Goal: Task Accomplishment & Management: Manage account settings

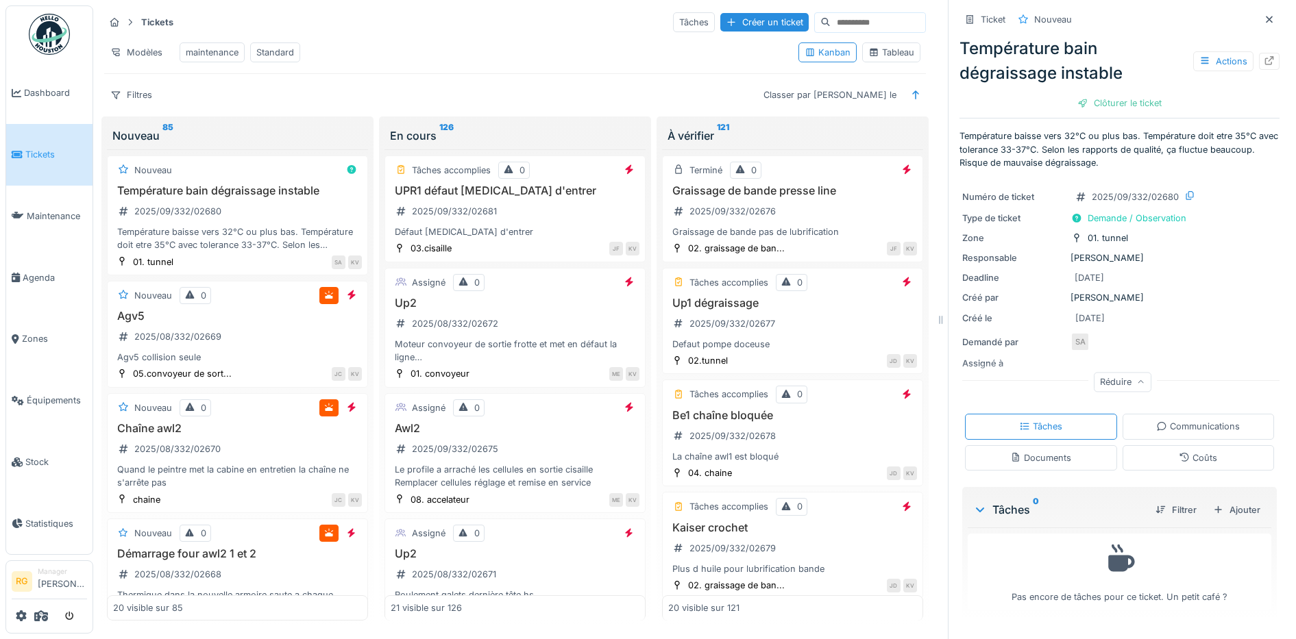
scroll to position [514, 0]
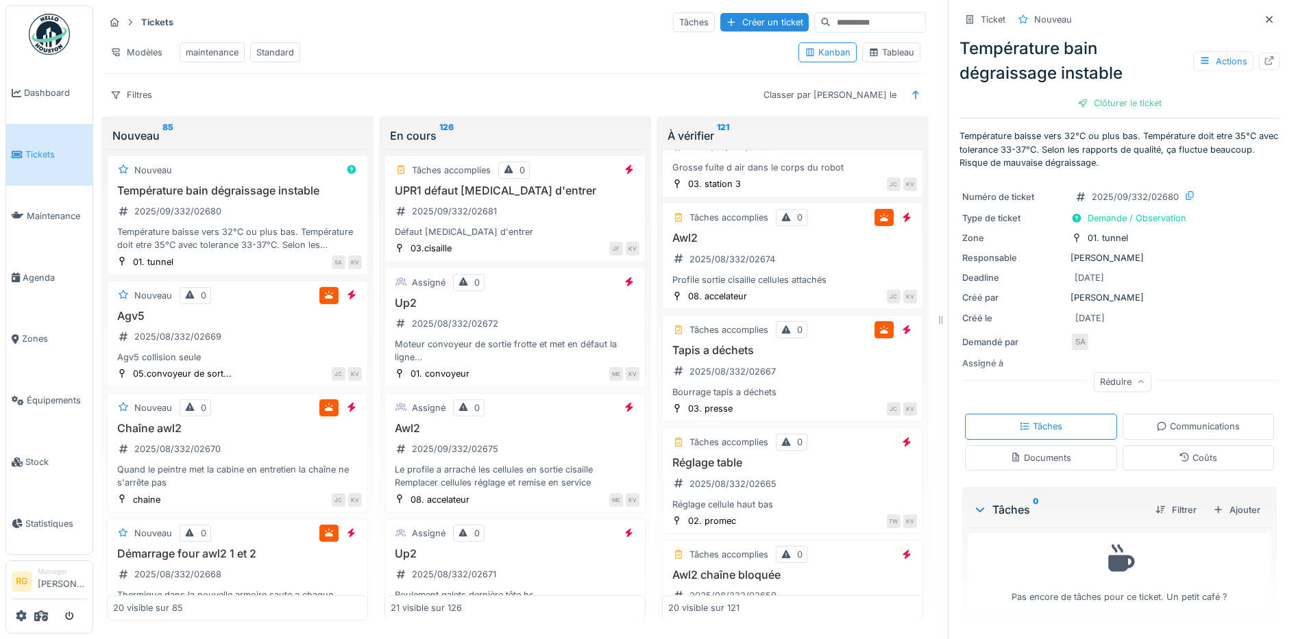
click at [1266, 16] on icon at bounding box center [1269, 19] width 7 height 7
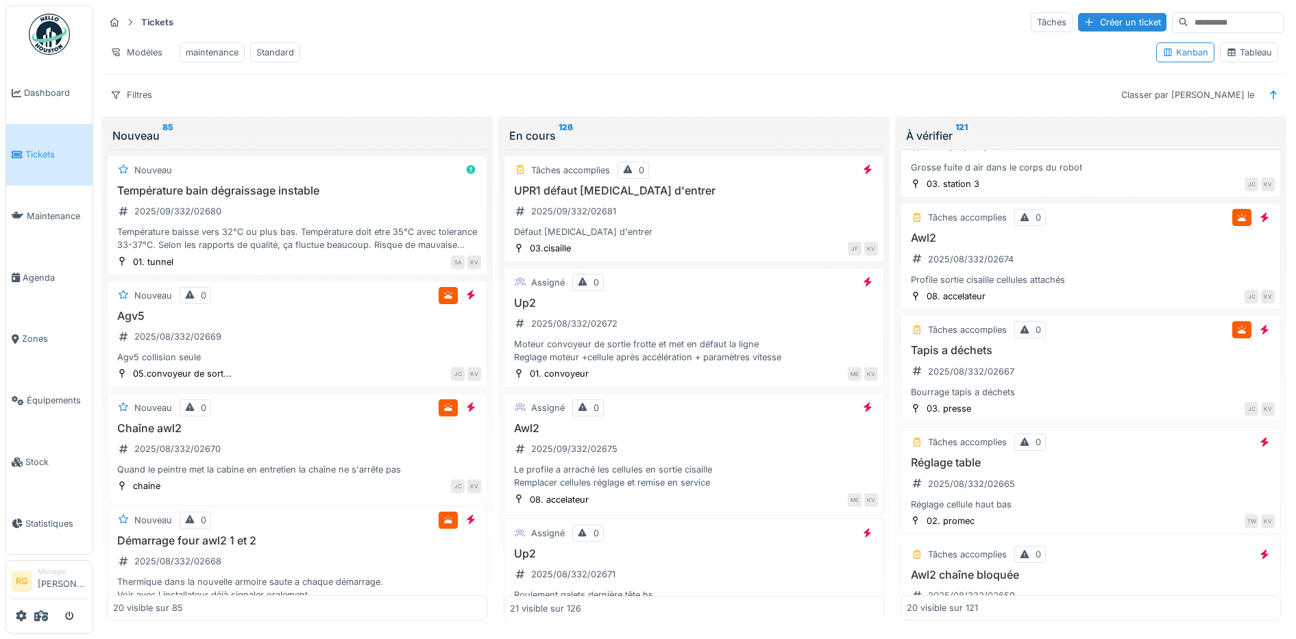
scroll to position [501, 0]
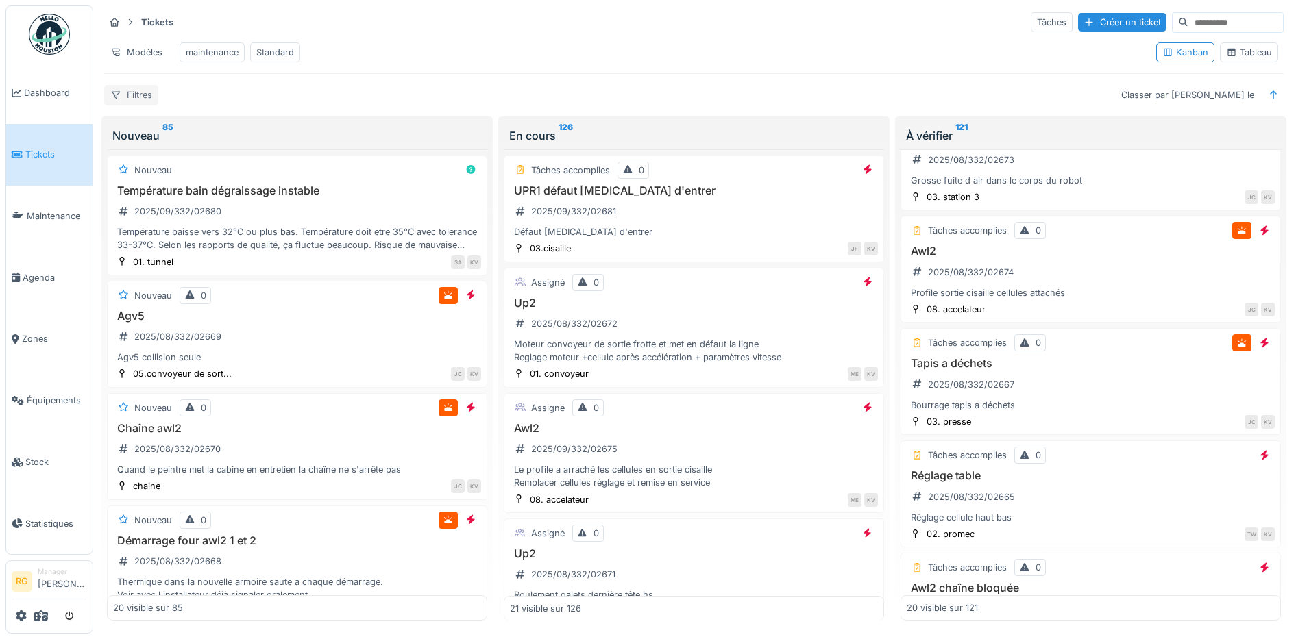
click at [146, 101] on div "Filtres" at bounding box center [131, 95] width 54 height 20
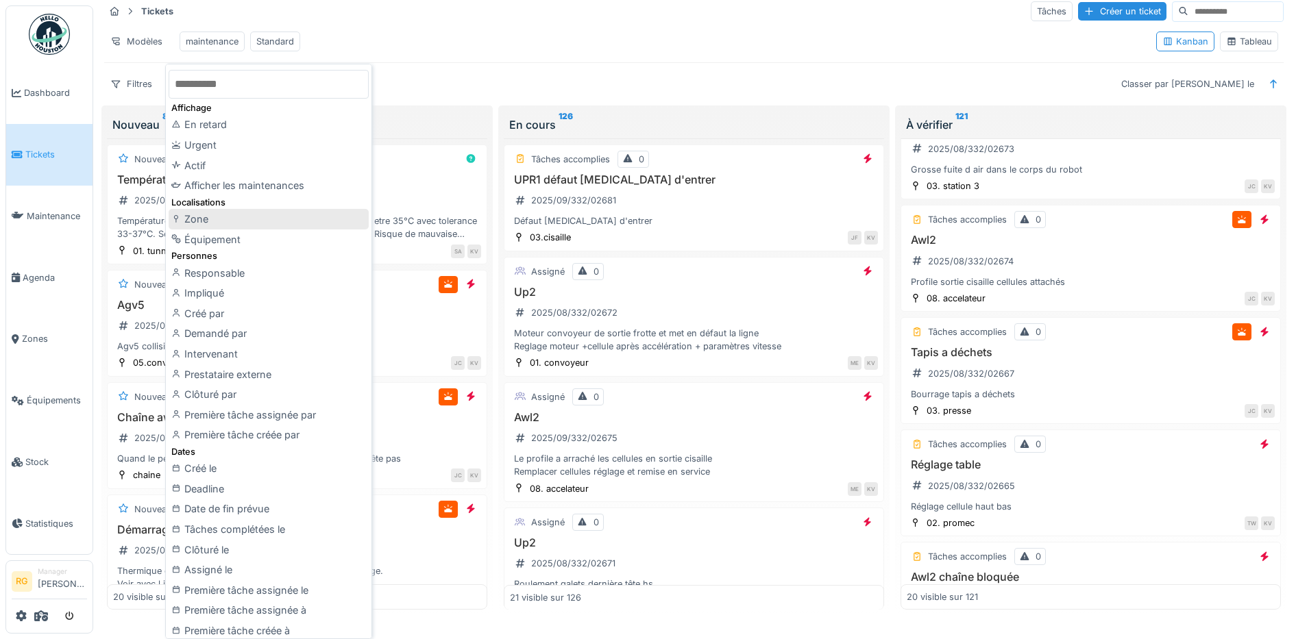
click at [211, 221] on div "Zone" at bounding box center [269, 219] width 200 height 21
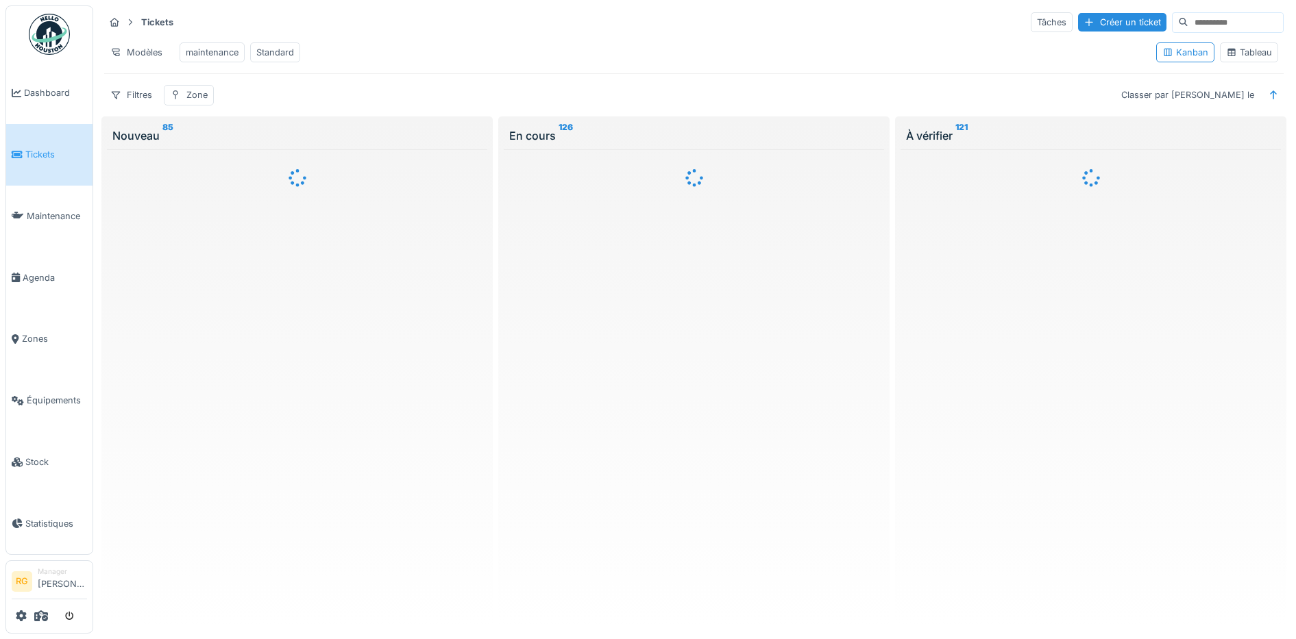
scroll to position [0, 0]
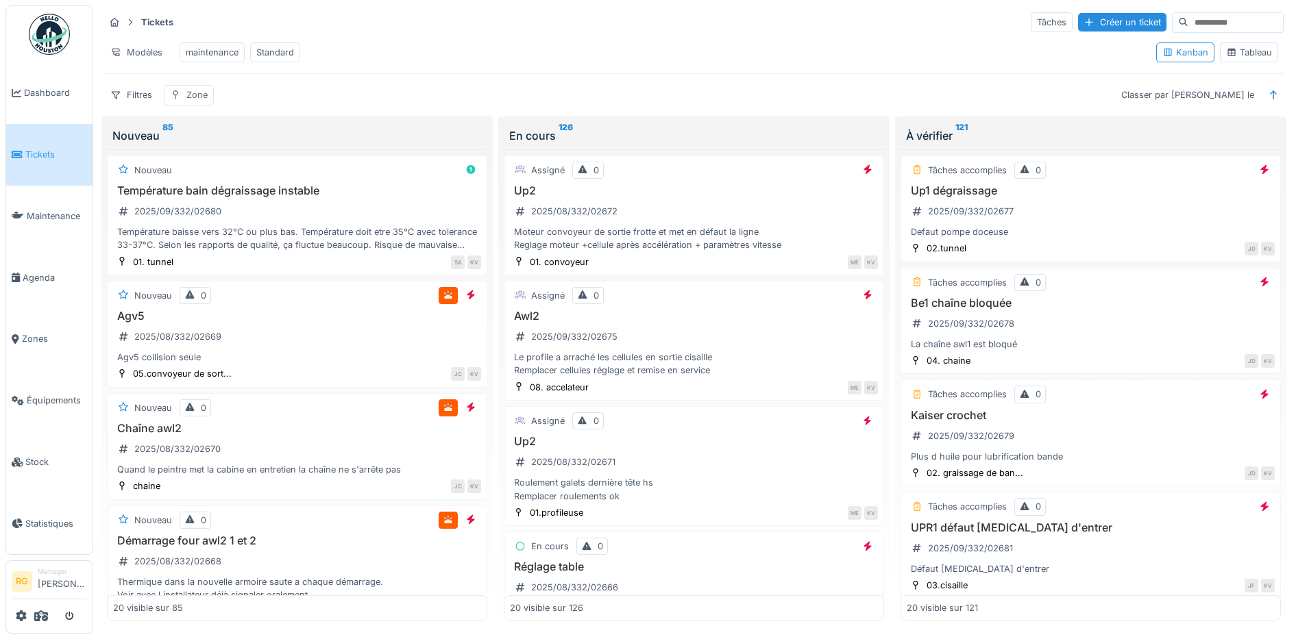
click at [182, 95] on div "Zone" at bounding box center [189, 95] width 50 height 20
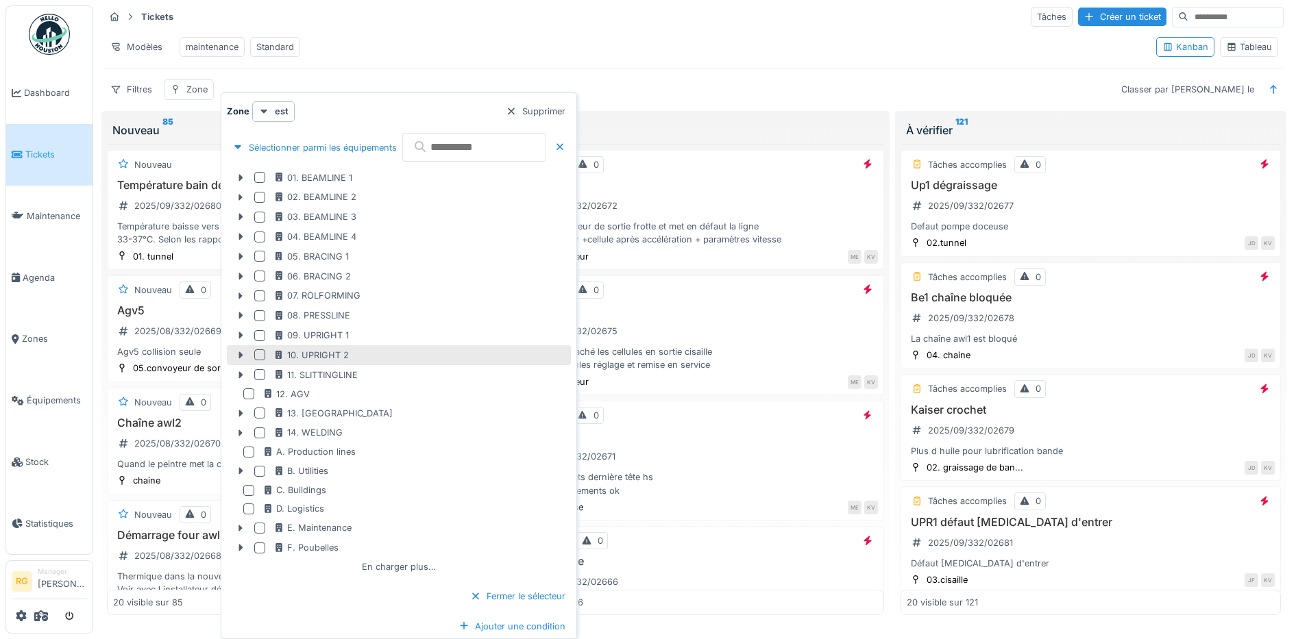
click at [260, 350] on div at bounding box center [259, 355] width 11 height 11
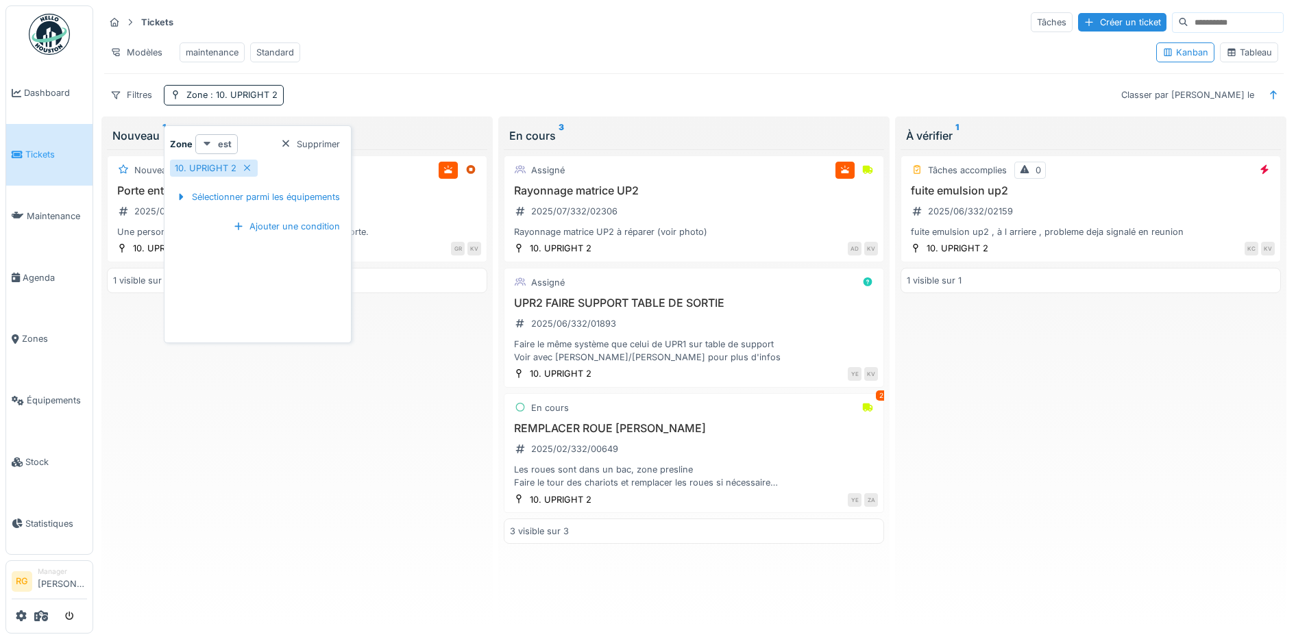
click at [218, 138] on strong "est" at bounding box center [225, 144] width 14 height 13
click at [227, 189] on div "est (ou un des enfants)" at bounding box center [255, 194] width 115 height 21
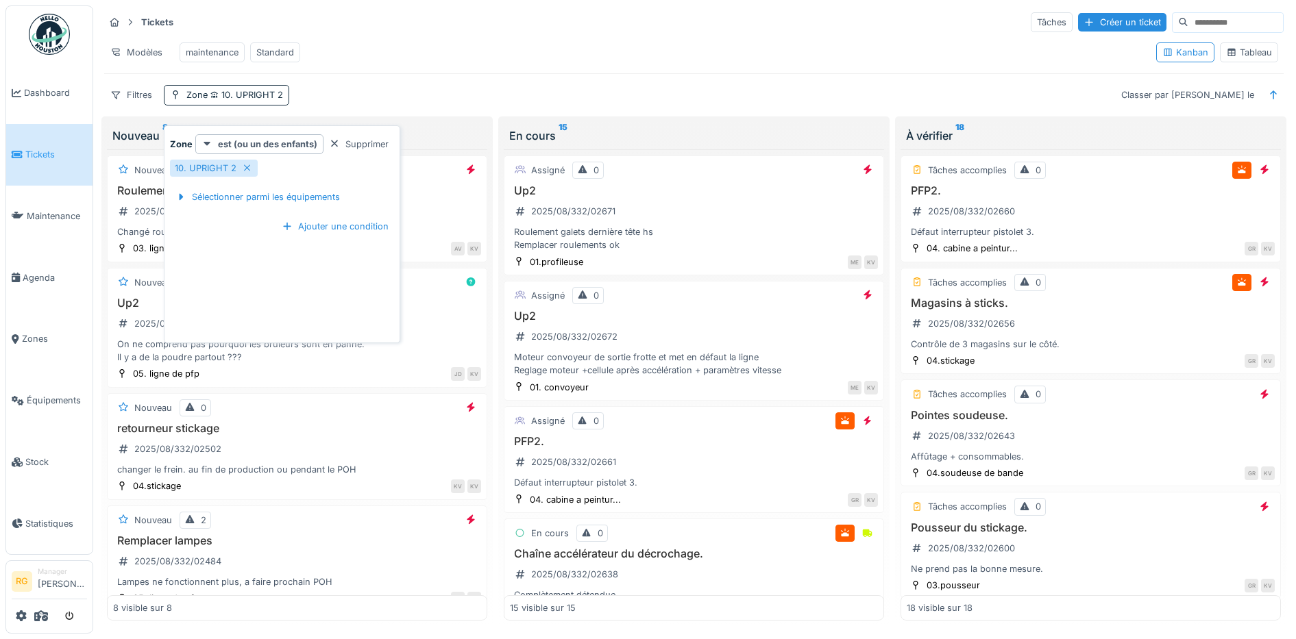
click at [517, 38] on div "Modèles maintenance Standard" at bounding box center [624, 52] width 1041 height 31
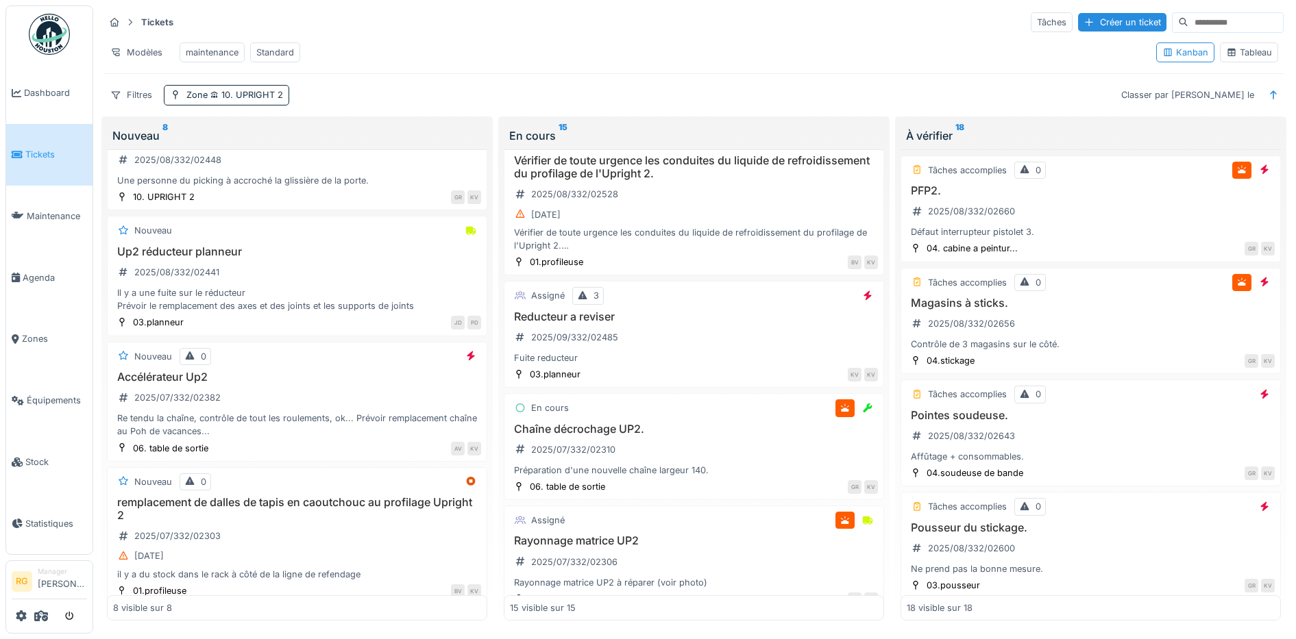
scroll to position [600, 0]
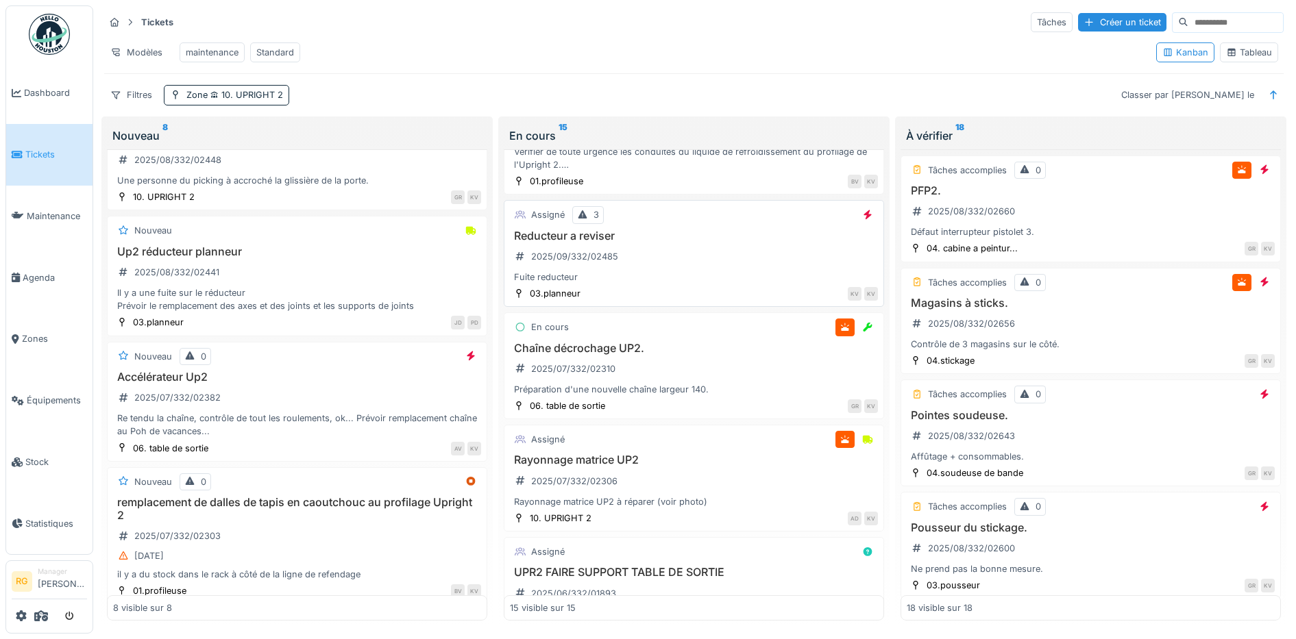
click at [652, 281] on div "Reducteur a reviser 2025/09/332/02485 Fuite reducteur" at bounding box center [694, 257] width 368 height 55
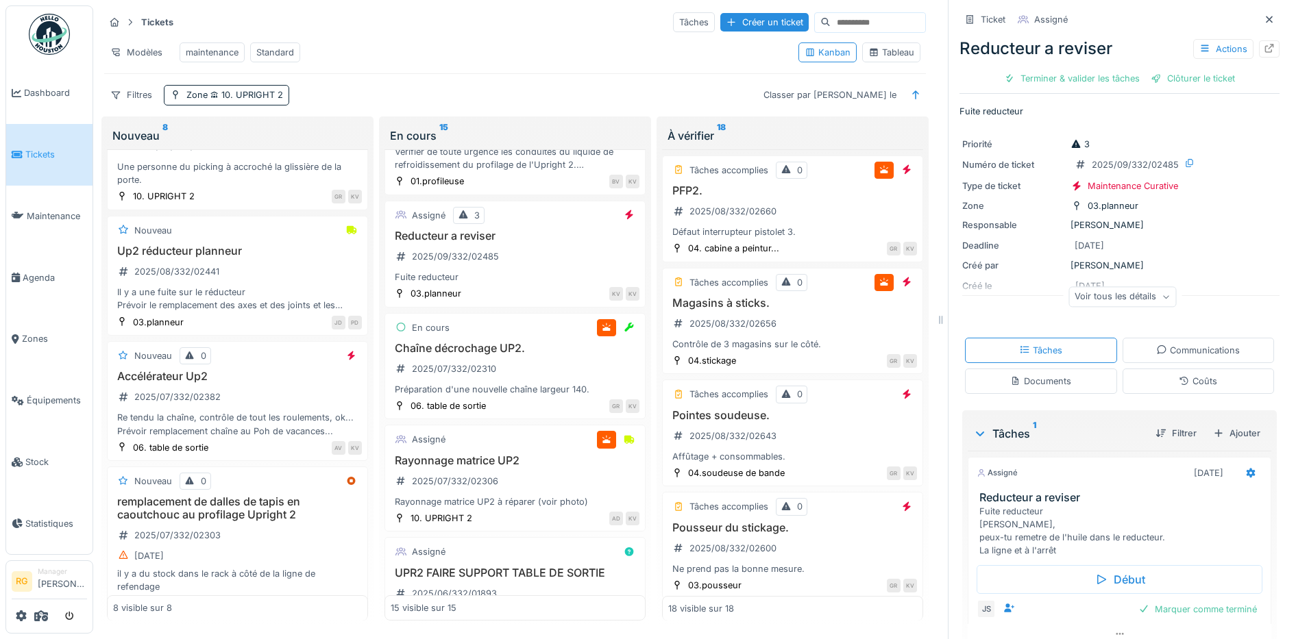
scroll to position [55, 0]
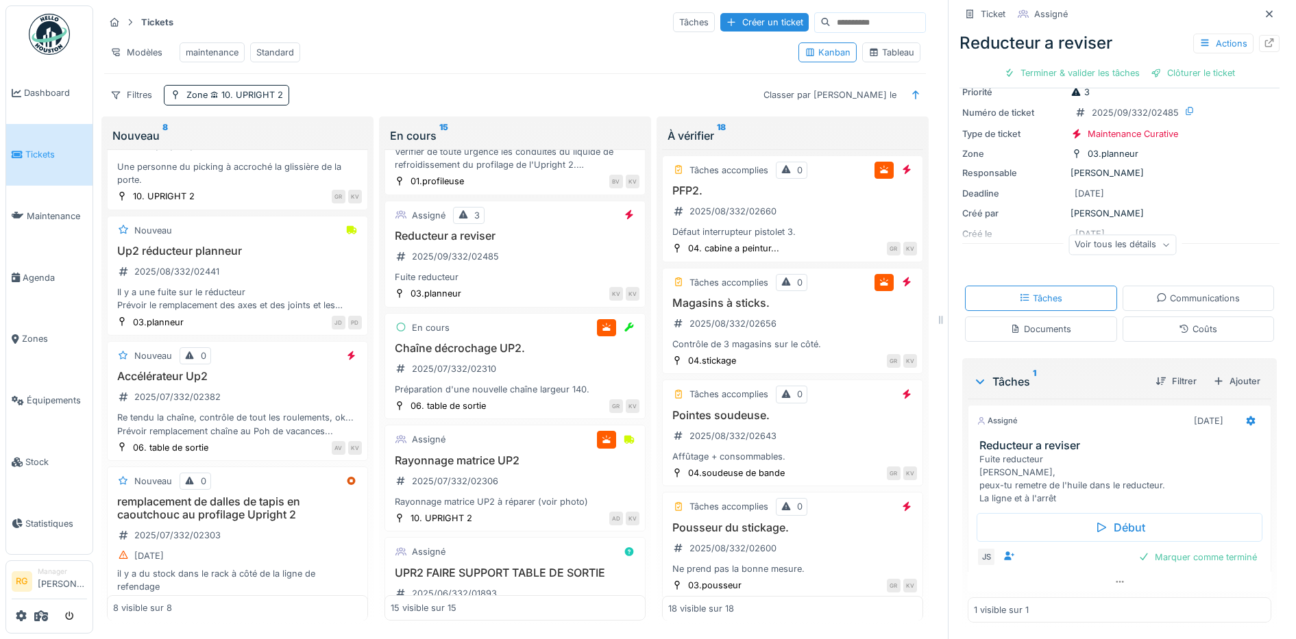
click at [1147, 247] on div "Voir tous les détails" at bounding box center [1123, 245] width 108 height 20
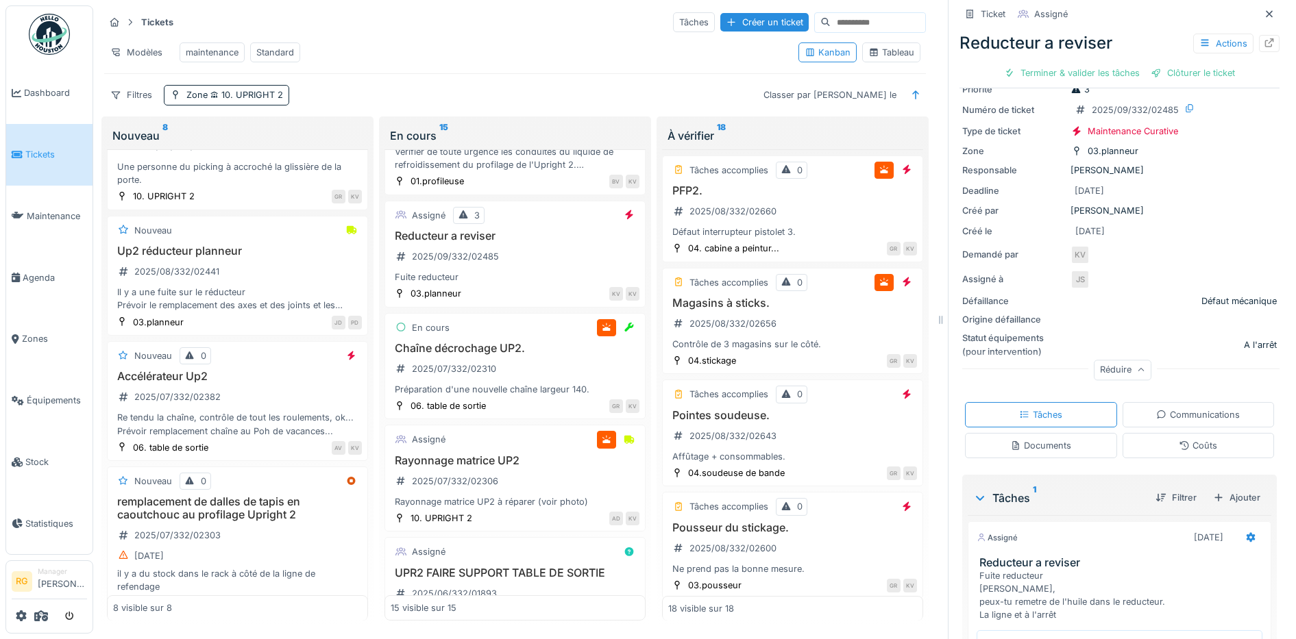
scroll to position [172, 0]
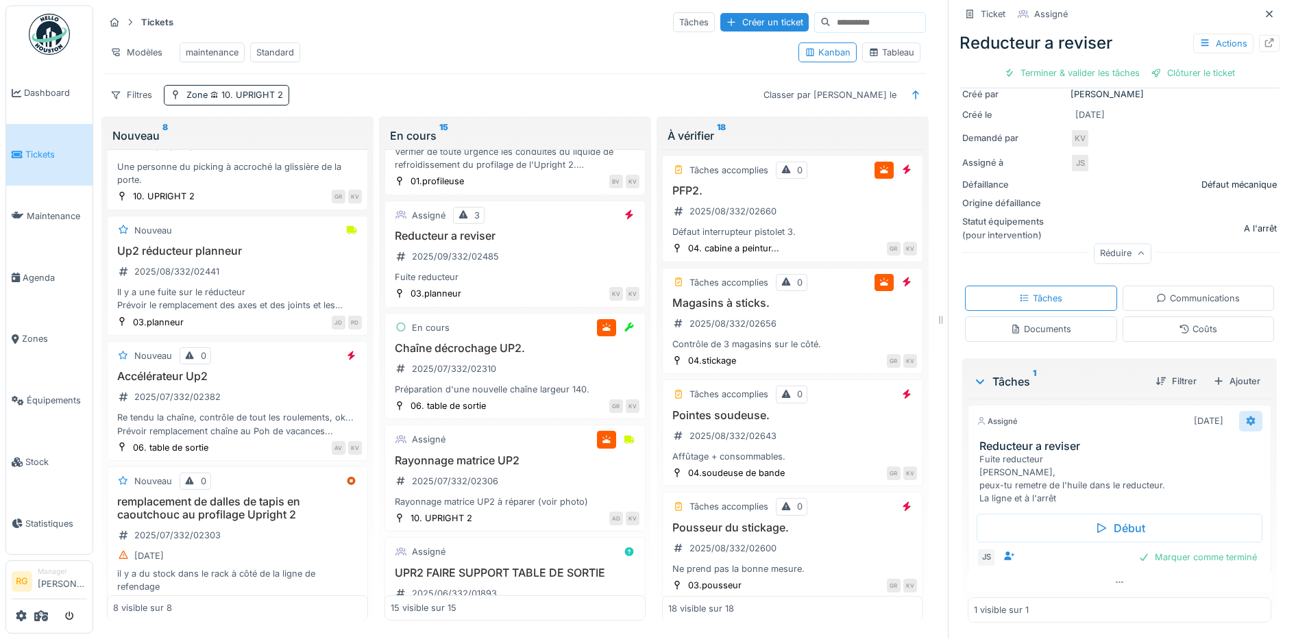
click at [1247, 418] on icon at bounding box center [1251, 422] width 9 height 10
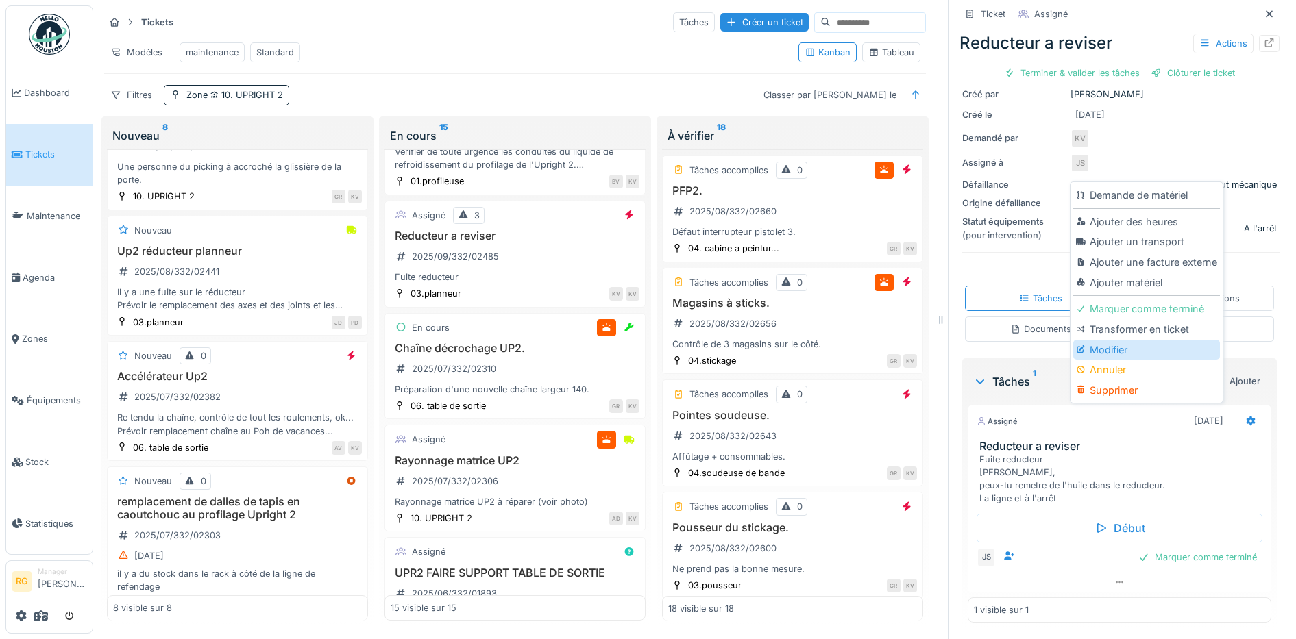
click at [1118, 348] on div "Modifier" at bounding box center [1146, 350] width 146 height 21
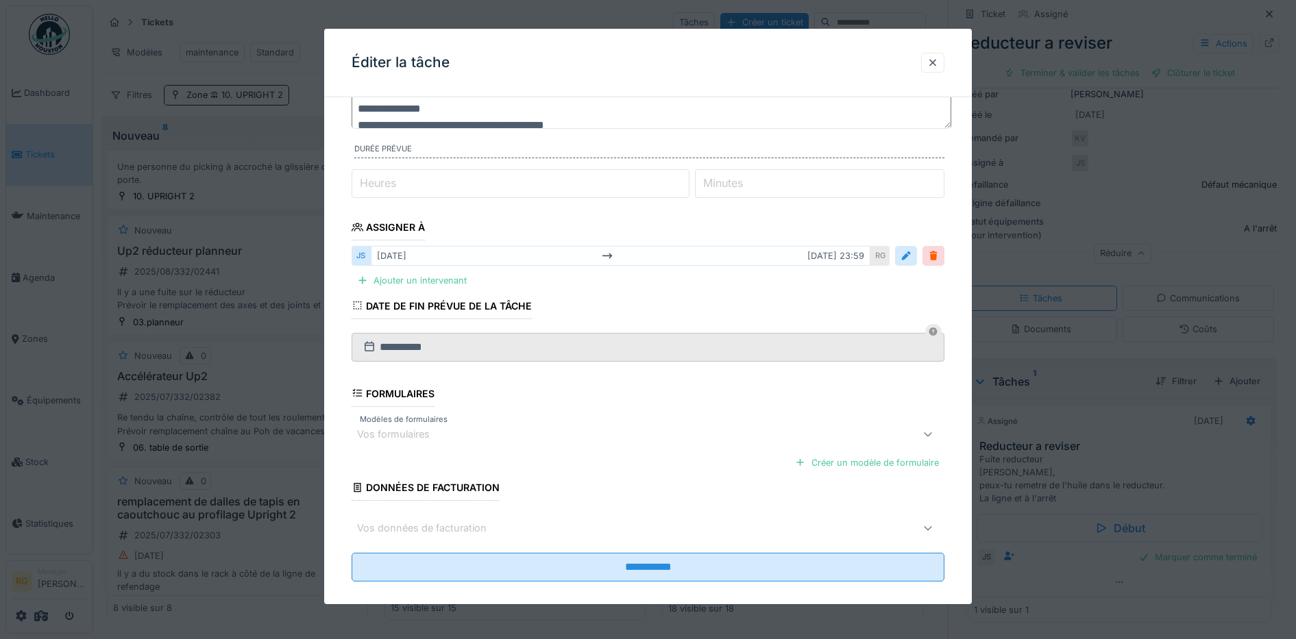
scroll to position [128, 0]
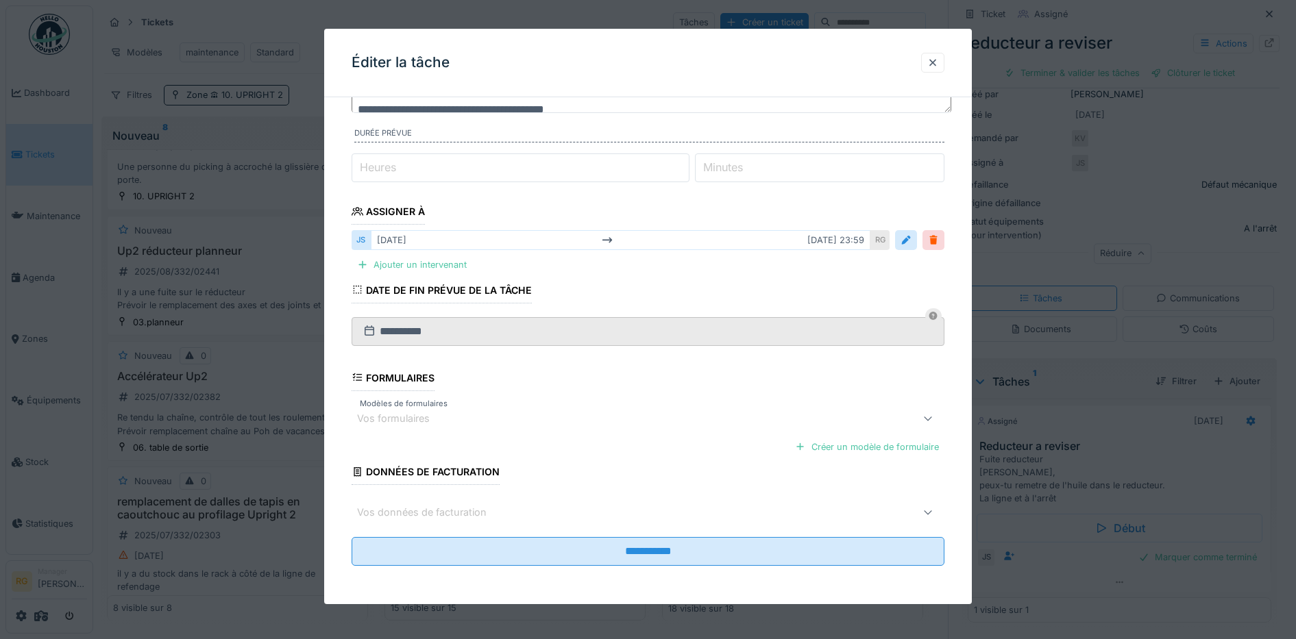
click at [621, 386] on fieldset "**********" at bounding box center [649, 278] width 594 height 597
click at [911, 241] on div at bounding box center [906, 240] width 11 height 13
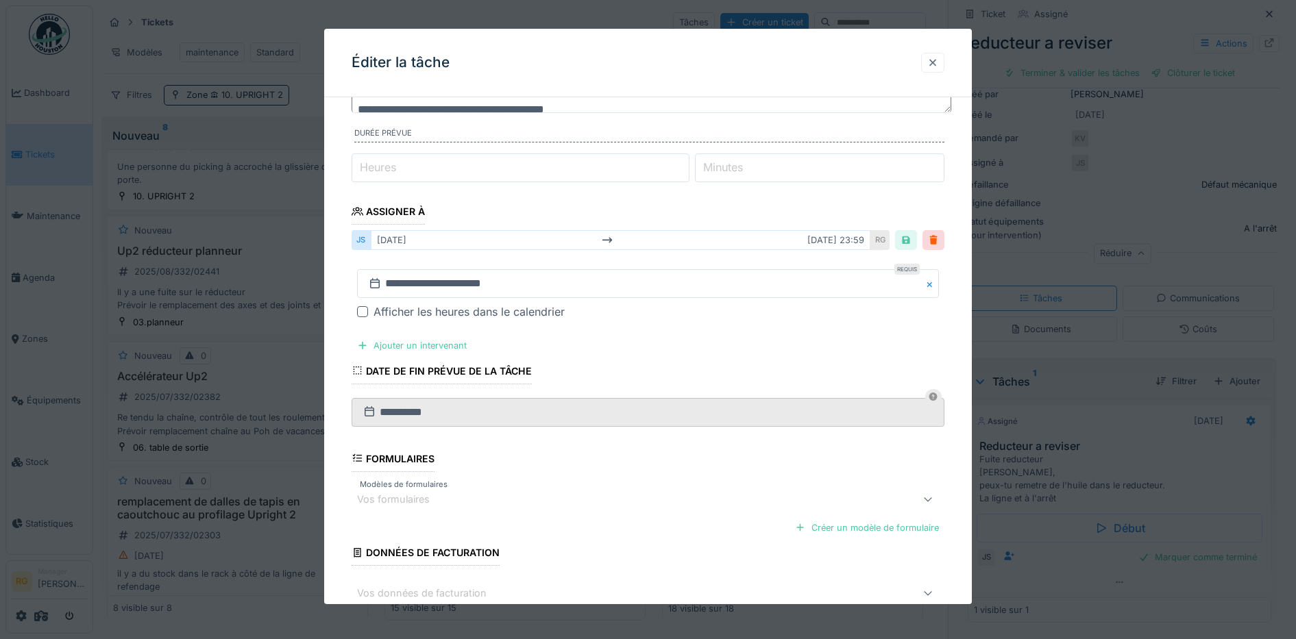
click at [935, 66] on div at bounding box center [932, 62] width 11 height 13
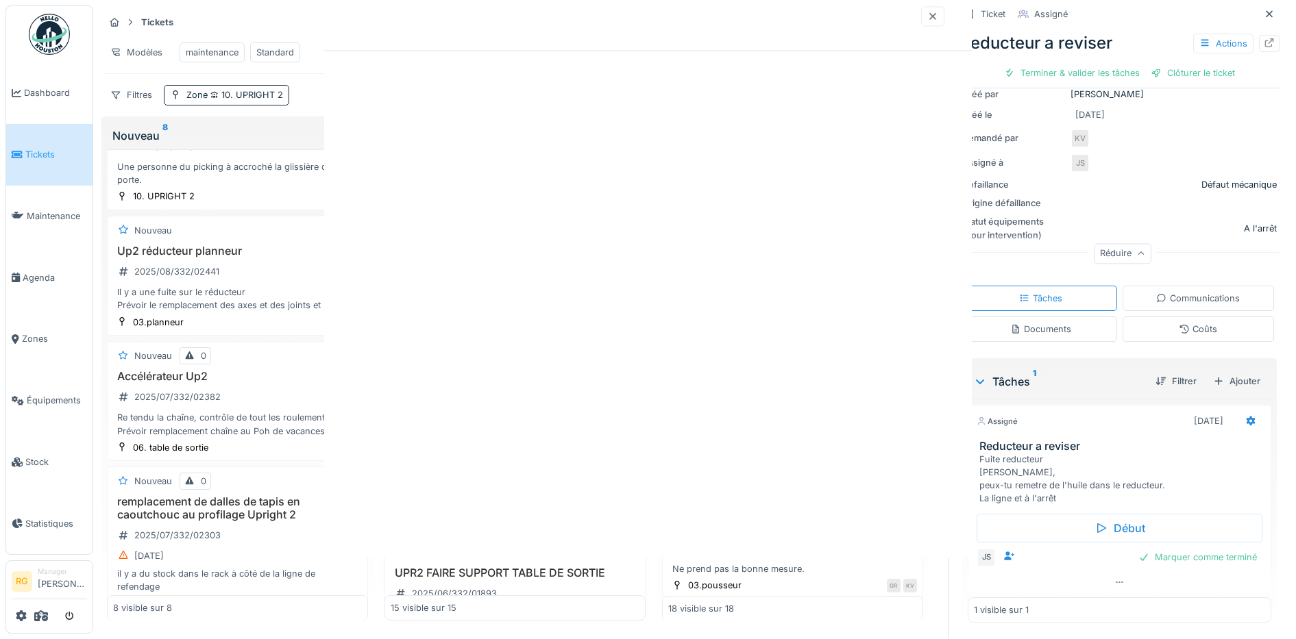
scroll to position [0, 0]
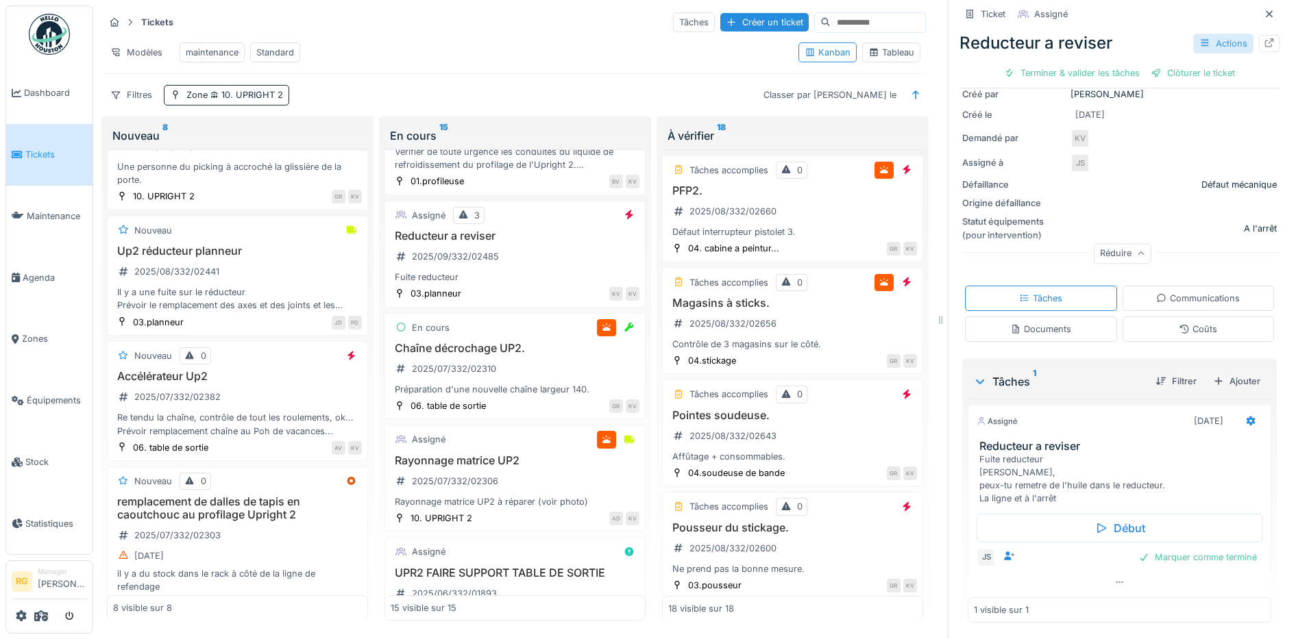
click at [1193, 43] on div "Actions" at bounding box center [1223, 44] width 60 height 20
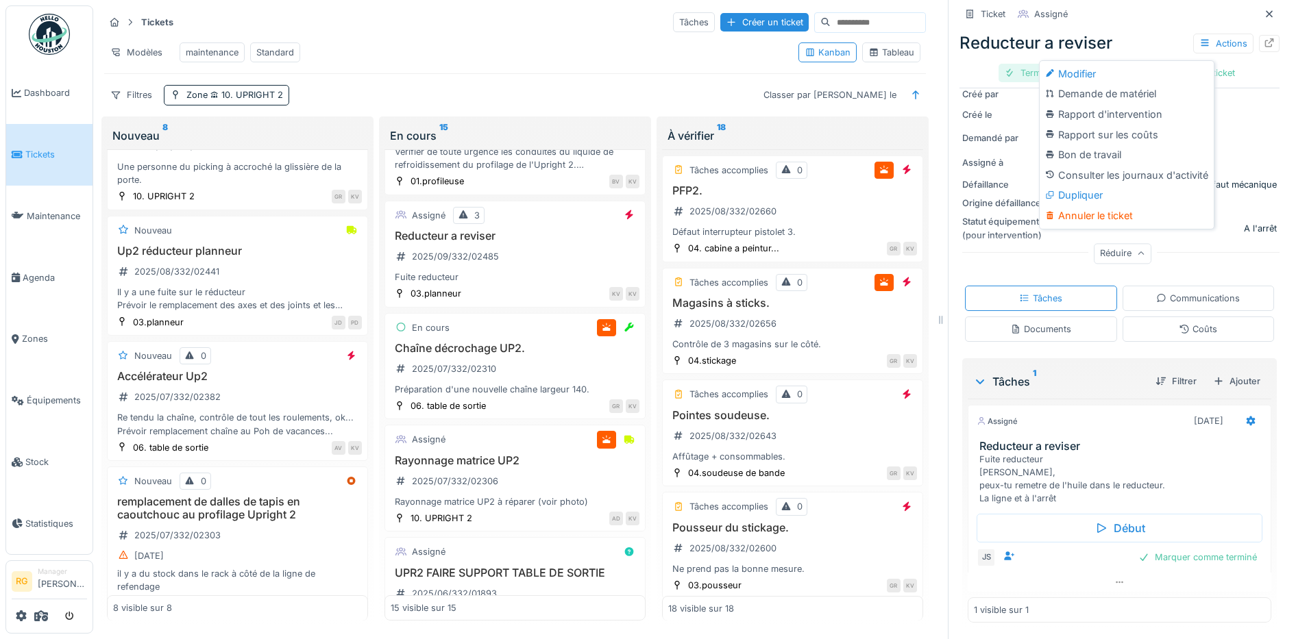
click at [1082, 69] on div "Modifier" at bounding box center [1127, 74] width 169 height 21
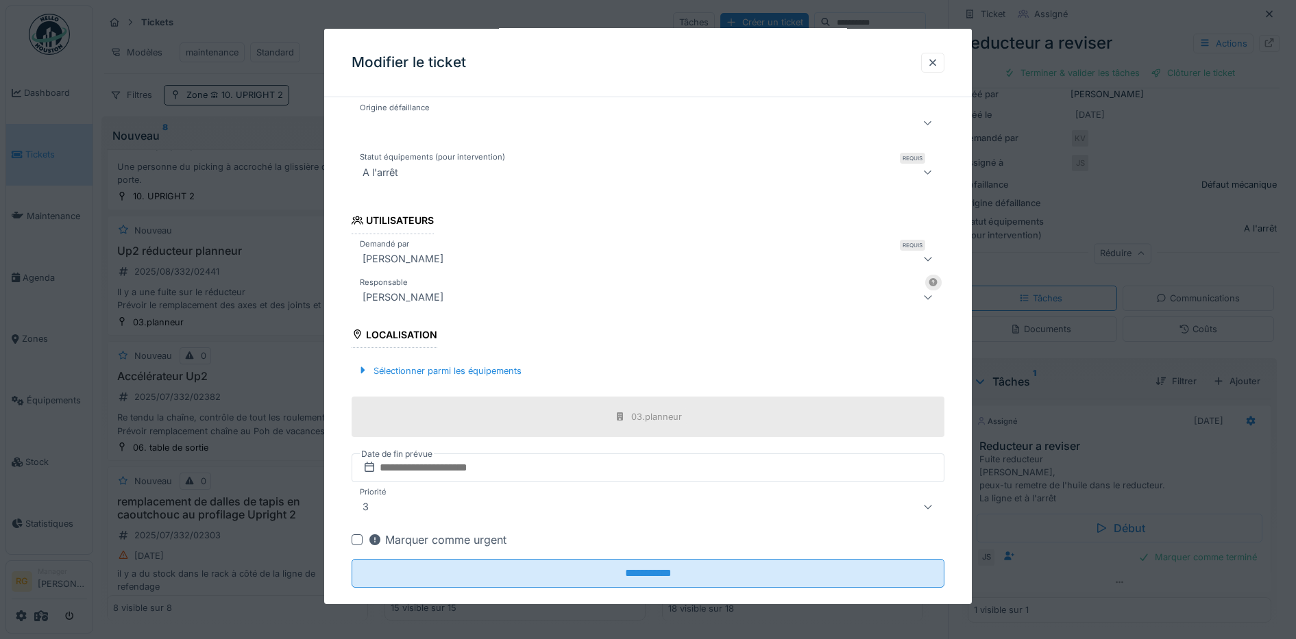
scroll to position [348, 0]
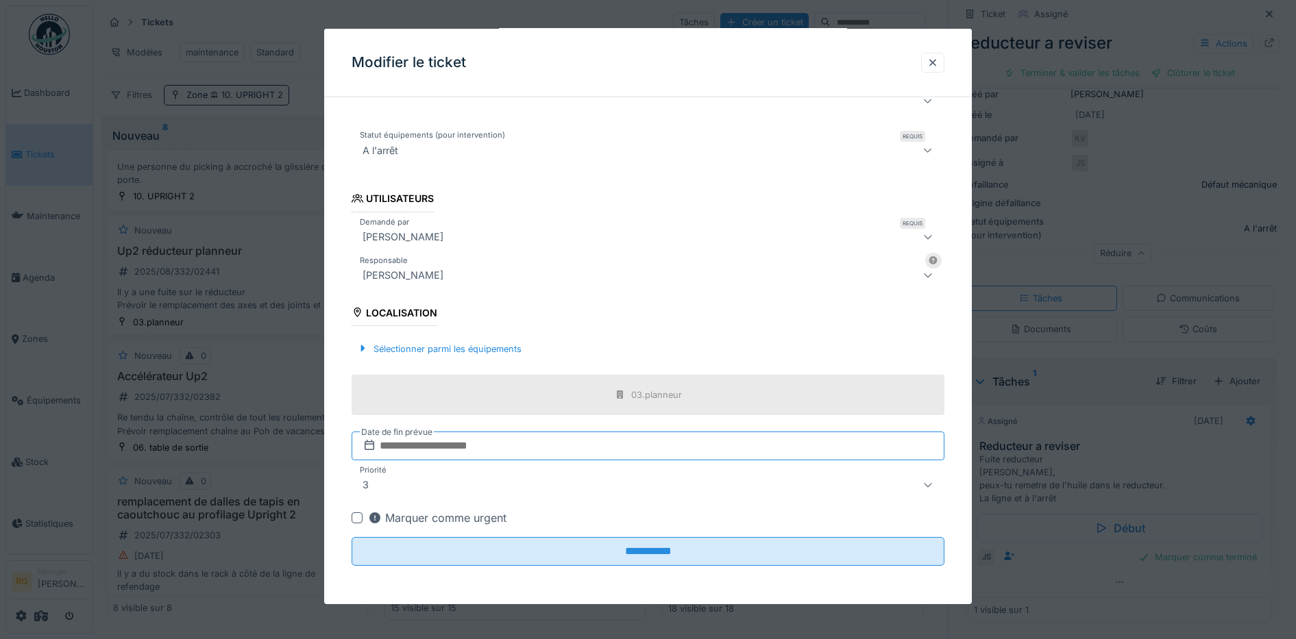
click at [442, 448] on input "text" at bounding box center [649, 446] width 594 height 29
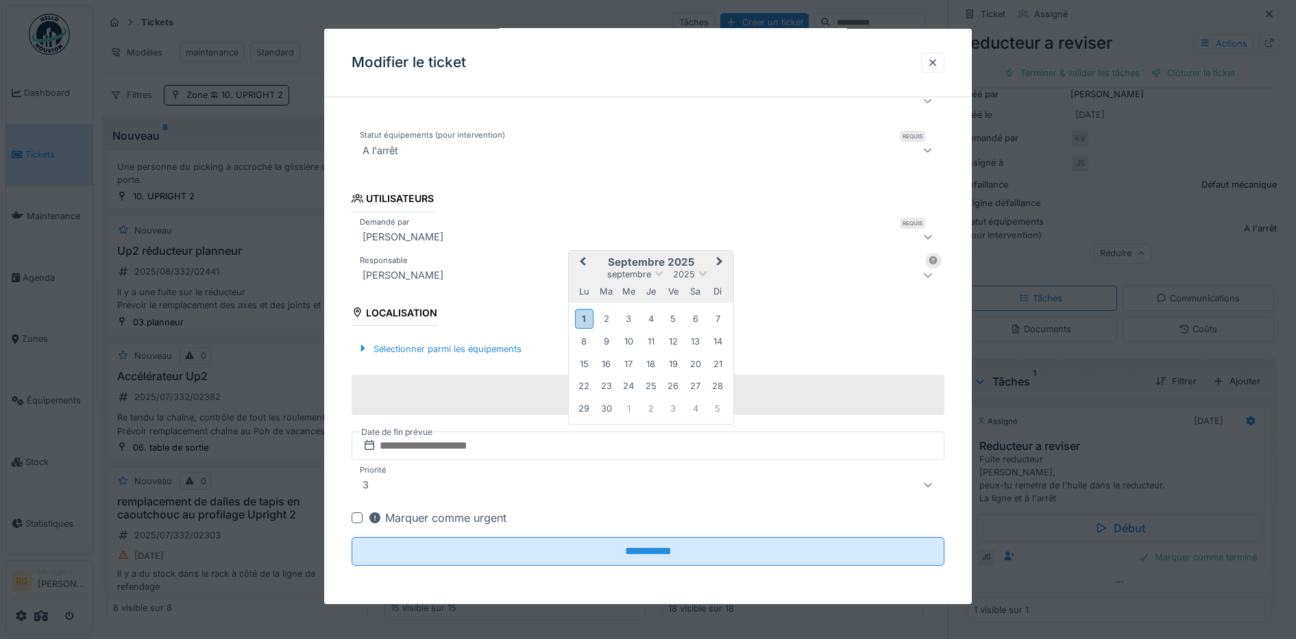
click at [700, 254] on div "septembre 2025 septembre 2025 lu ma me je ve sa di" at bounding box center [651, 277] width 165 height 52
click at [580, 319] on div "1" at bounding box center [584, 319] width 19 height 20
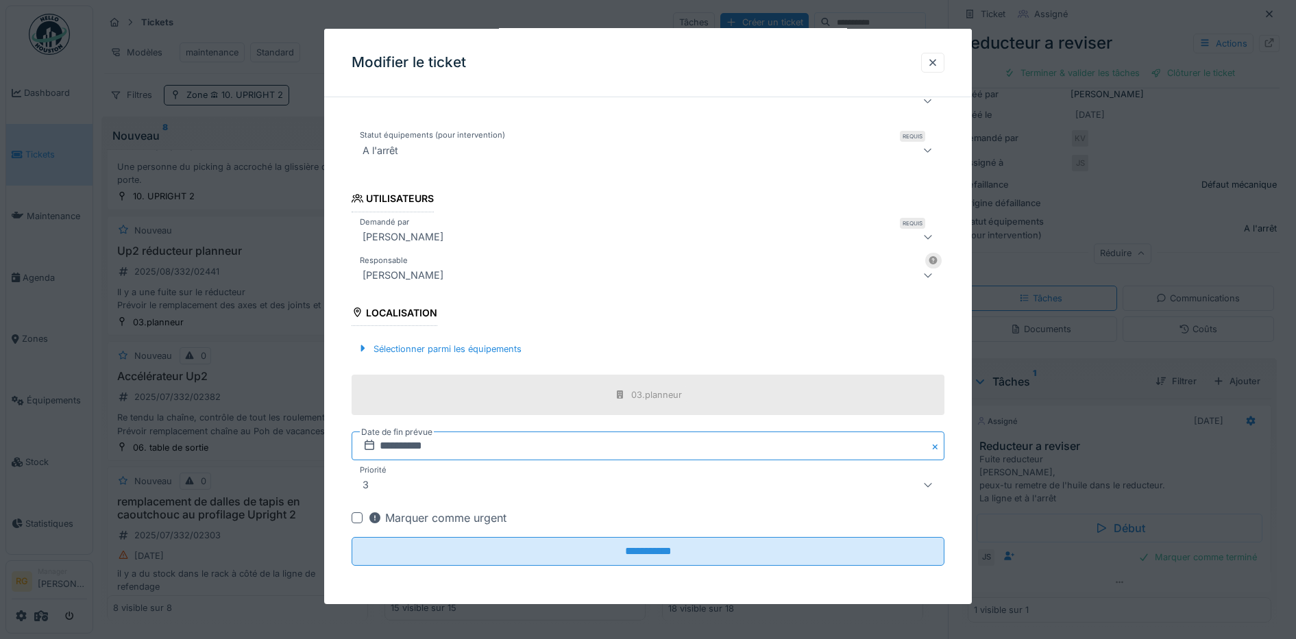
click at [452, 439] on input "**********" at bounding box center [649, 446] width 594 height 29
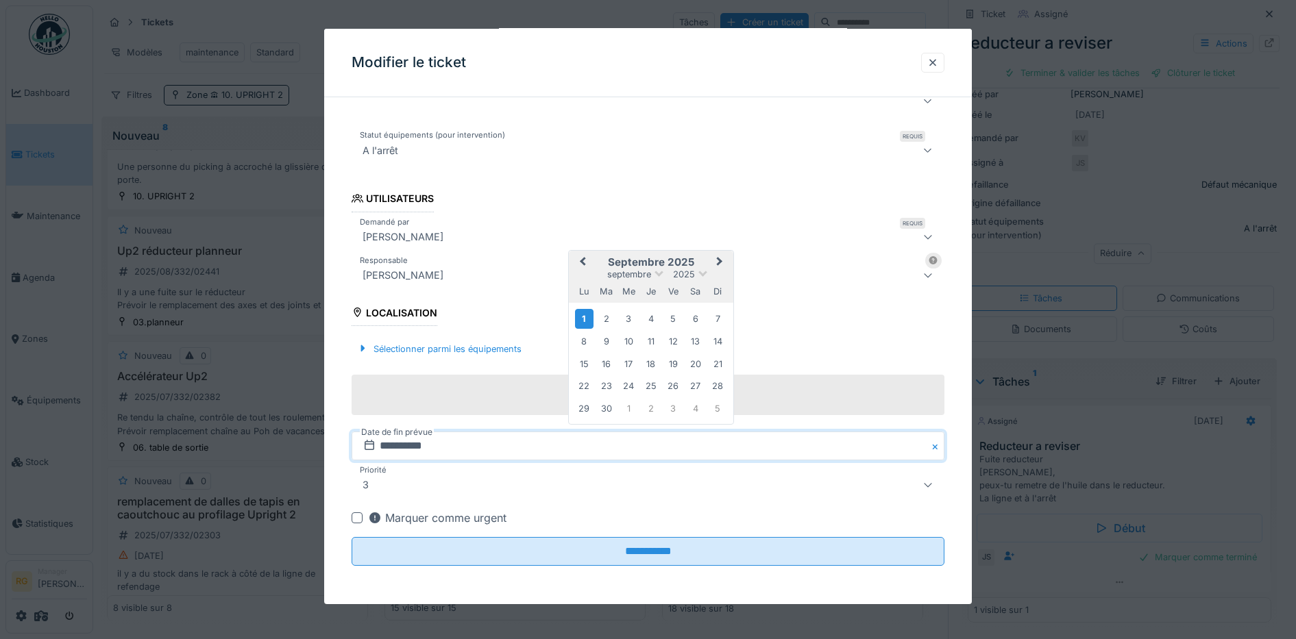
click at [605, 318] on div "2" at bounding box center [606, 319] width 19 height 19
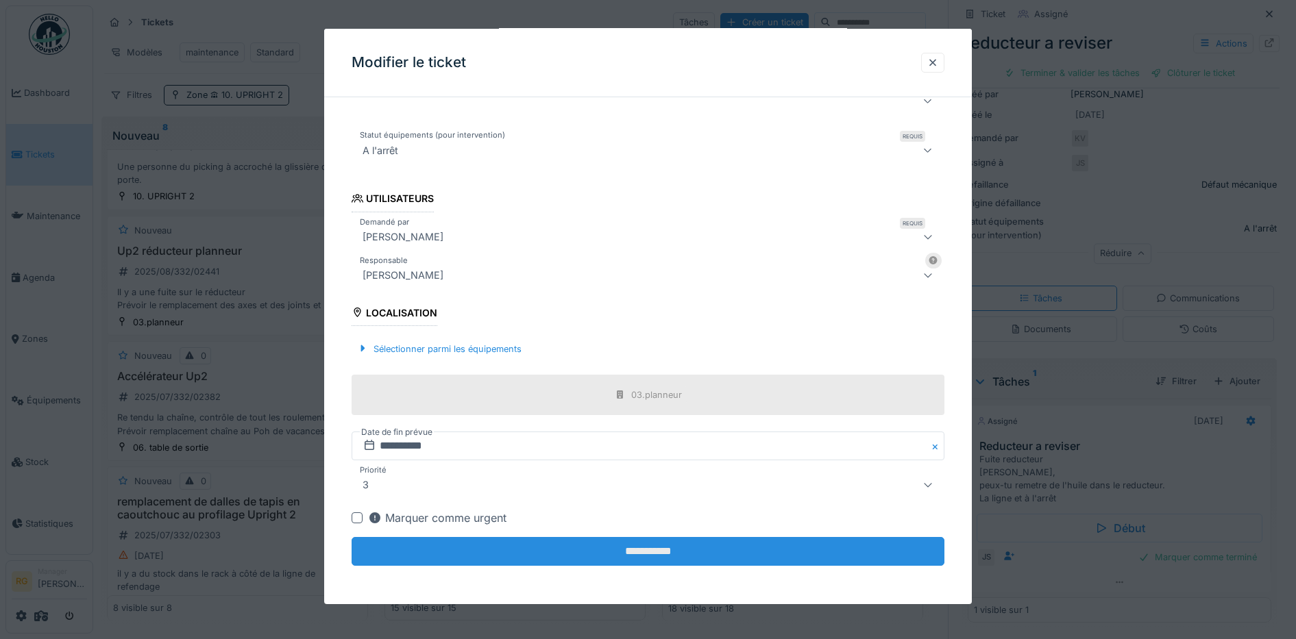
click at [616, 555] on input "**********" at bounding box center [649, 551] width 594 height 29
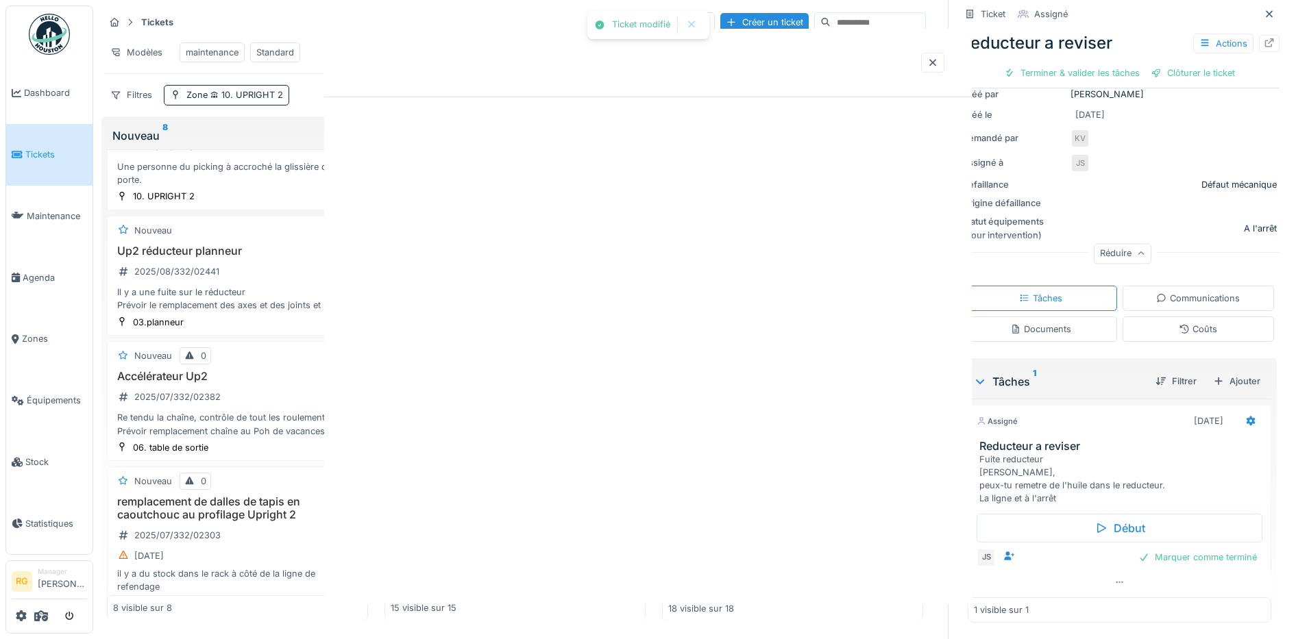
scroll to position [0, 0]
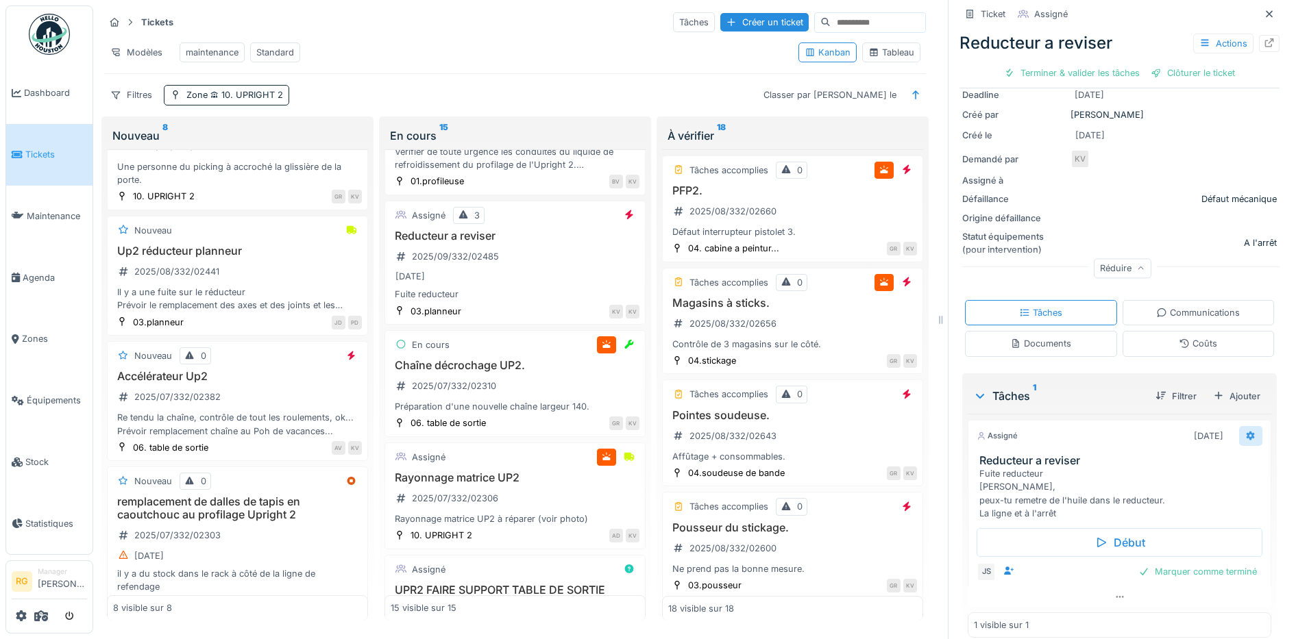
click at [1245, 433] on icon at bounding box center [1250, 436] width 11 height 9
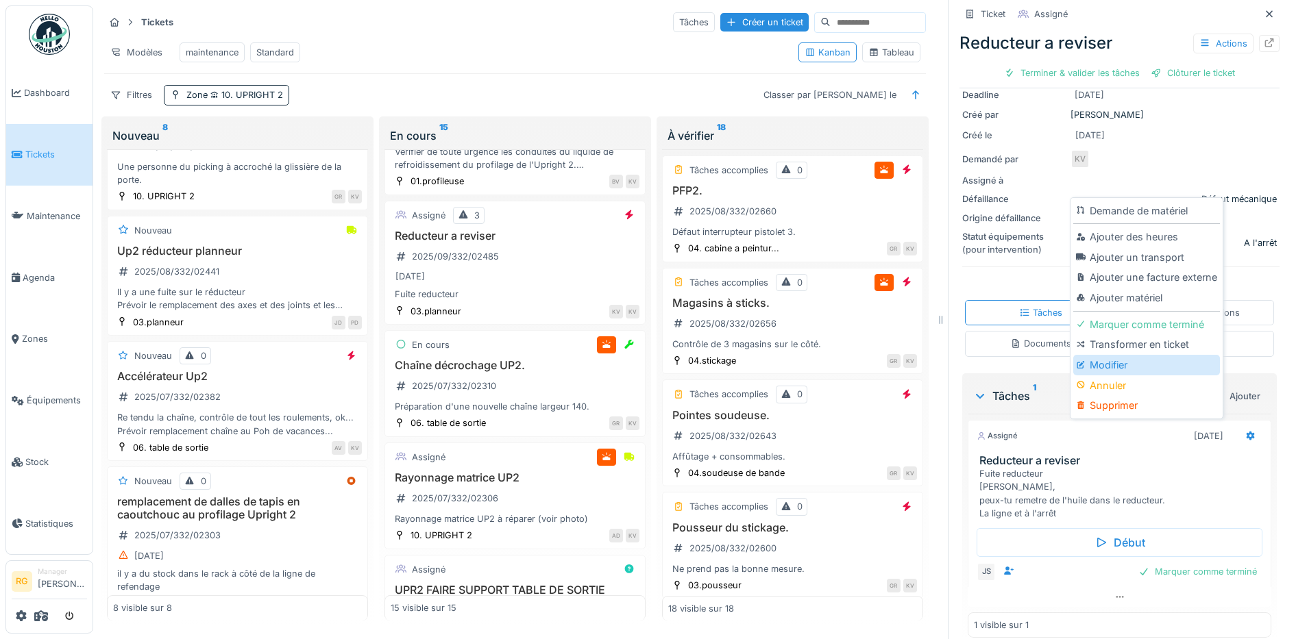
click at [1113, 366] on div "Modifier" at bounding box center [1146, 365] width 146 height 21
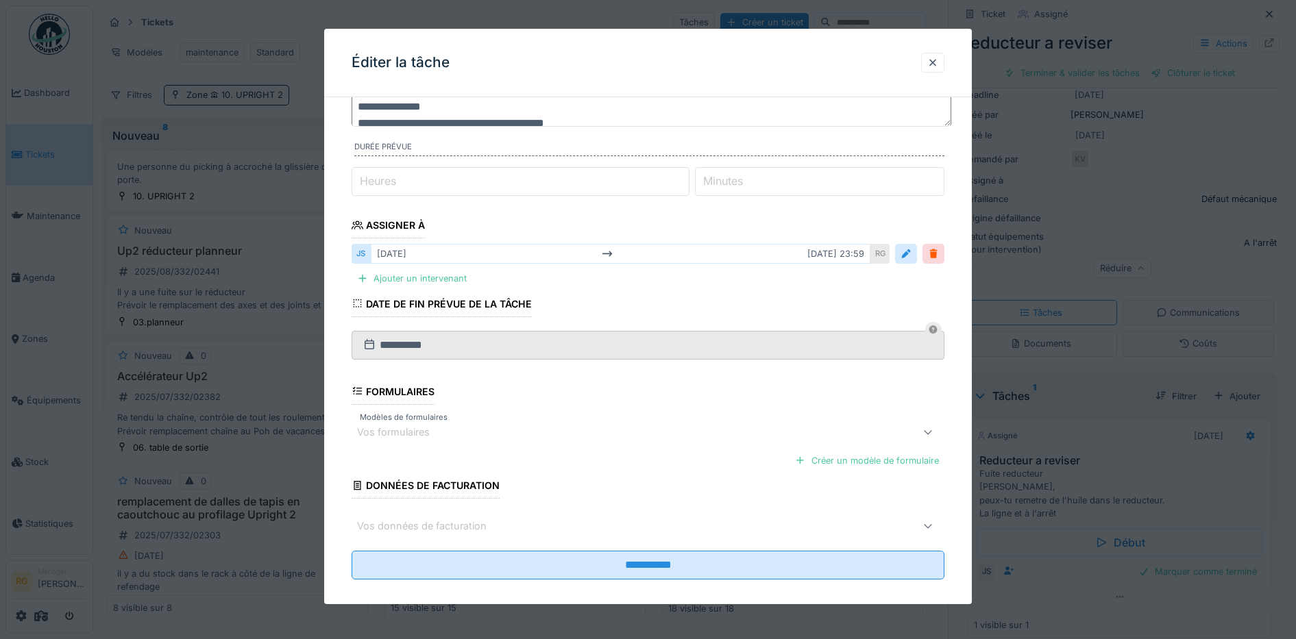
scroll to position [128, 0]
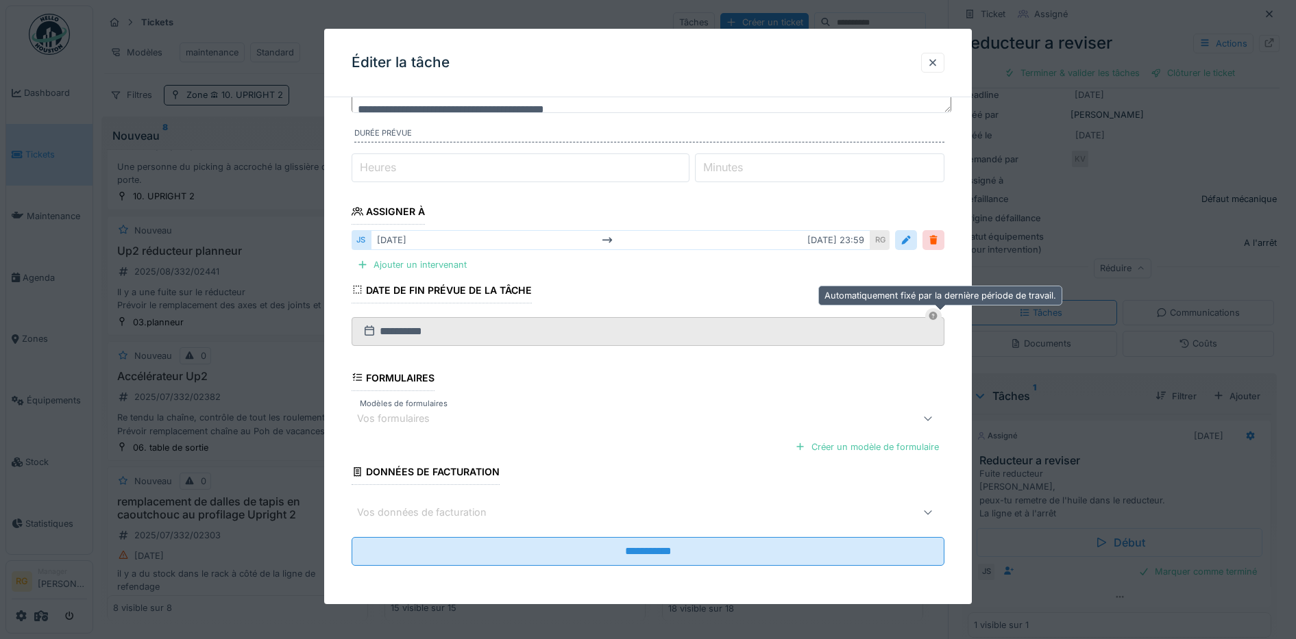
click at [939, 317] on icon at bounding box center [933, 316] width 11 height 9
click at [911, 243] on div at bounding box center [906, 240] width 11 height 13
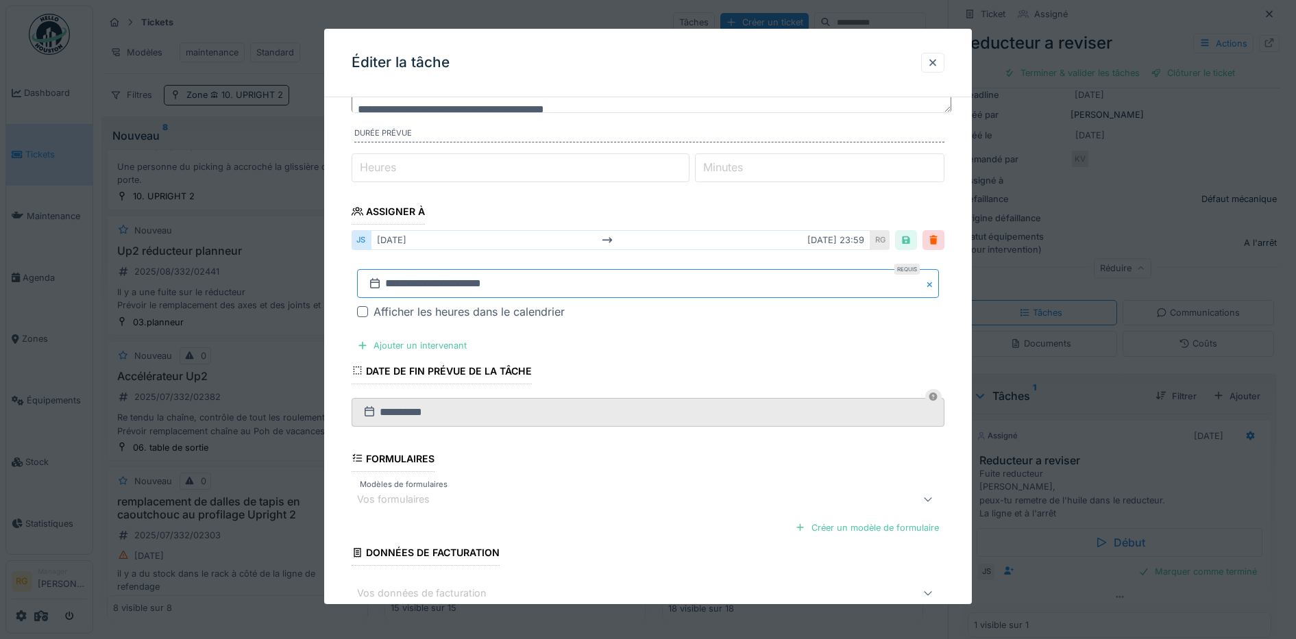
click at [683, 277] on input "**********" at bounding box center [648, 283] width 583 height 29
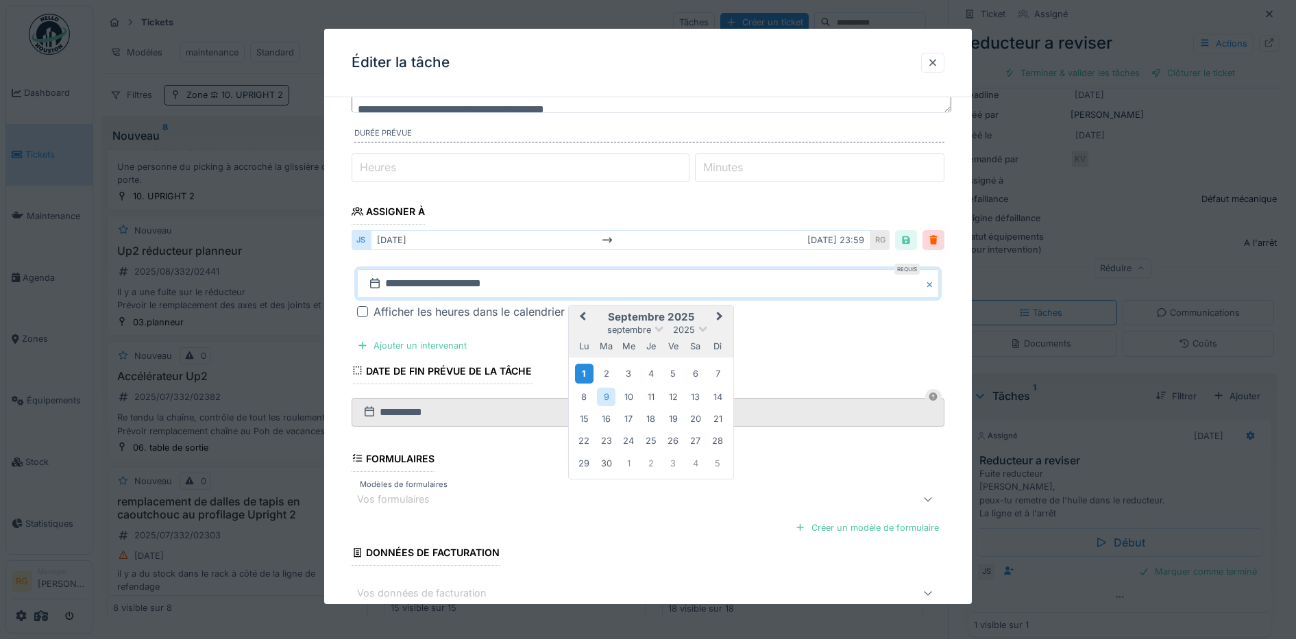
click at [586, 372] on div "1" at bounding box center [584, 374] width 19 height 20
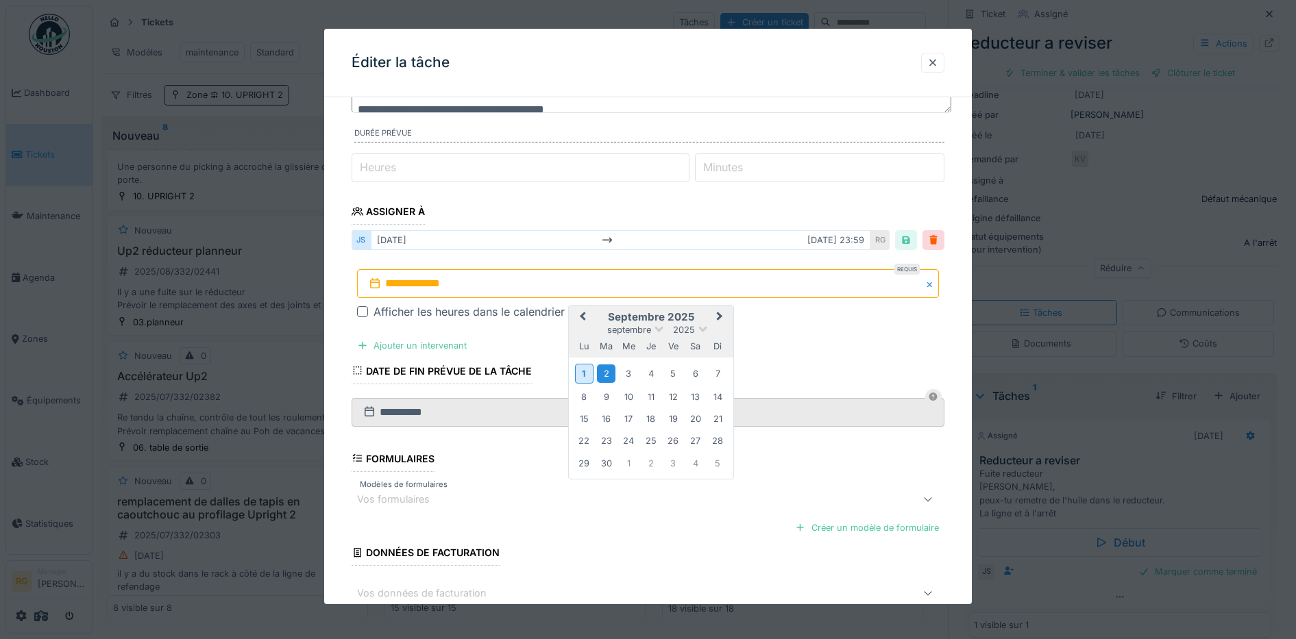
click at [606, 369] on div "2" at bounding box center [606, 374] width 19 height 19
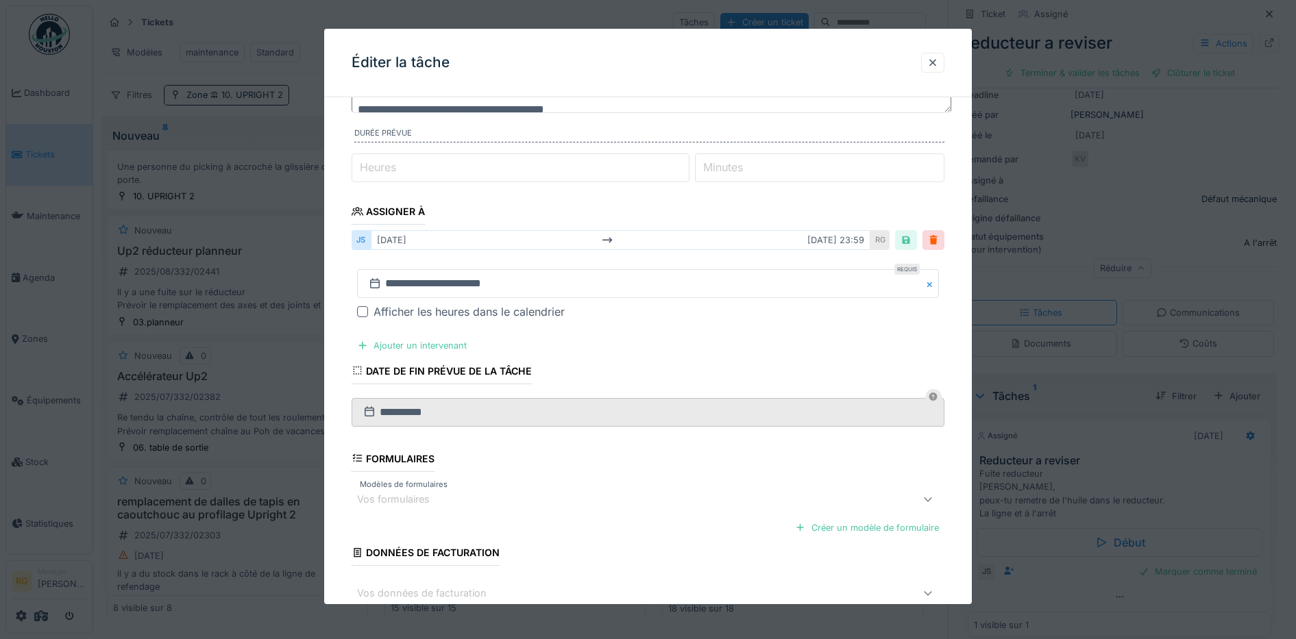
click at [718, 339] on fieldset "**********" at bounding box center [649, 319] width 594 height 678
click at [912, 236] on div at bounding box center [906, 240] width 11 height 13
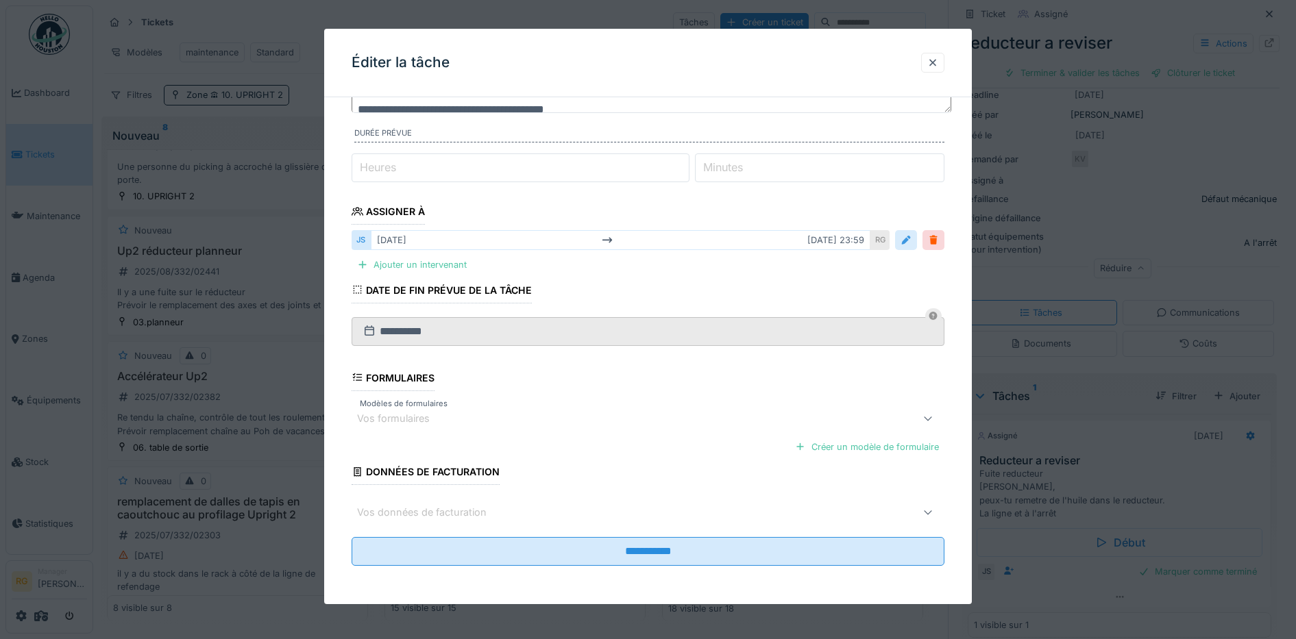
click at [912, 243] on div at bounding box center [906, 240] width 11 height 13
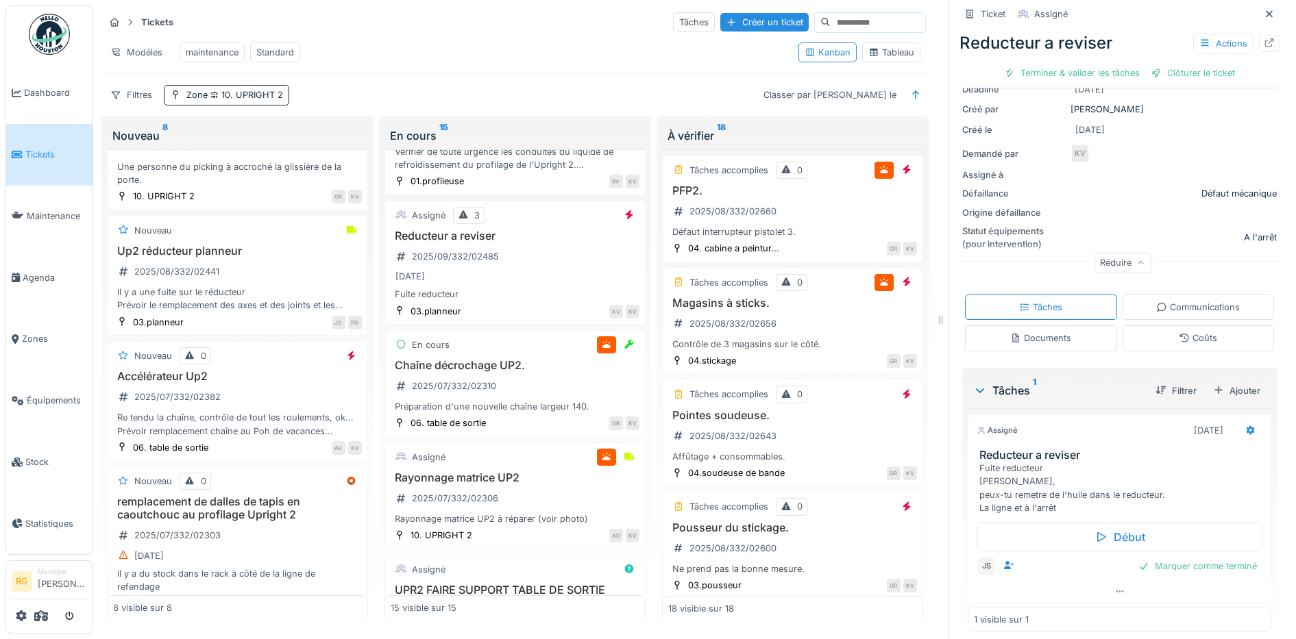
scroll to position [188, 0]
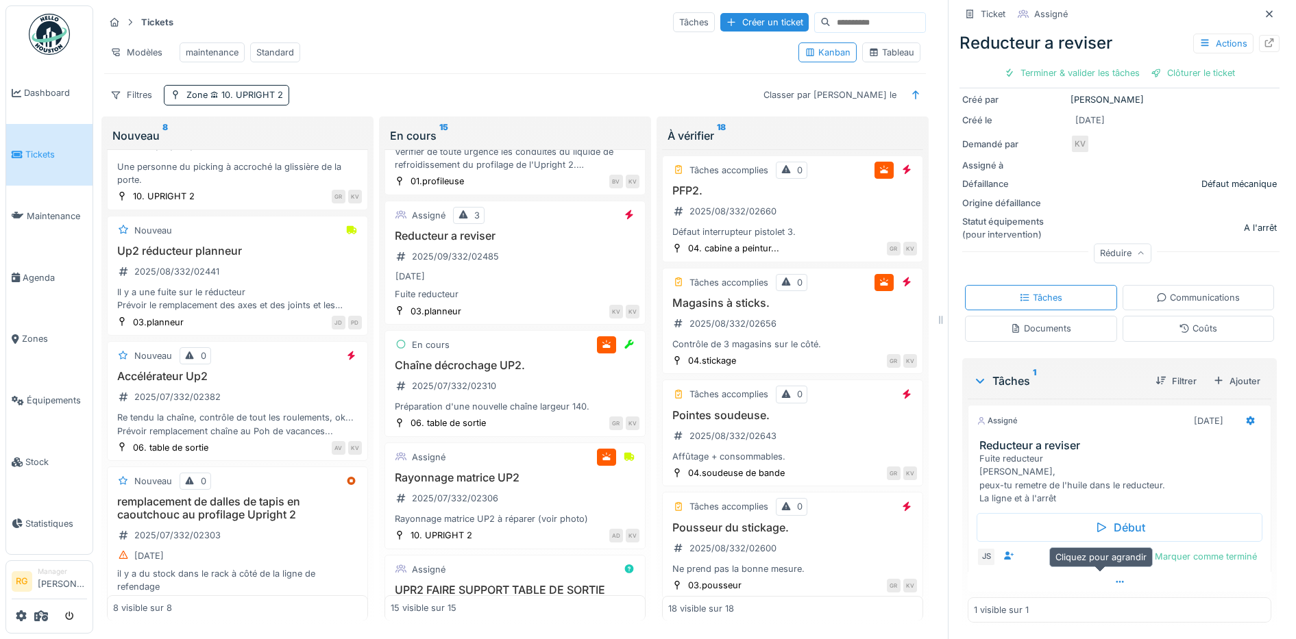
click at [1114, 583] on icon at bounding box center [1119, 582] width 11 height 9
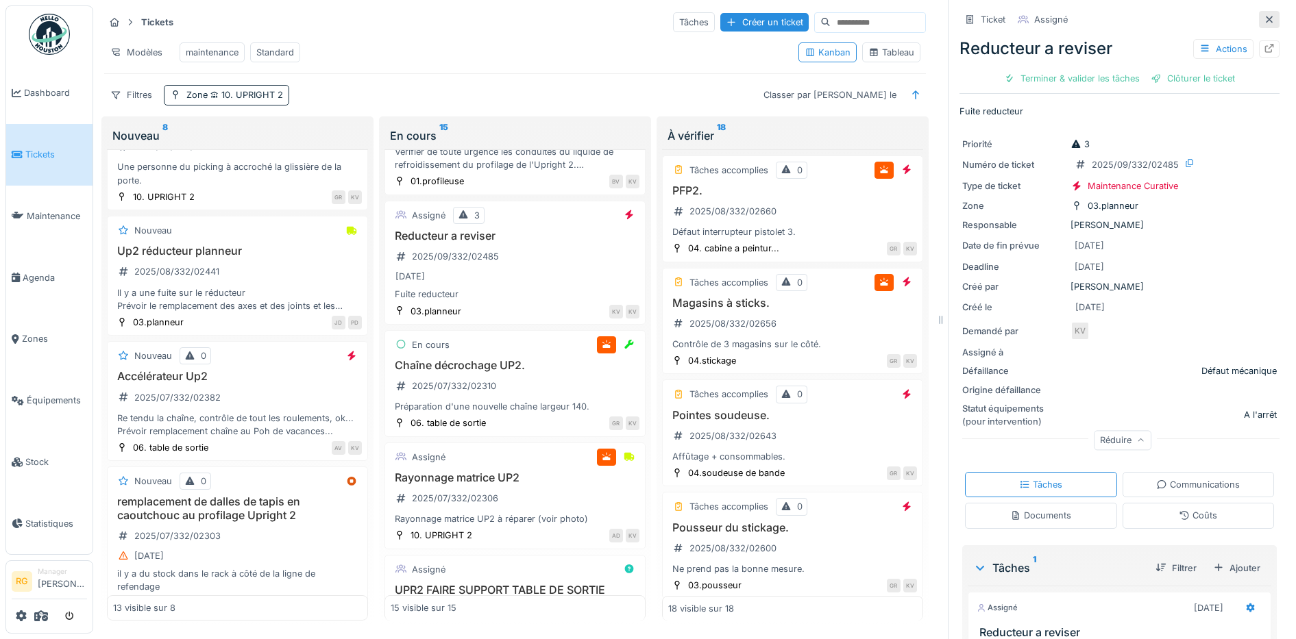
click at [1266, 16] on icon at bounding box center [1269, 19] width 7 height 7
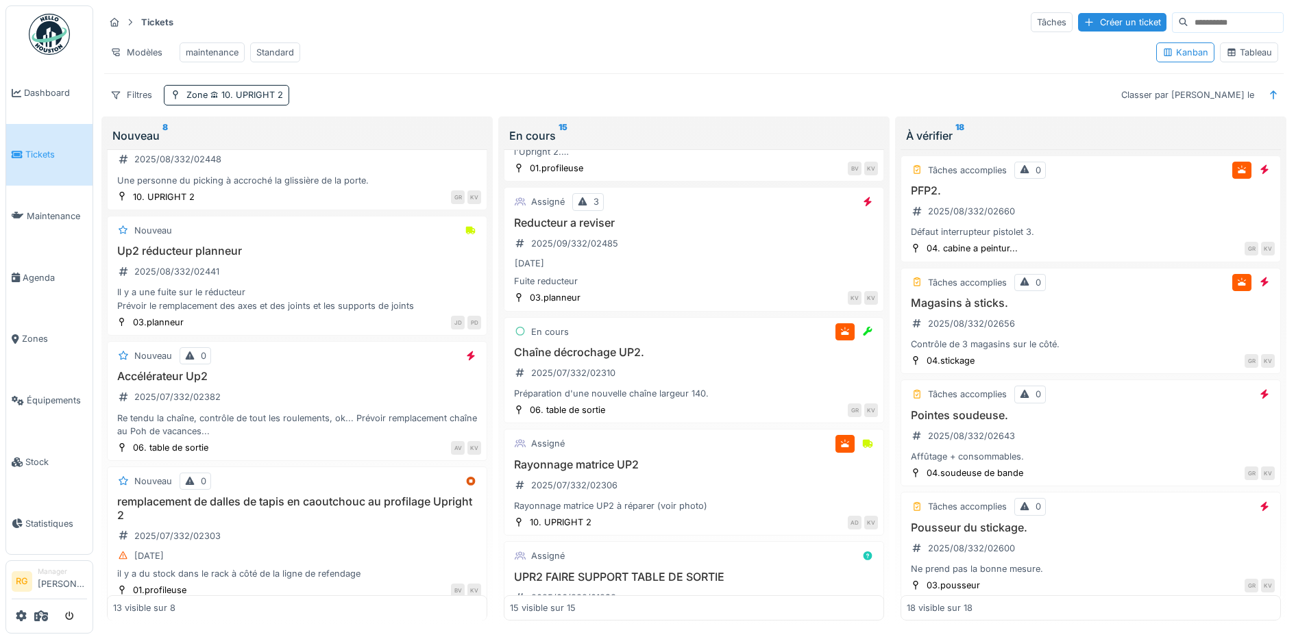
scroll to position [600, 0]
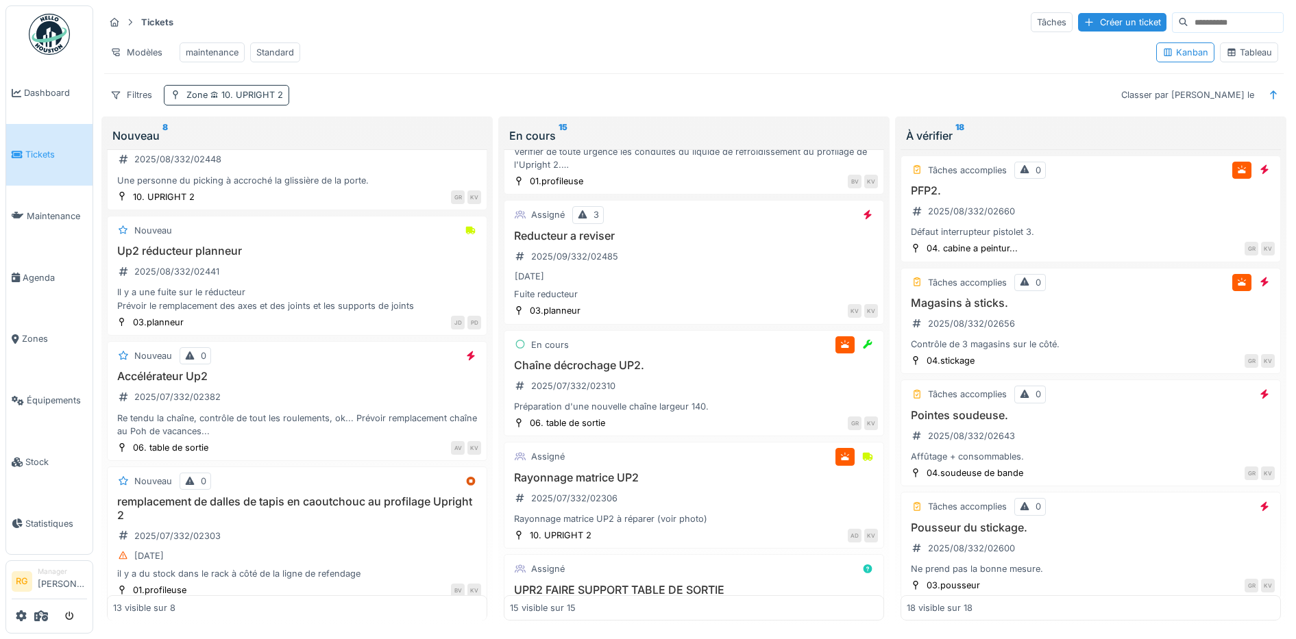
click at [256, 99] on span "10. UPRIGHT 2" at bounding box center [245, 95] width 75 height 10
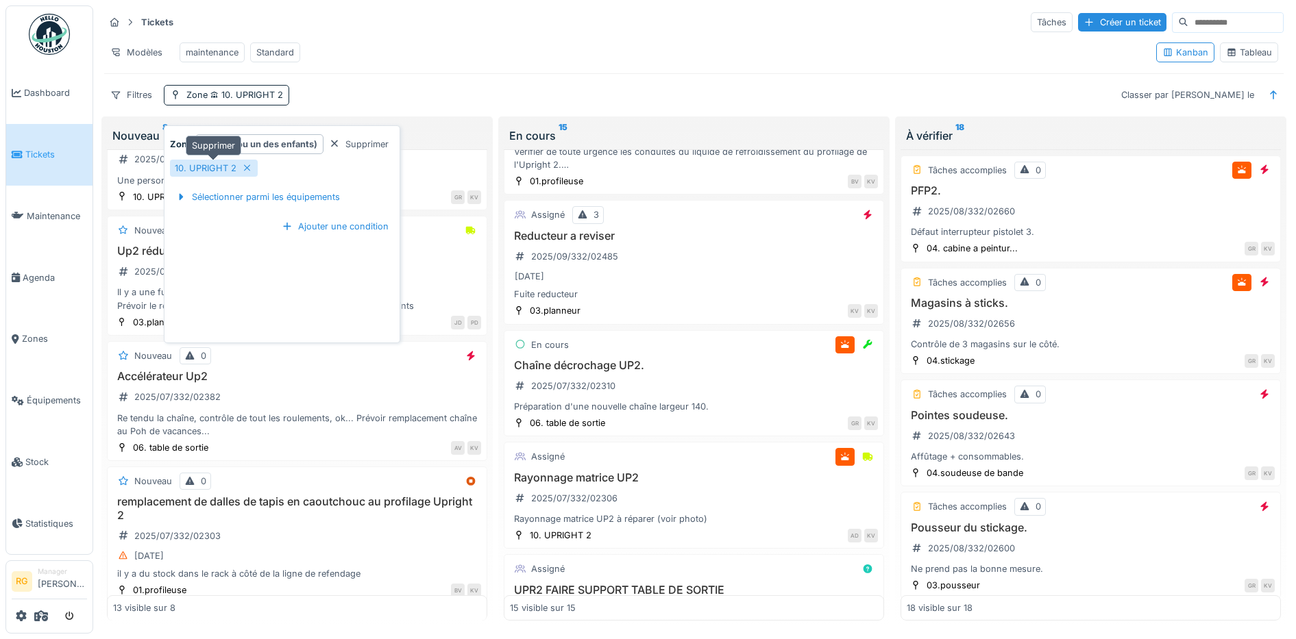
click at [242, 164] on icon at bounding box center [247, 168] width 11 height 9
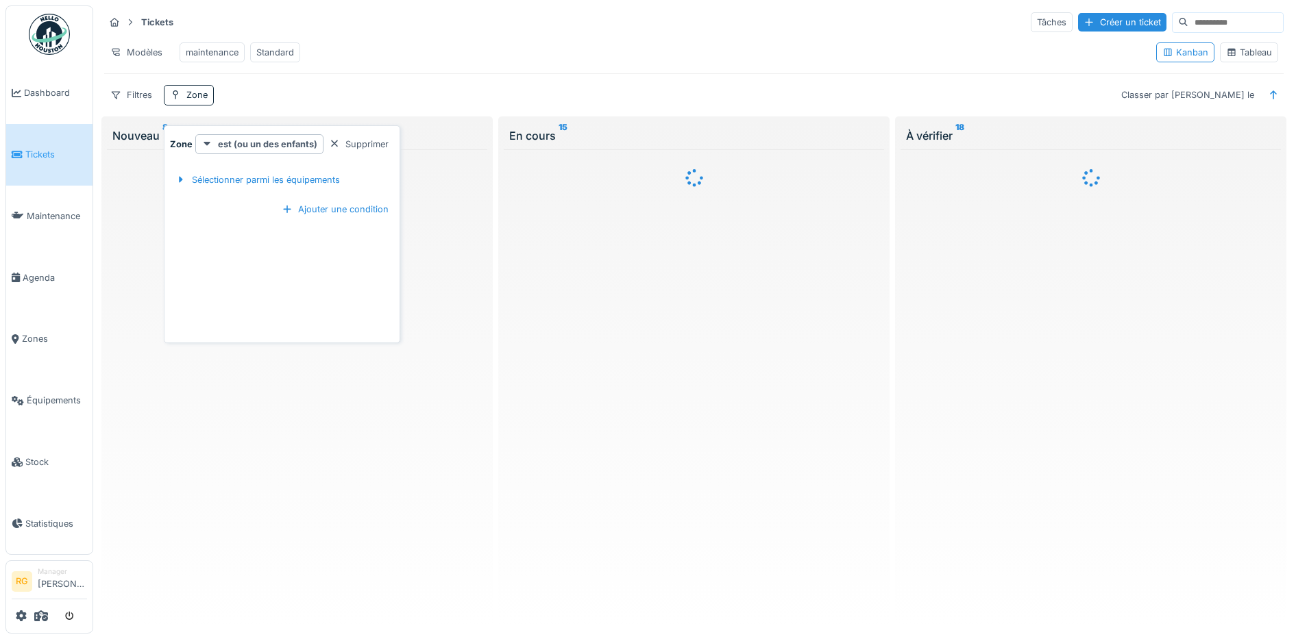
scroll to position [0, 0]
click at [487, 16] on div "Tickets Tâches Créer un ticket" at bounding box center [694, 22] width 1180 height 23
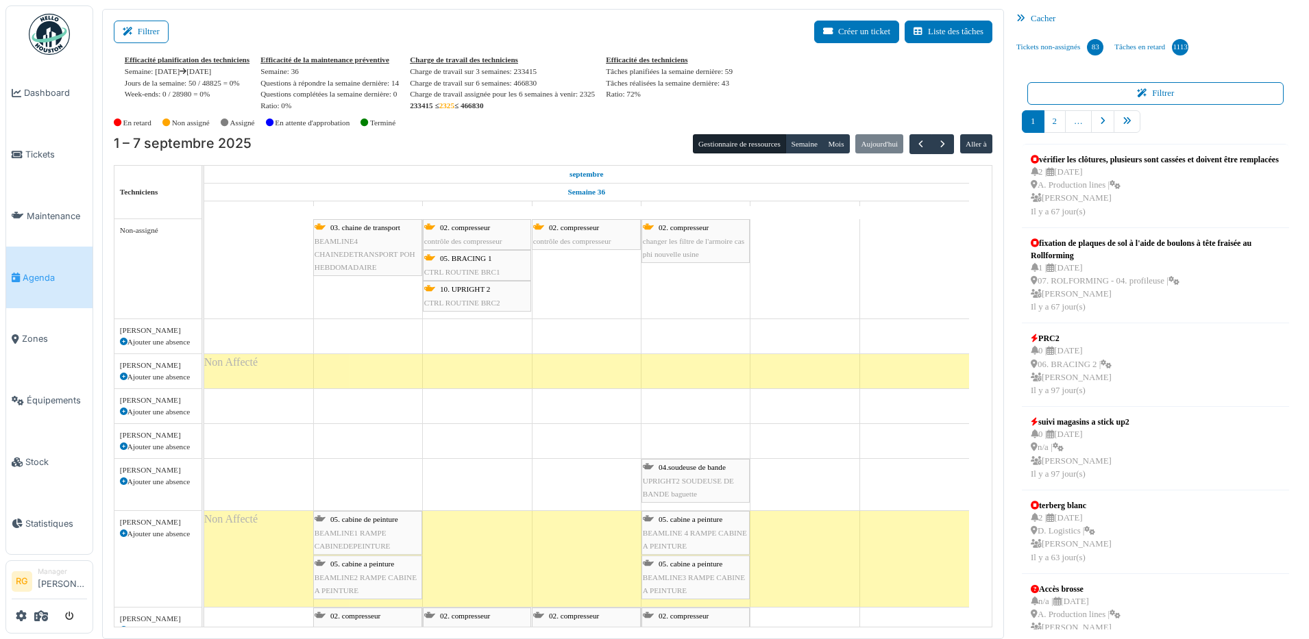
scroll to position [1, 0]
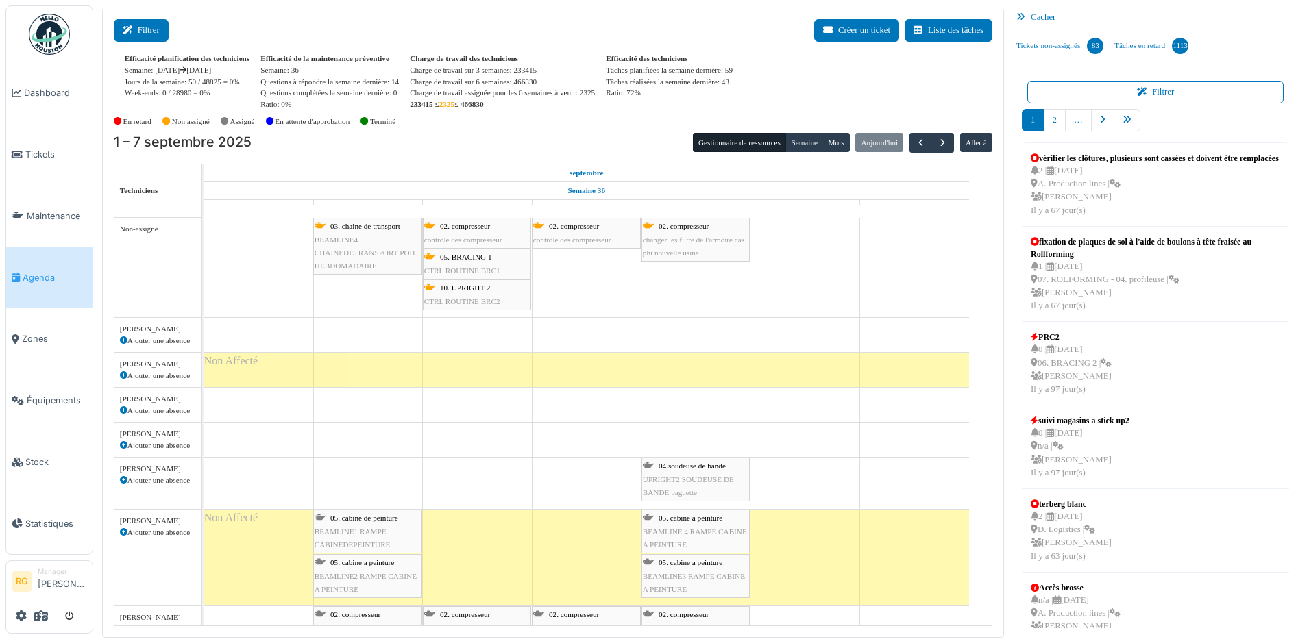
click at [157, 22] on button "Filtrer" at bounding box center [141, 30] width 55 height 23
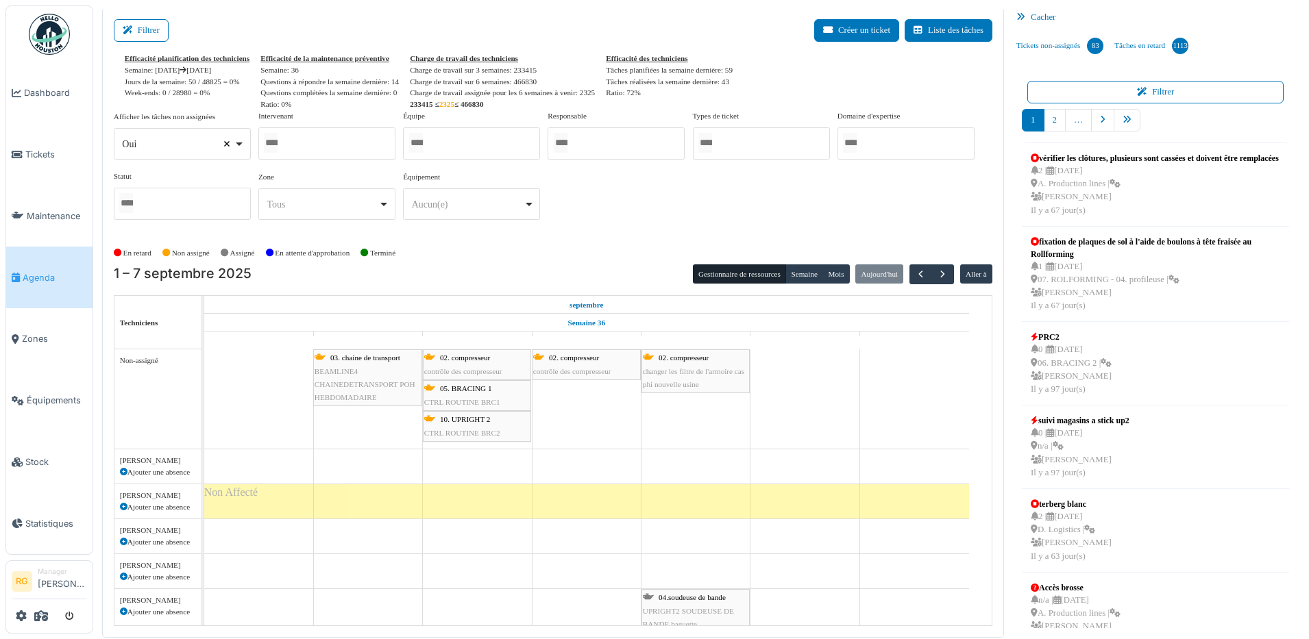
select select
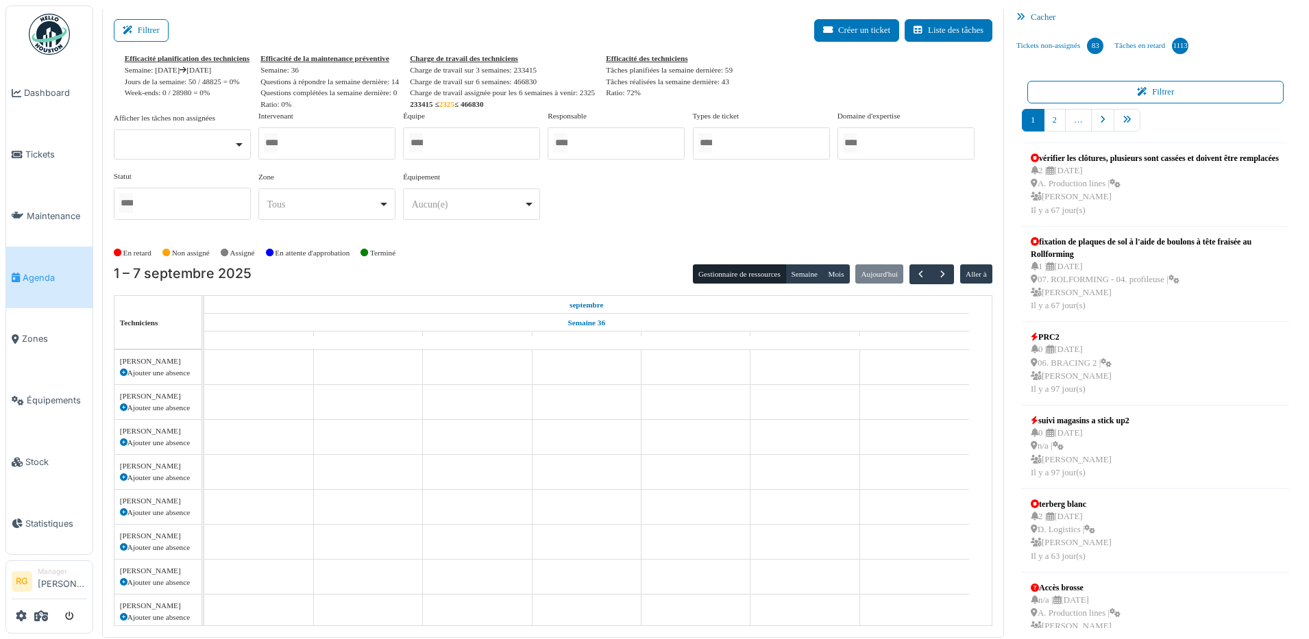
click at [319, 145] on div at bounding box center [326, 143] width 137 height 32
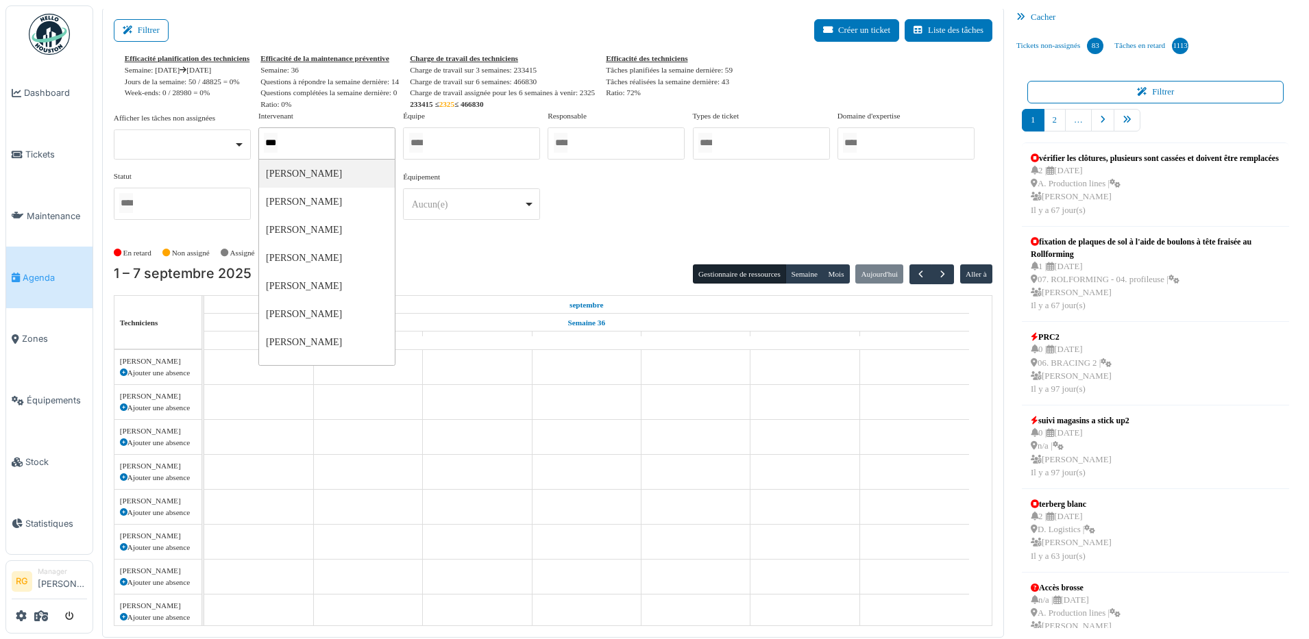
type input "****"
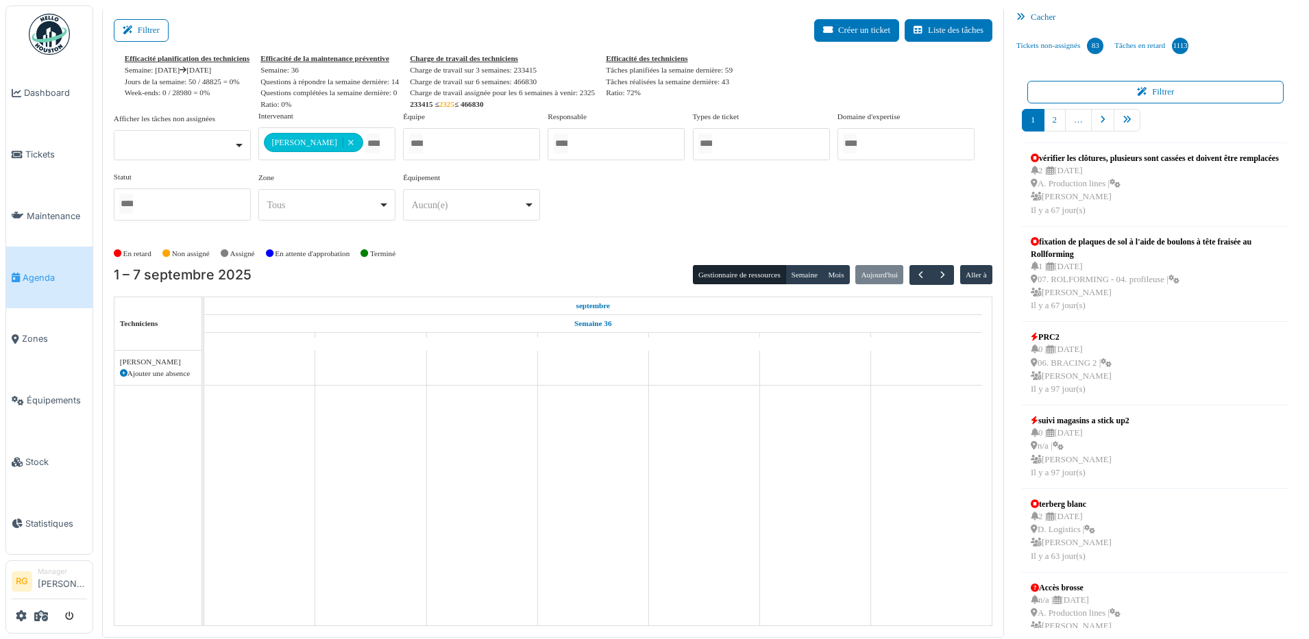
click at [487, 243] on div "En retard Non assigné Assigné En attente d'approbation Terminé" at bounding box center [553, 254] width 879 height 23
click at [304, 374] on div "10. UPRIGHT 2 | n/a 2025/09/332/02485 Reducteur a reviser" at bounding box center [315, 373] width 219 height 40
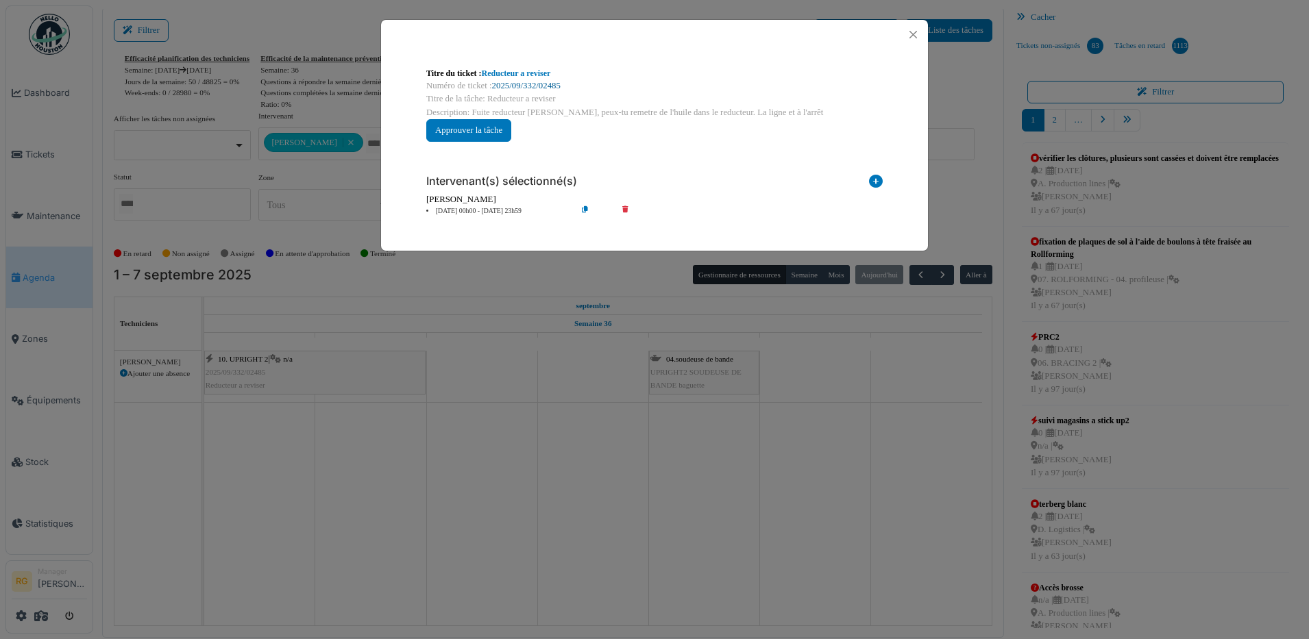
click at [517, 82] on link "2025/09/332/02485" at bounding box center [526, 86] width 69 height 10
click at [918, 33] on button "Close" at bounding box center [913, 34] width 19 height 19
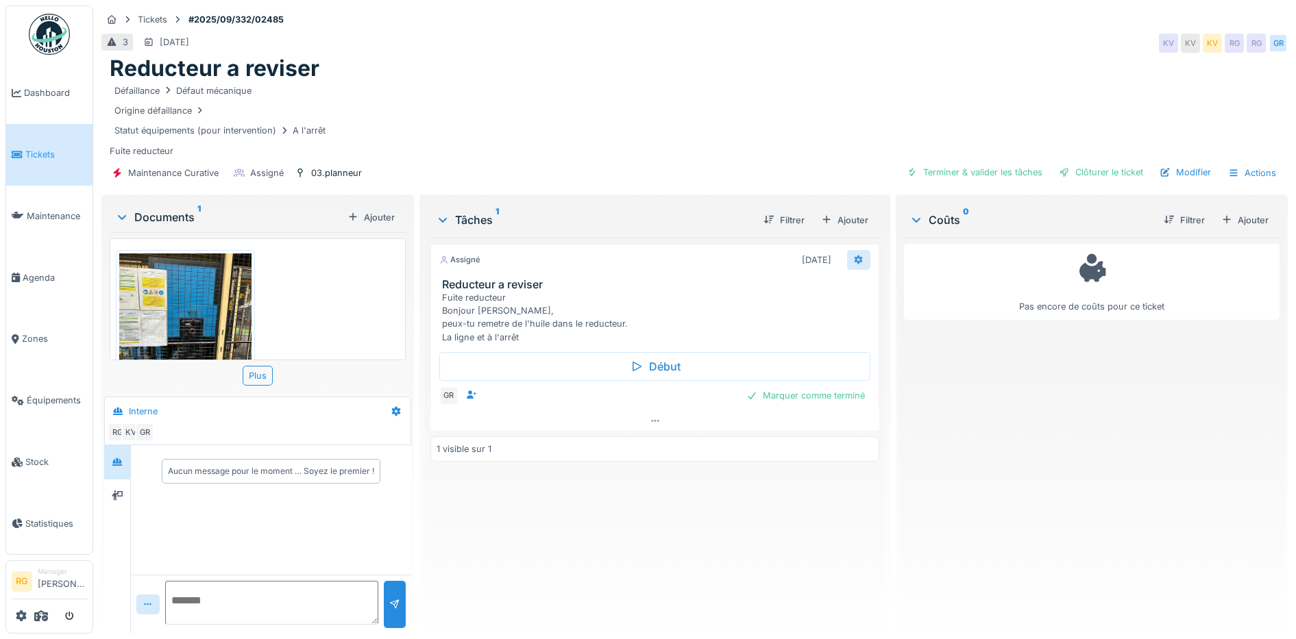
click at [855, 261] on icon at bounding box center [859, 260] width 9 height 10
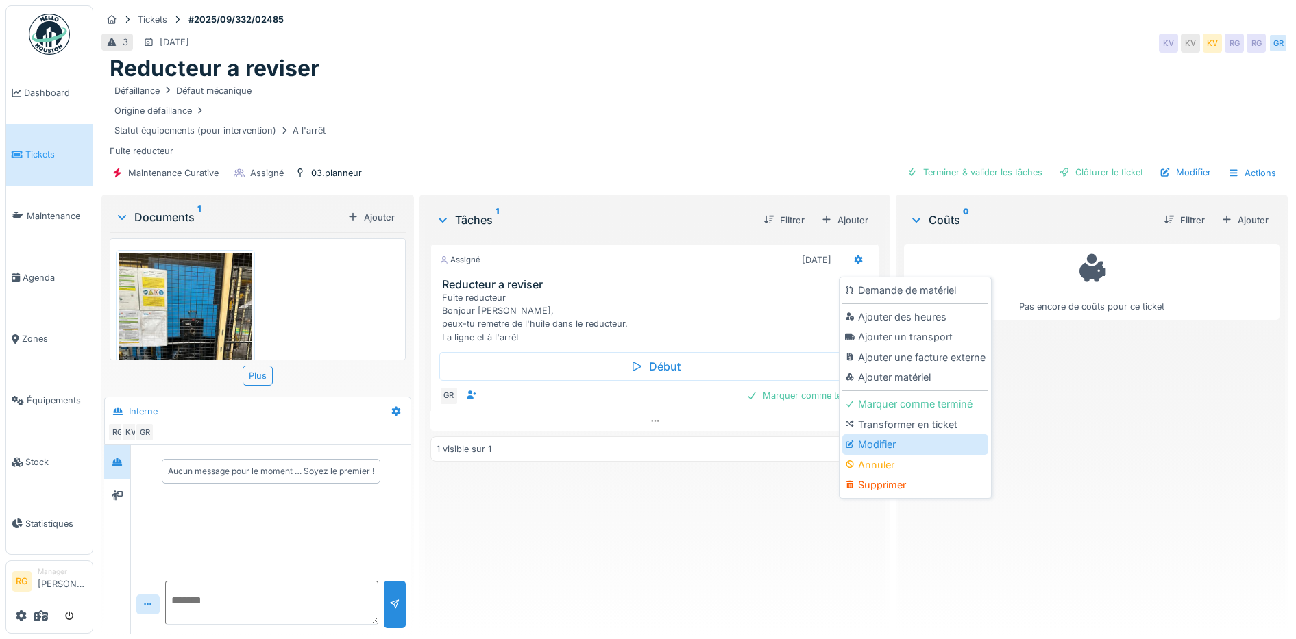
click at [881, 448] on div "Modifier" at bounding box center [915, 445] width 146 height 21
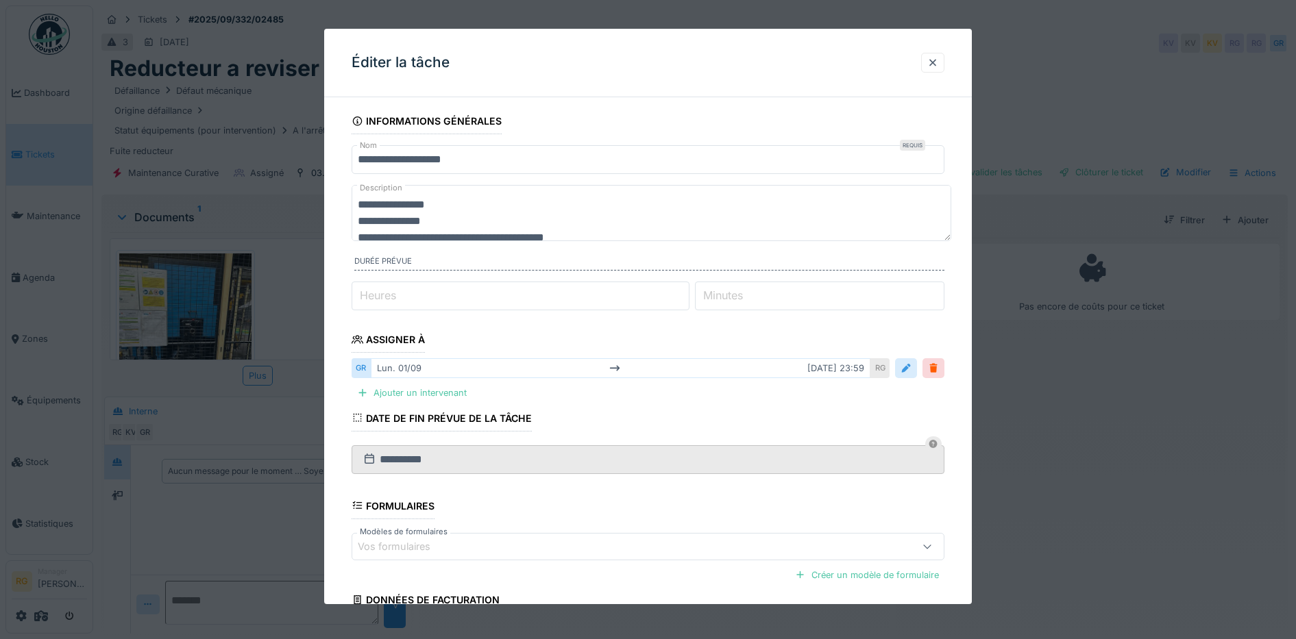
click at [912, 373] on div at bounding box center [906, 368] width 11 height 13
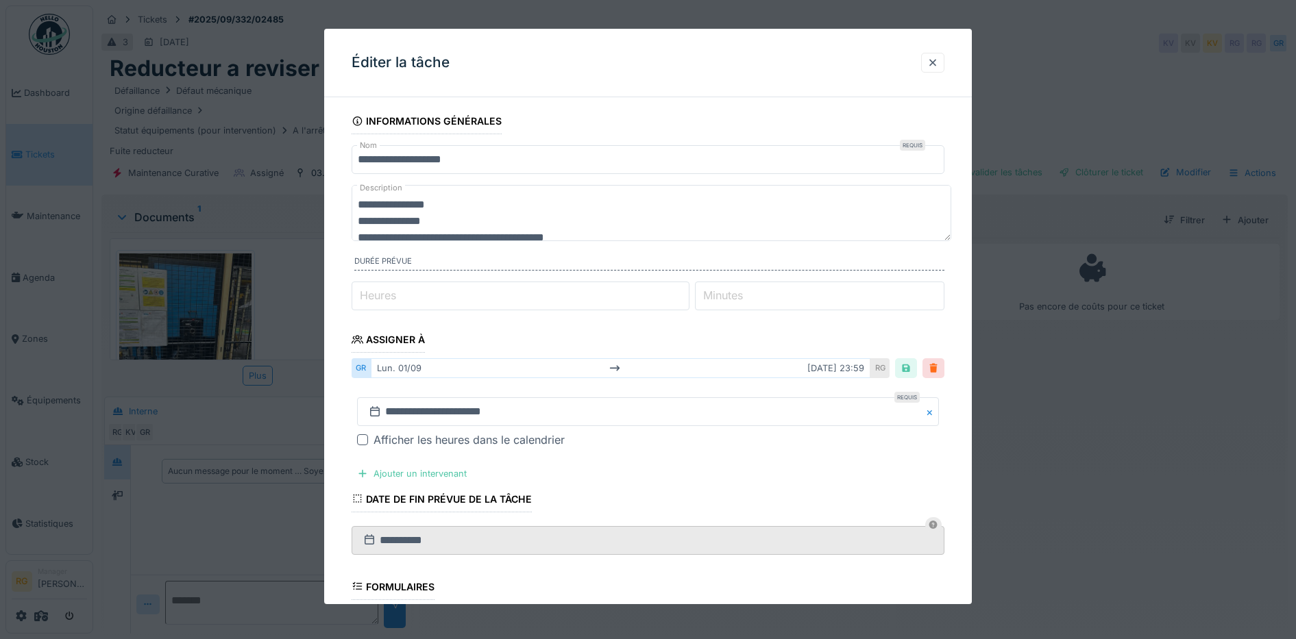
click at [939, 369] on div at bounding box center [933, 368] width 11 height 13
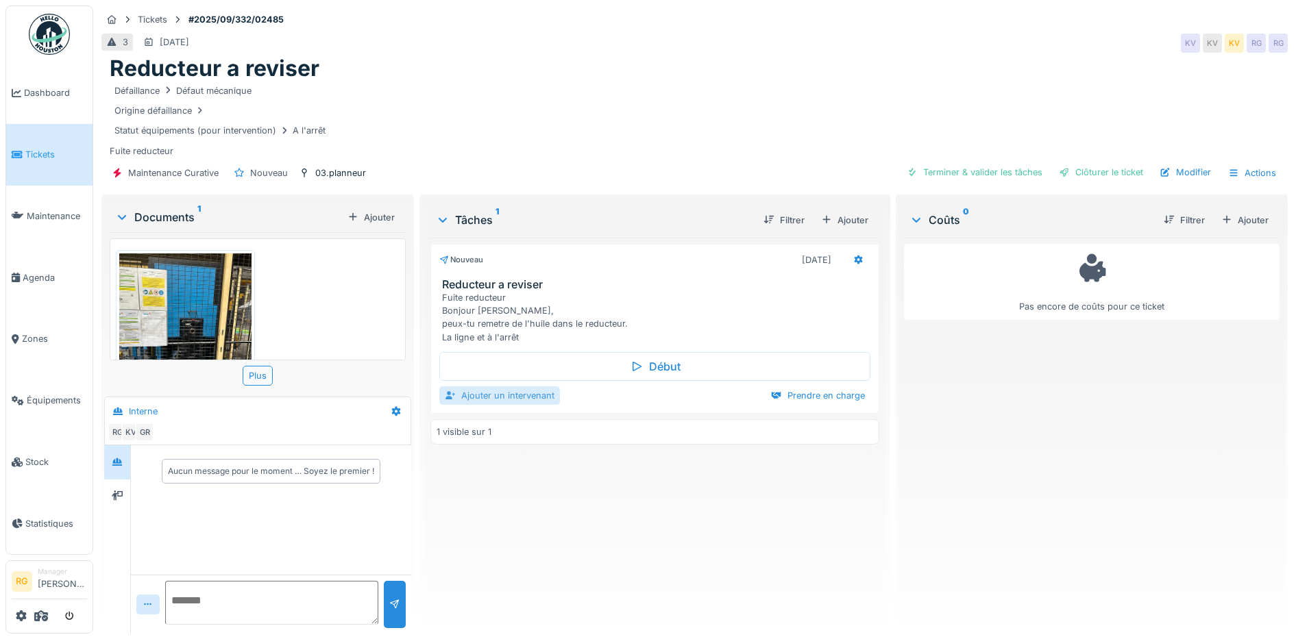
click at [502, 397] on div "Ajouter un intervenant" at bounding box center [499, 396] width 121 height 19
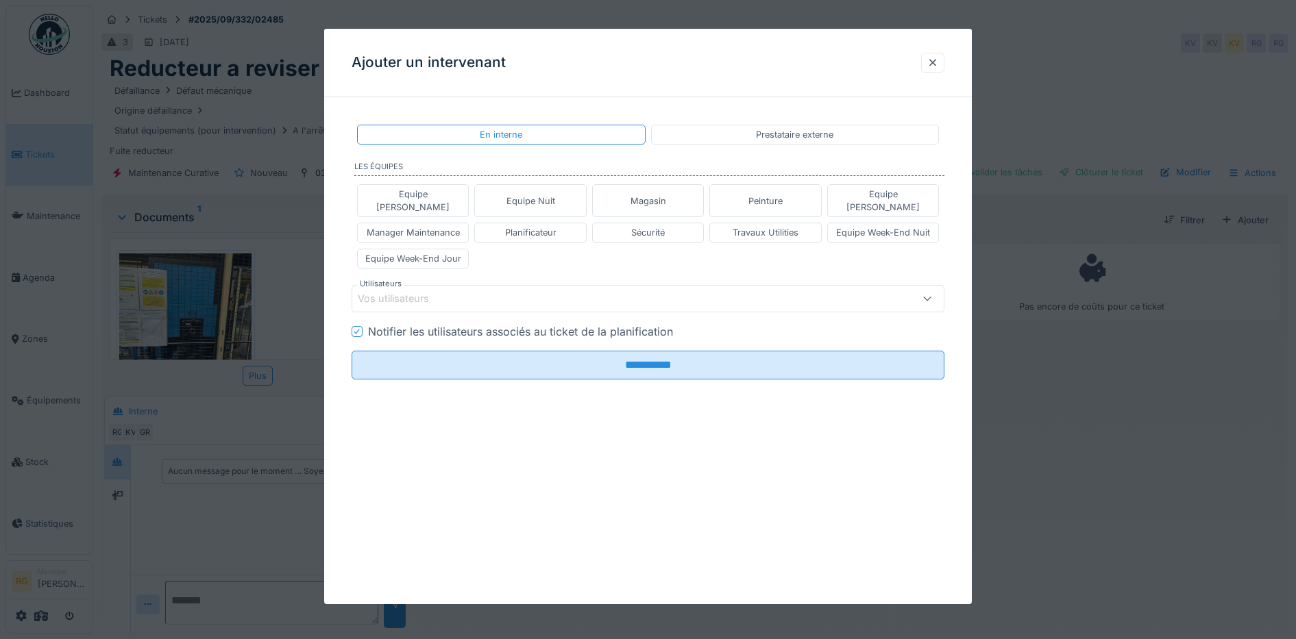
click at [474, 291] on div "Vos utilisateurs" at bounding box center [614, 298] width 512 height 15
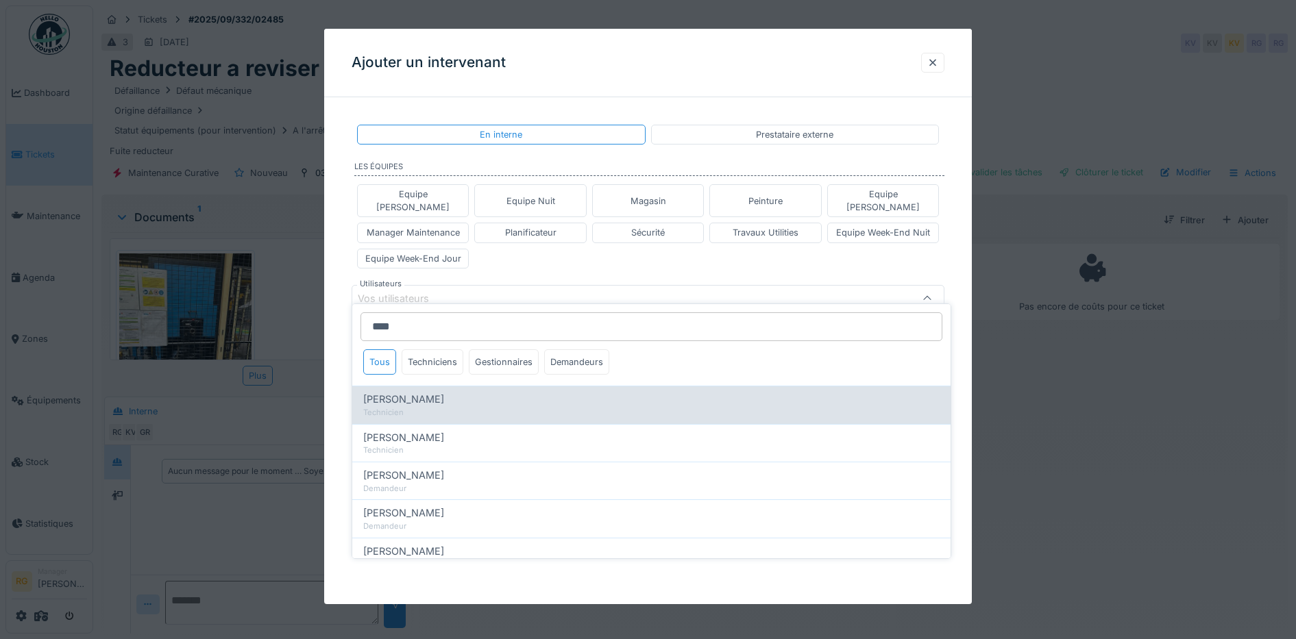
type input "****"
click at [407, 401] on span "[PERSON_NAME]" at bounding box center [403, 399] width 81 height 15
type input "****"
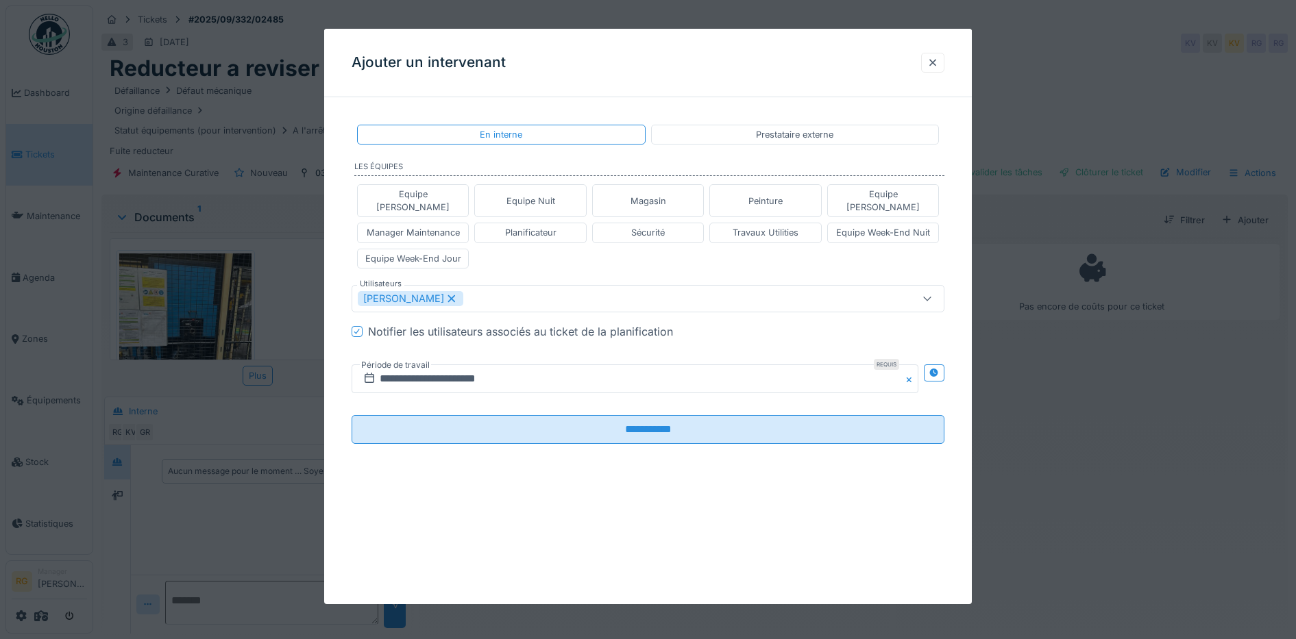
click at [534, 247] on div "Equipe Anthony Equipe Nuit Magasin Peinture Equipe Jean-Claude Manager Maintena…" at bounding box center [649, 226] width 594 height 95
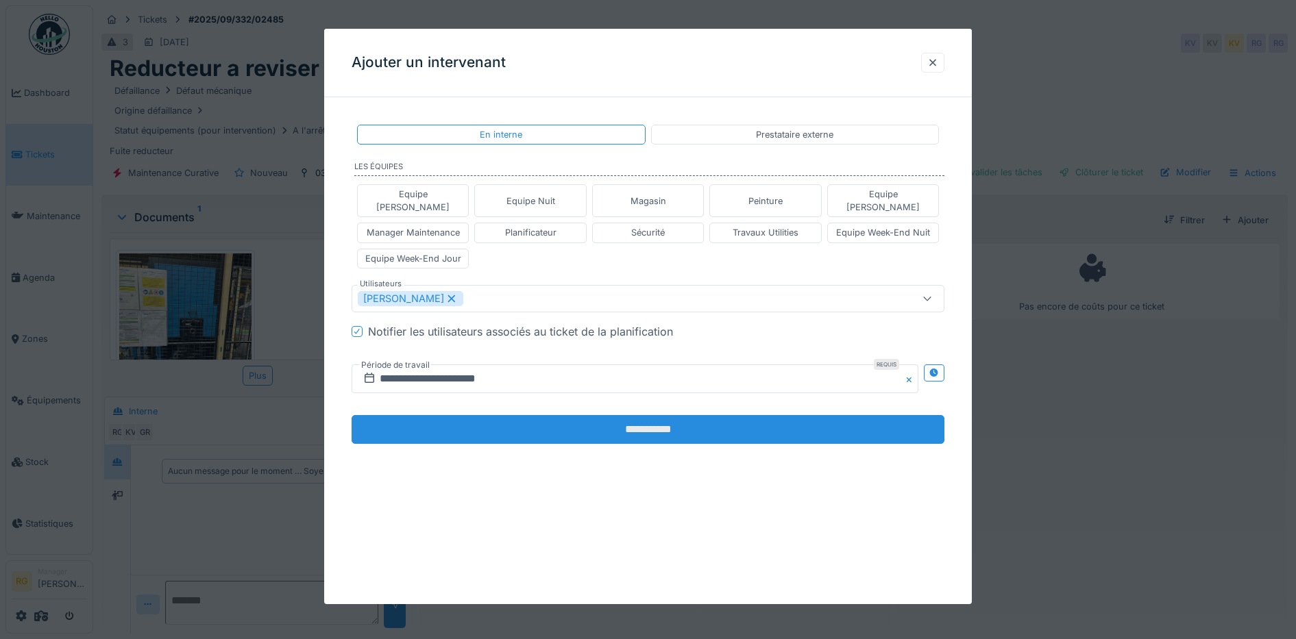
click at [646, 418] on input "**********" at bounding box center [649, 429] width 594 height 29
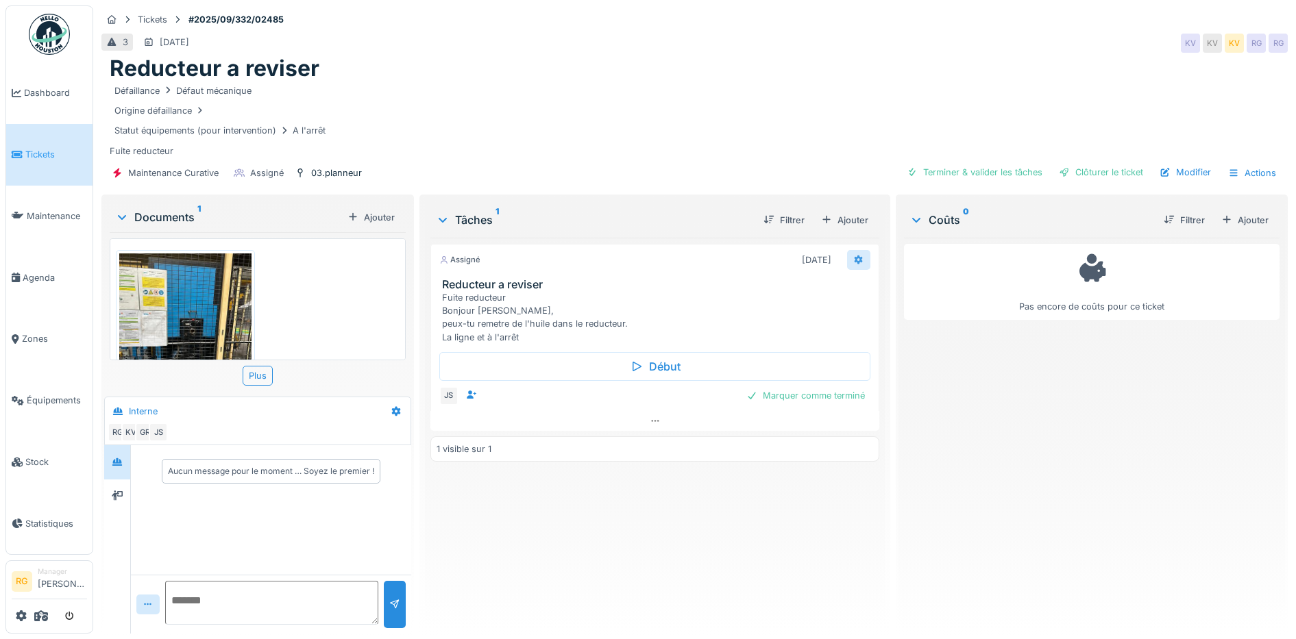
click at [855, 261] on icon at bounding box center [859, 260] width 9 height 10
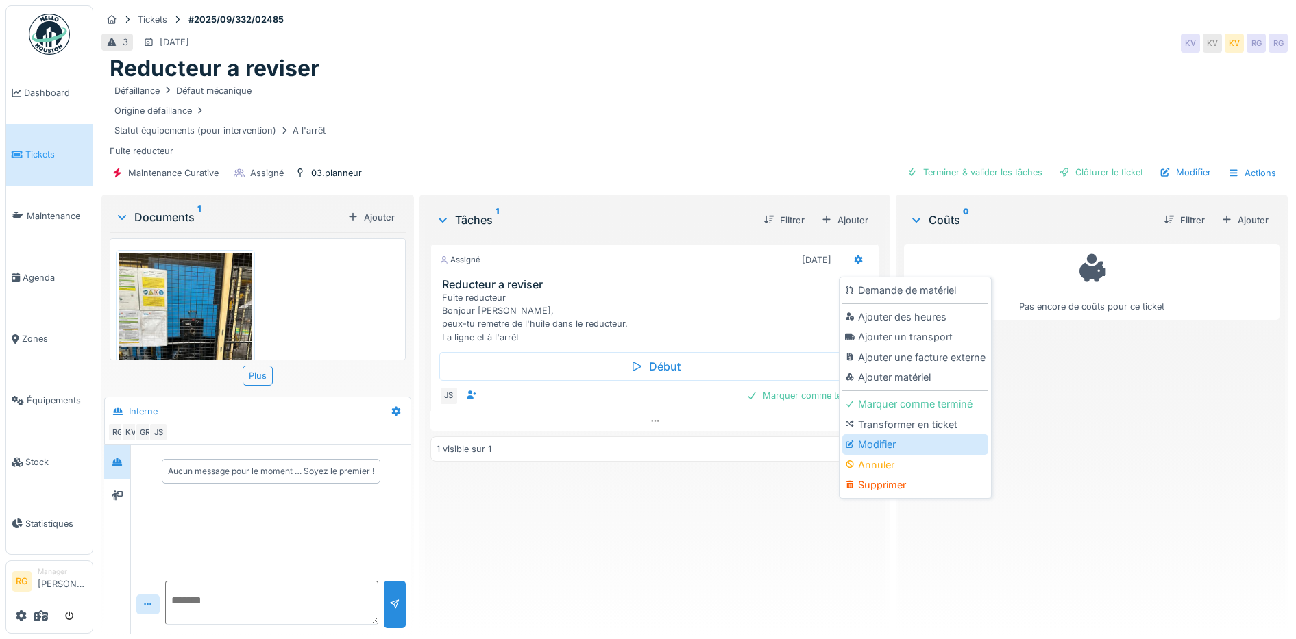
click at [873, 444] on div "Modifier" at bounding box center [915, 445] width 146 height 21
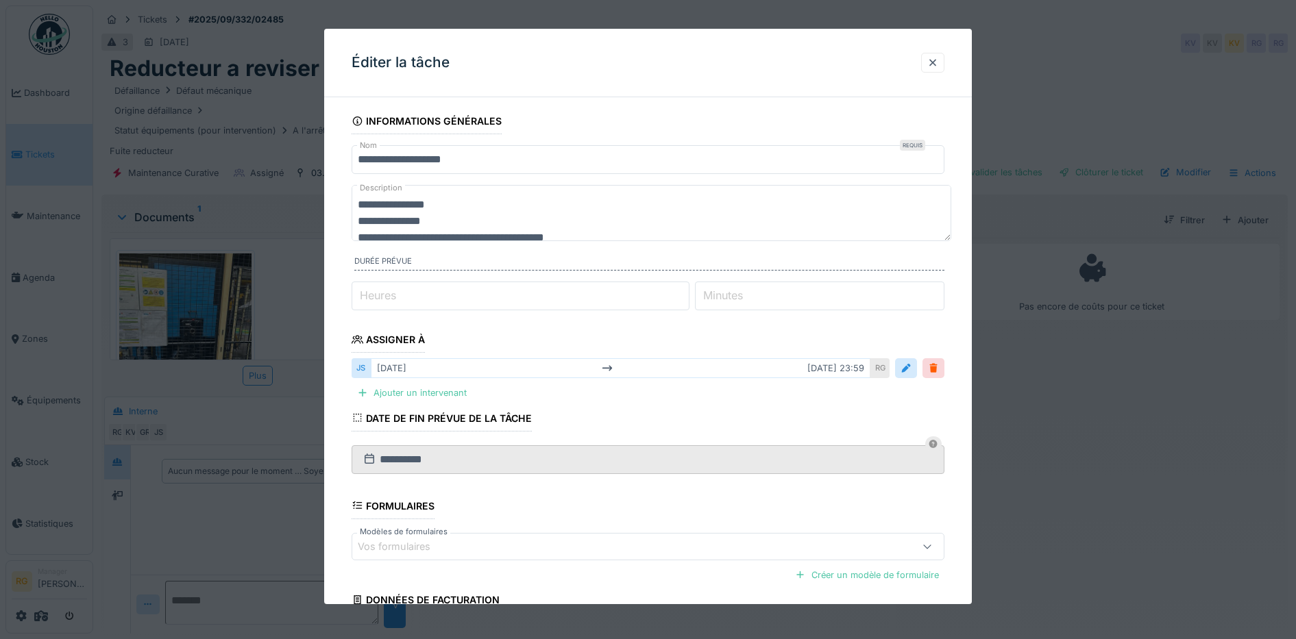
click at [428, 218] on textarea "**********" at bounding box center [652, 213] width 600 height 56
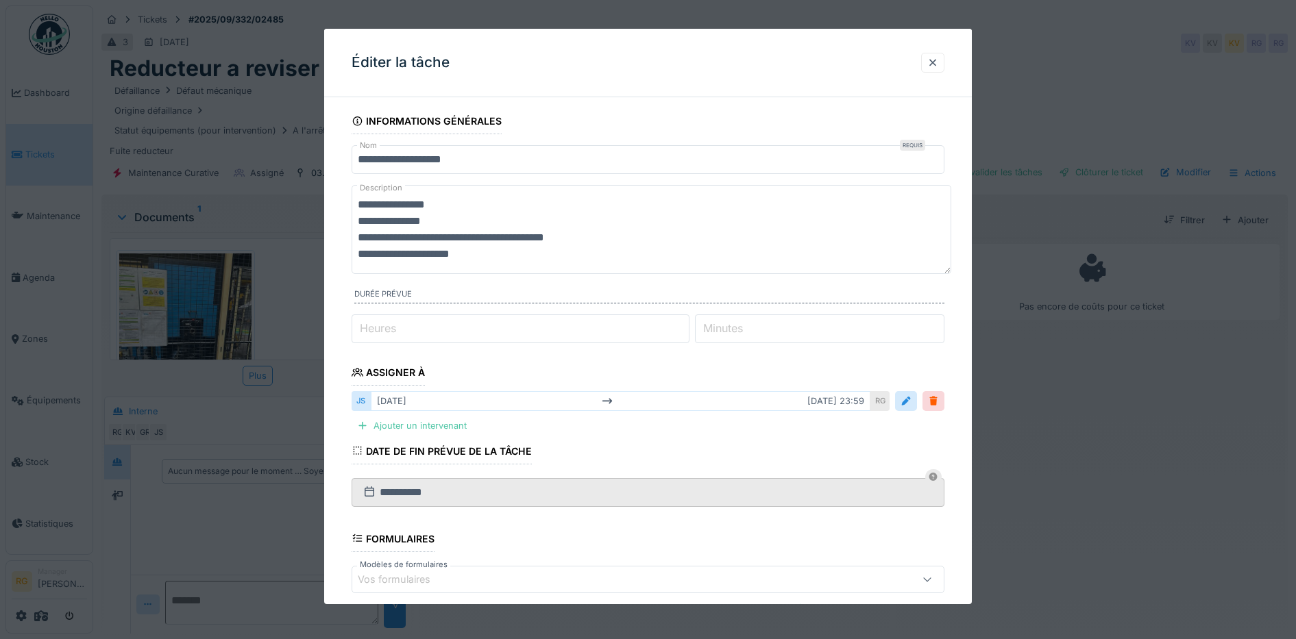
type textarea "**********"
click at [616, 432] on fieldset "**********" at bounding box center [649, 423] width 594 height 630
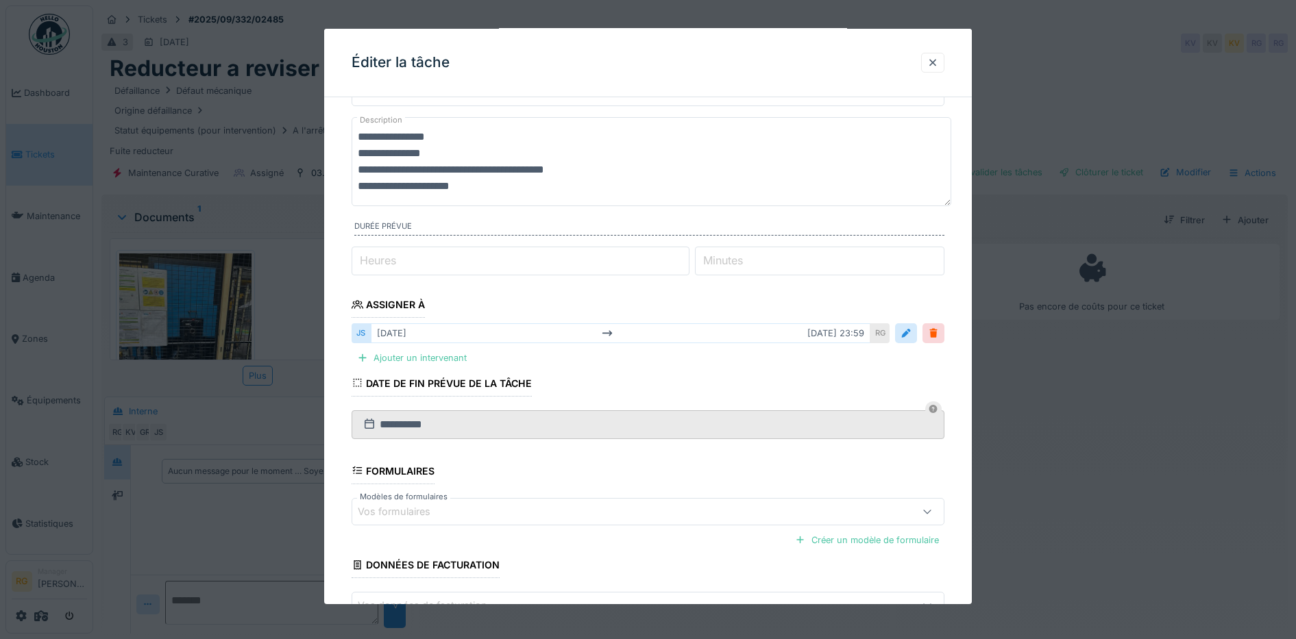
scroll to position [161, 0]
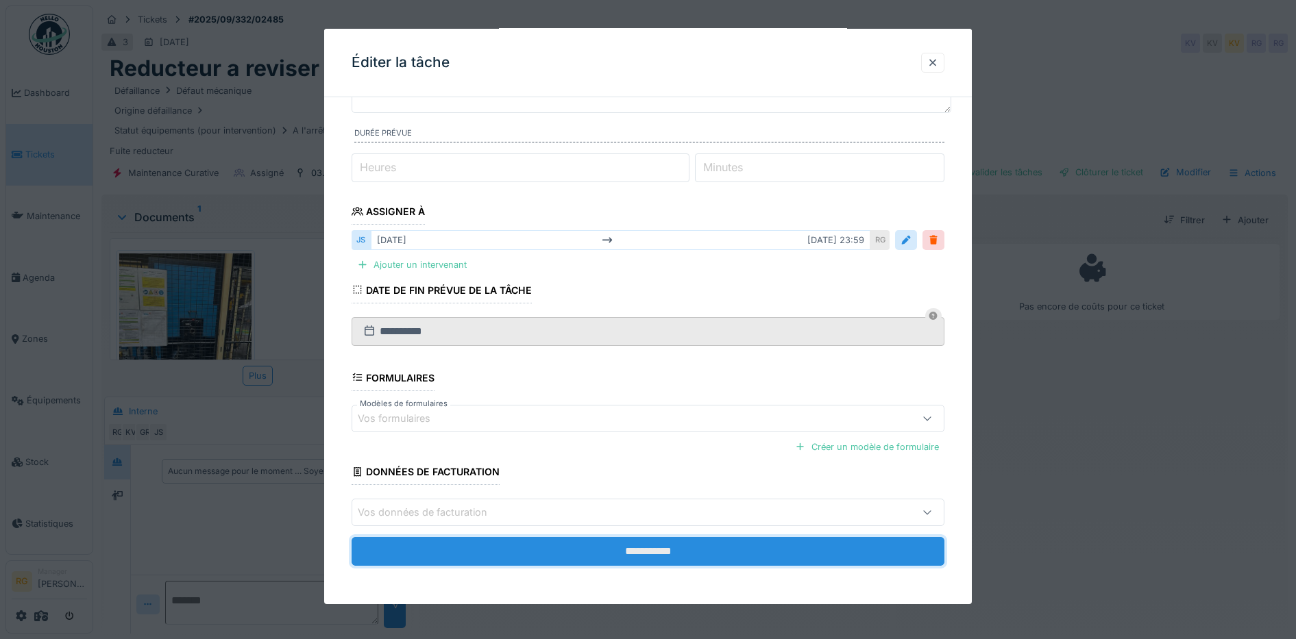
click at [648, 556] on input "**********" at bounding box center [649, 551] width 594 height 29
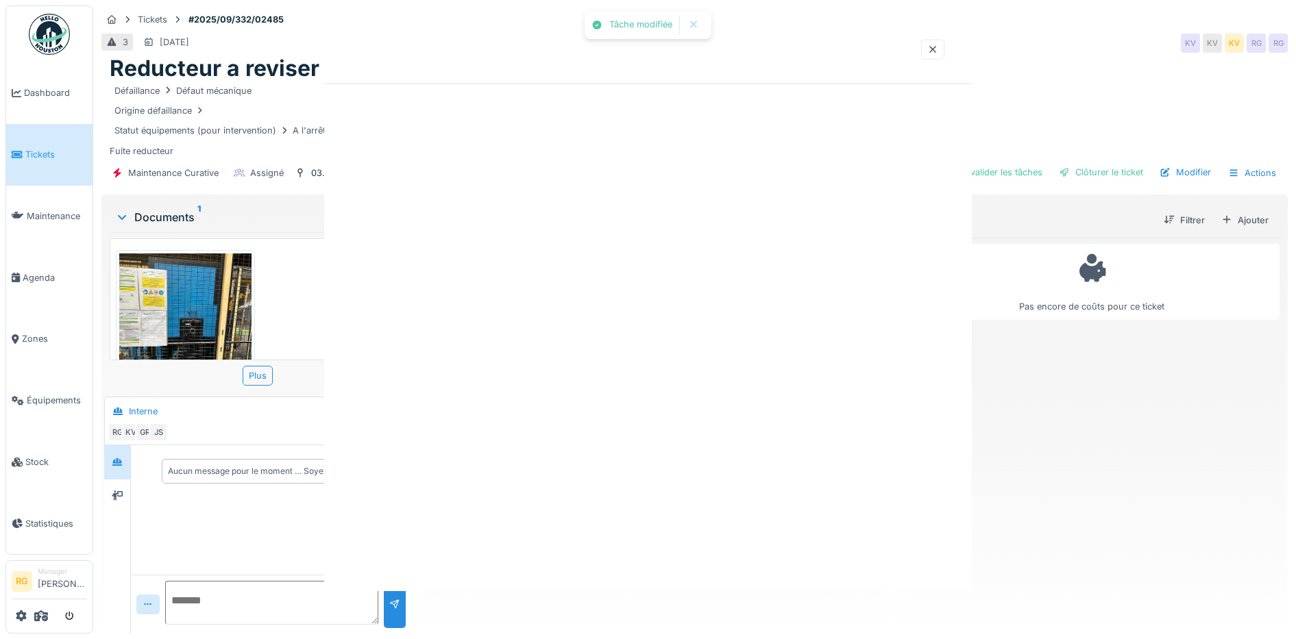
scroll to position [0, 0]
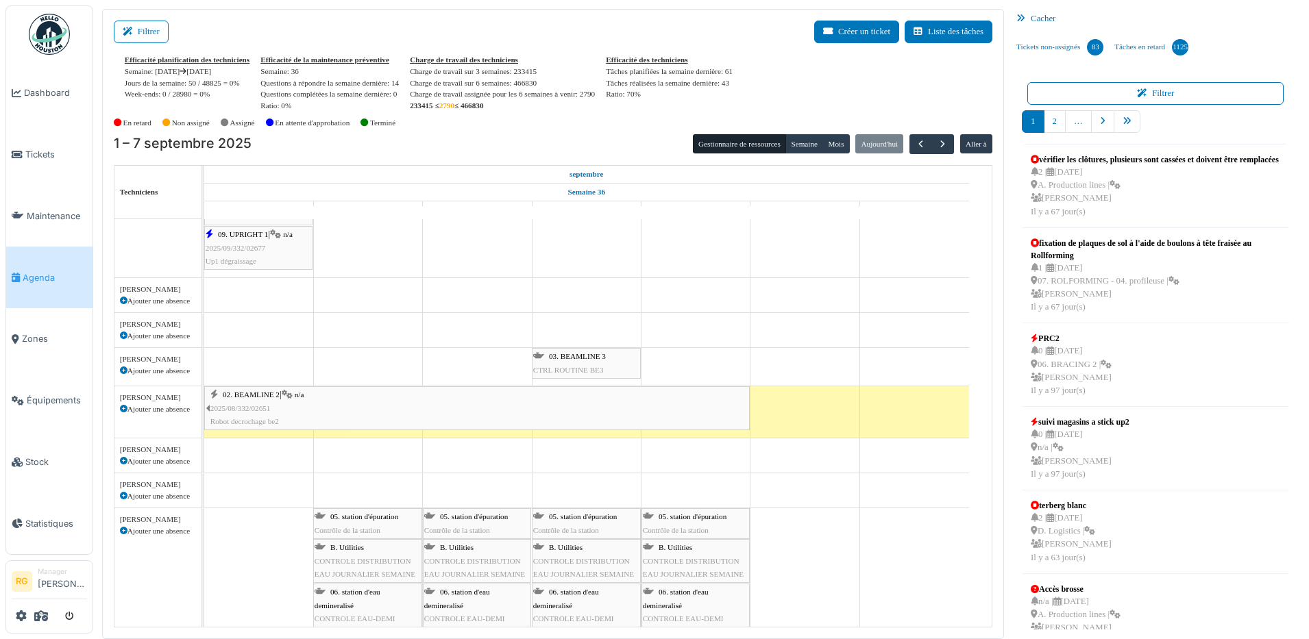
scroll to position [1028, 0]
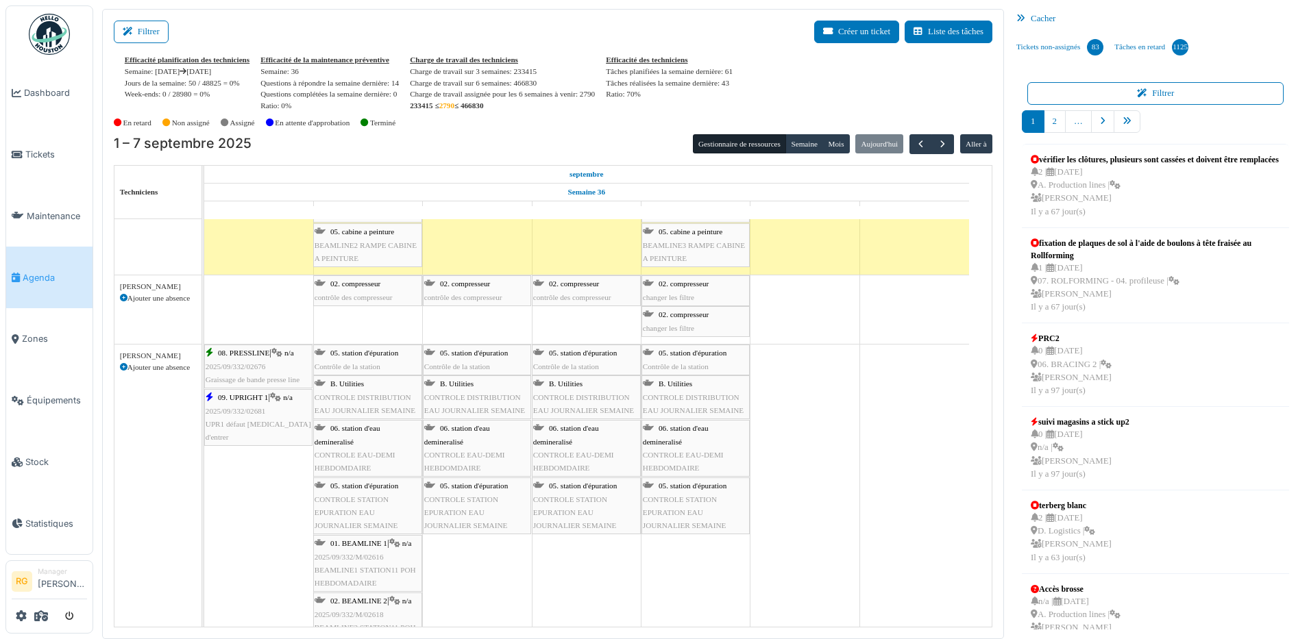
scroll to position [257, 0]
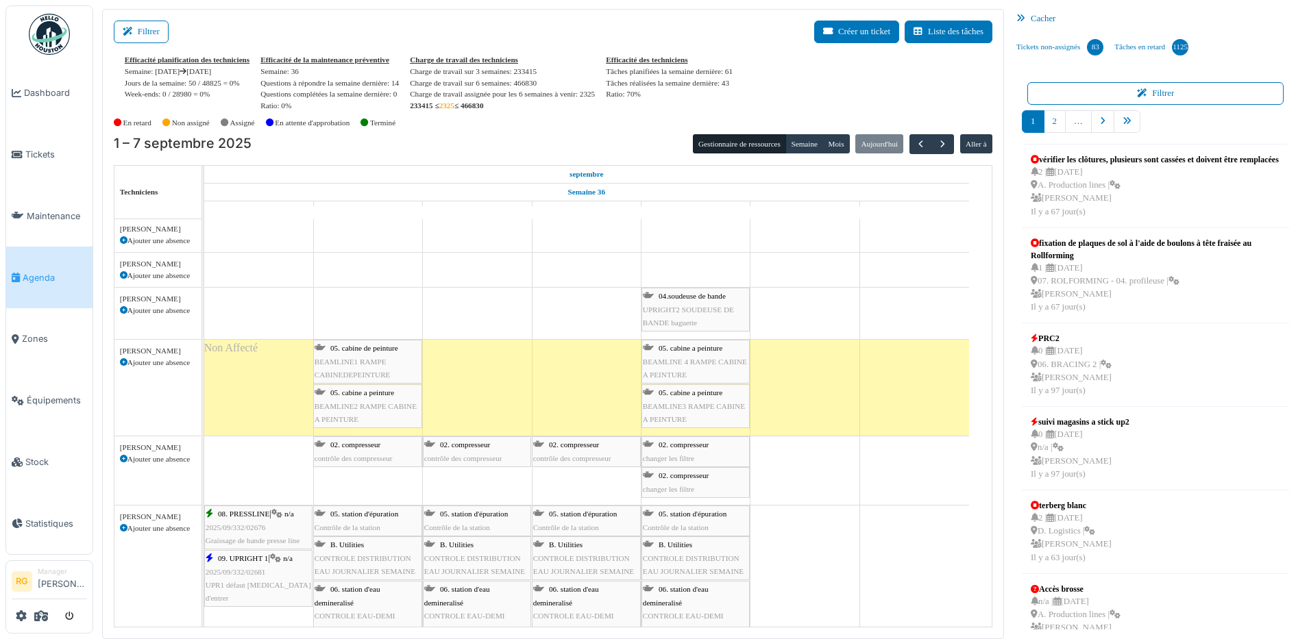
click at [124, 313] on icon at bounding box center [124, 311] width 8 height 8
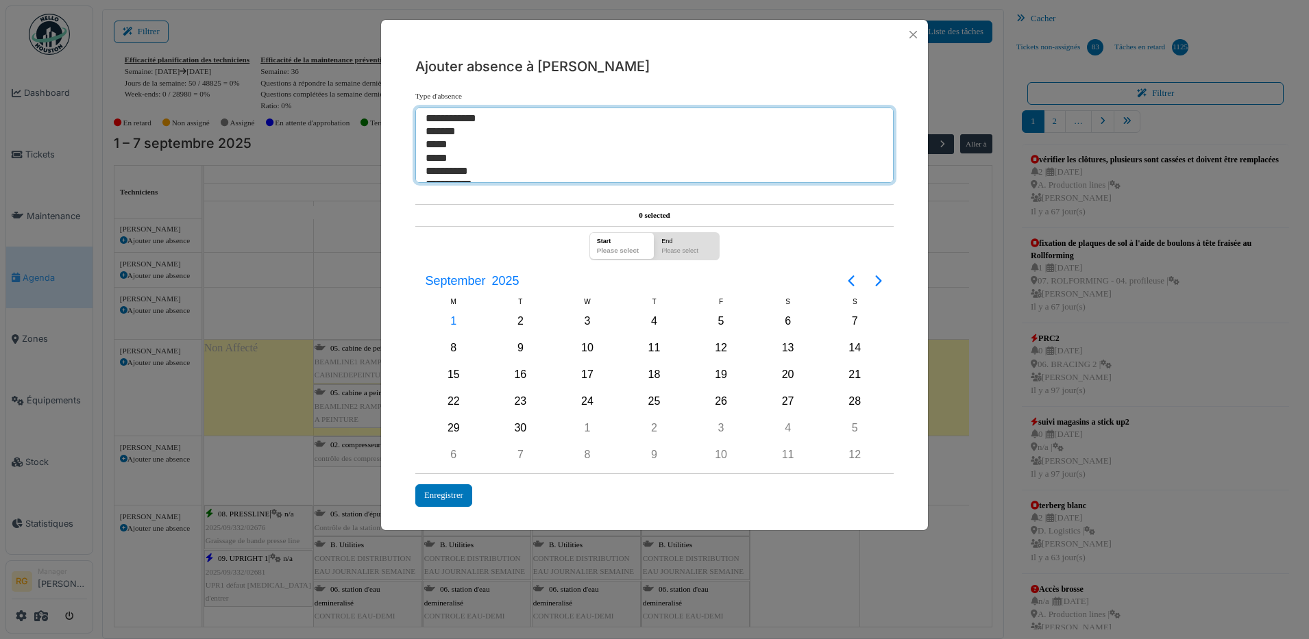
select select "***"
click at [446, 143] on option "*****" at bounding box center [648, 144] width 448 height 13
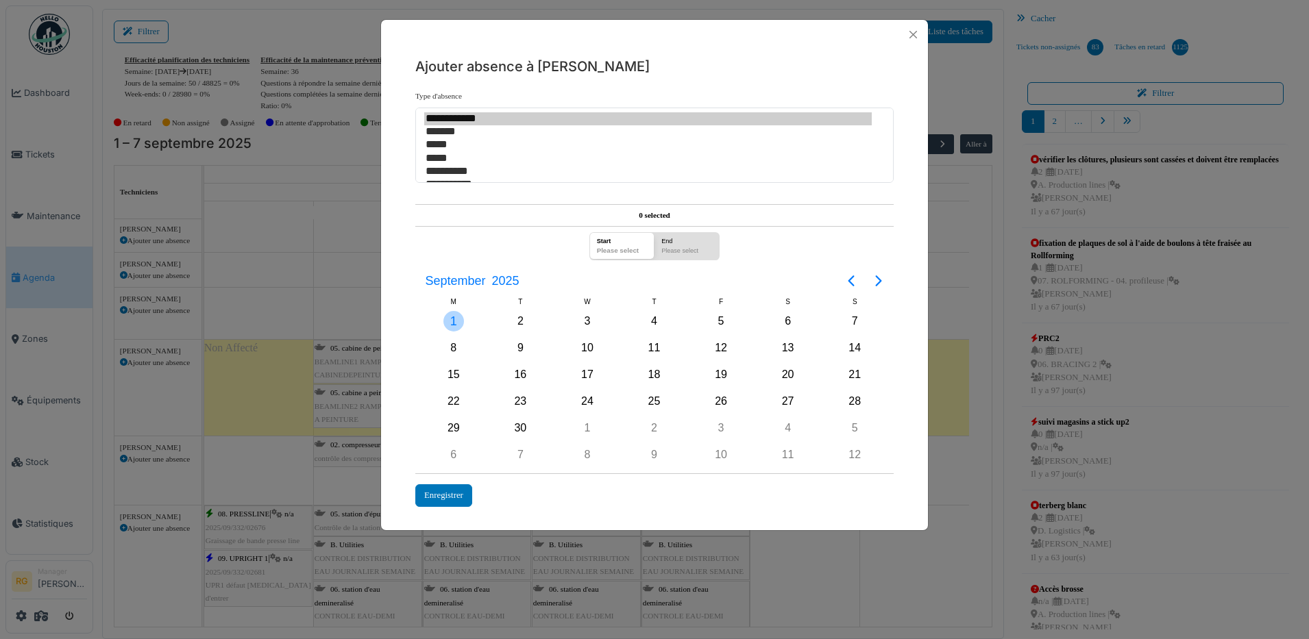
click at [452, 324] on div "1" at bounding box center [453, 321] width 21 height 21
click at [720, 322] on div "5" at bounding box center [721, 321] width 21 height 21
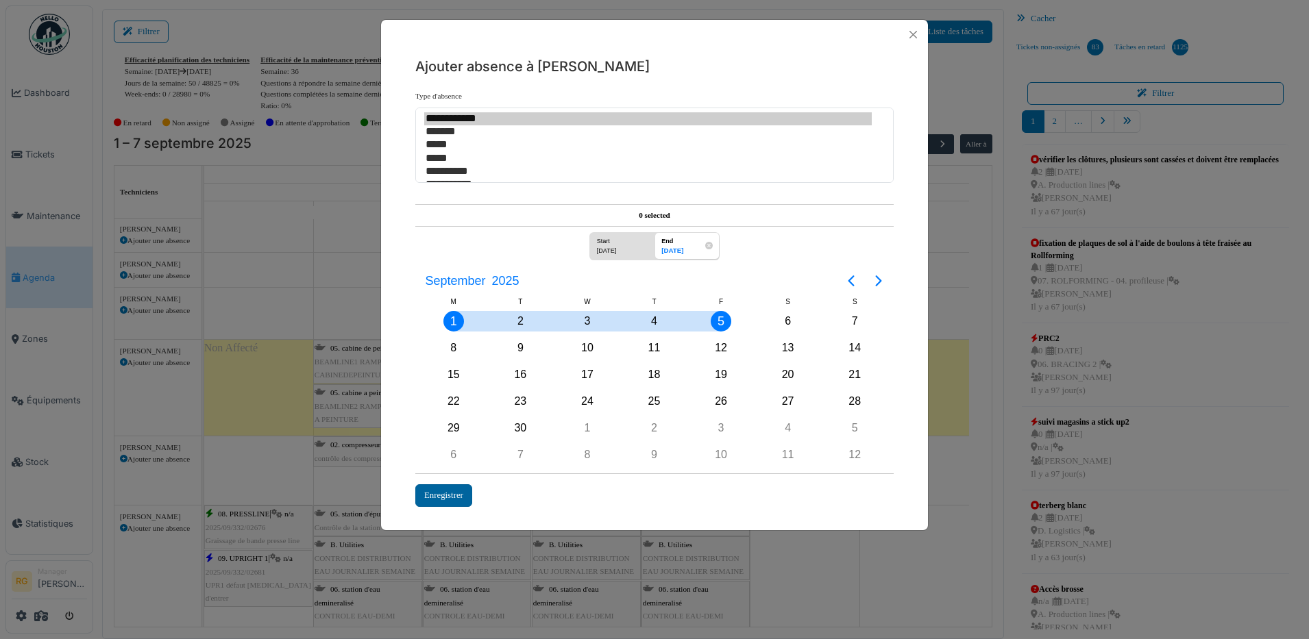
click at [437, 496] on div "Enregistrer" at bounding box center [443, 496] width 57 height 23
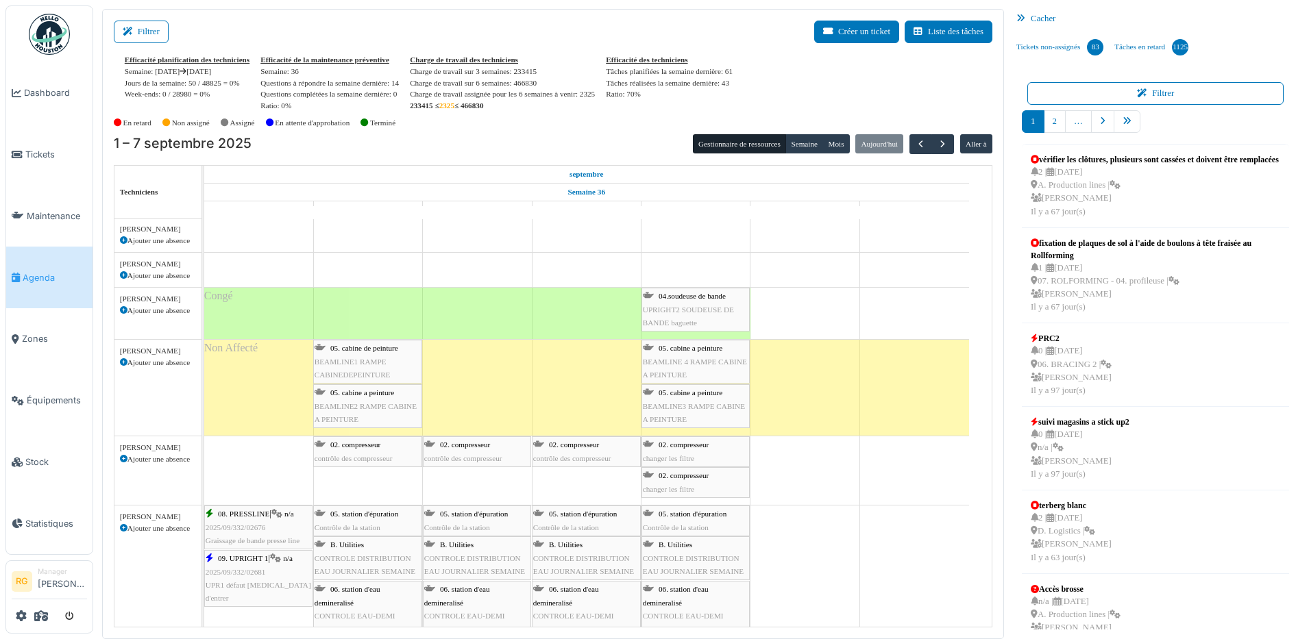
click at [703, 307] on span "UPRIGHT2 SOUDEUSE DE BANDE baguette" at bounding box center [688, 316] width 91 height 21
click at [670, 299] on span "04.soudeuse de bande" at bounding box center [692, 296] width 67 height 8
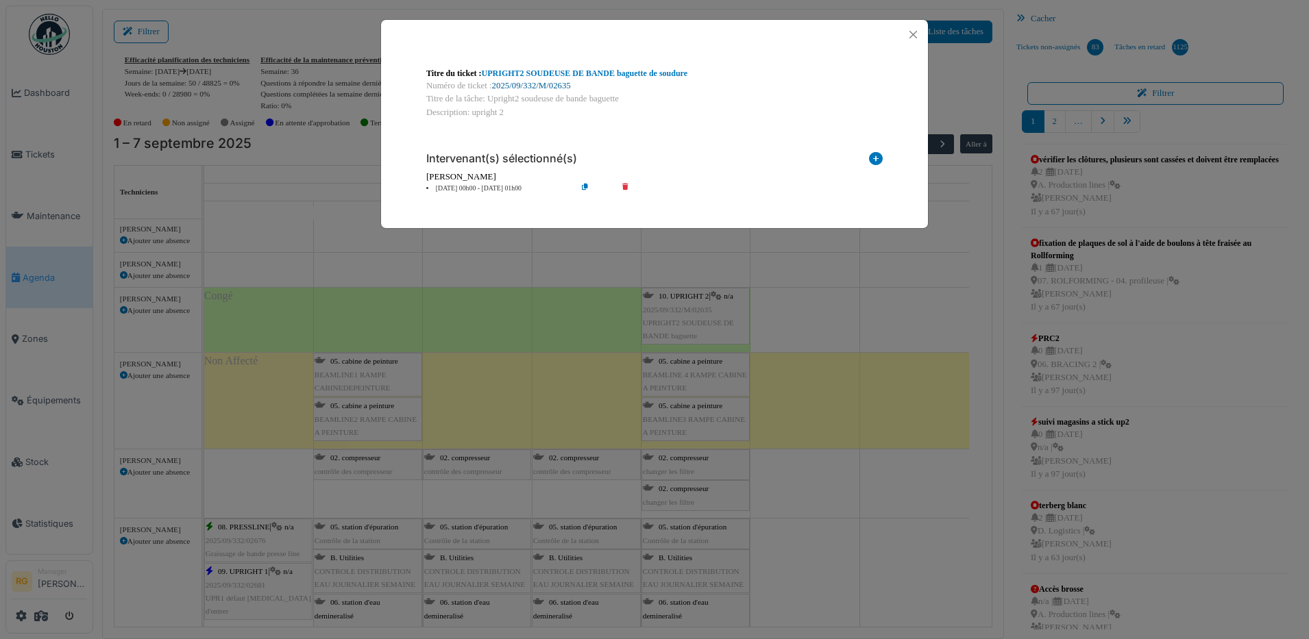
click at [538, 84] on link "2025/09/332/M/02635" at bounding box center [531, 86] width 79 height 10
click at [916, 35] on button "Close" at bounding box center [913, 34] width 19 height 19
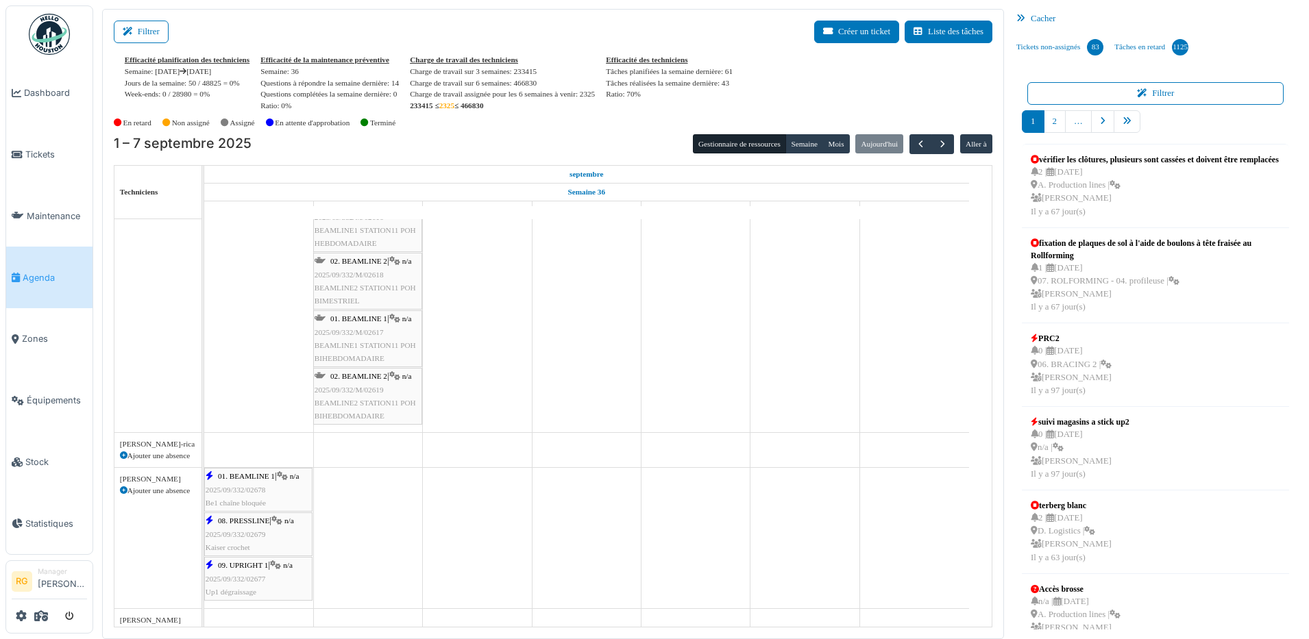
scroll to position [771, 0]
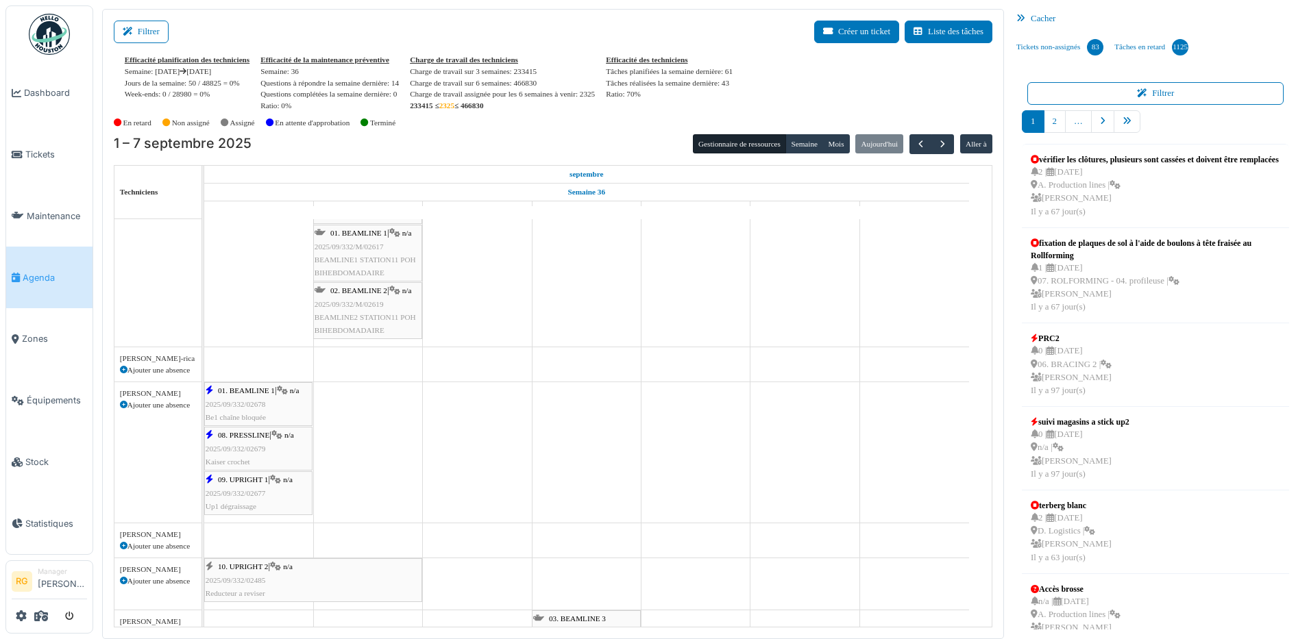
click at [123, 370] on icon at bounding box center [124, 371] width 8 height 8
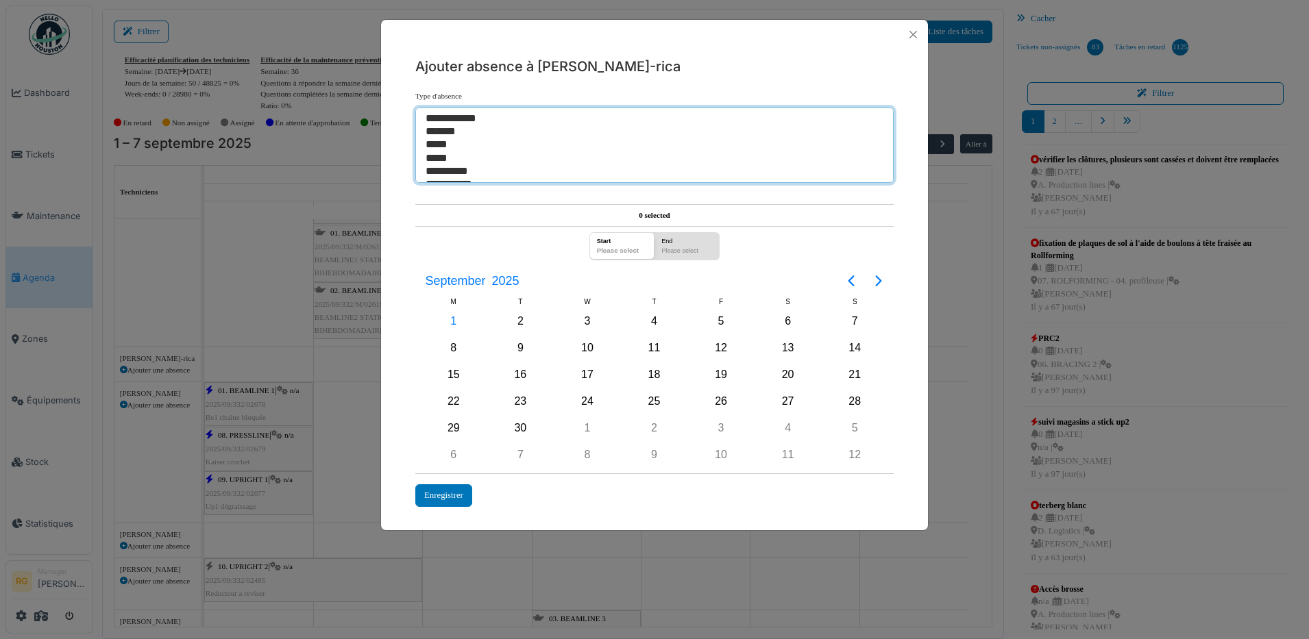
select select "***"
click at [435, 145] on option "*****" at bounding box center [648, 144] width 448 height 13
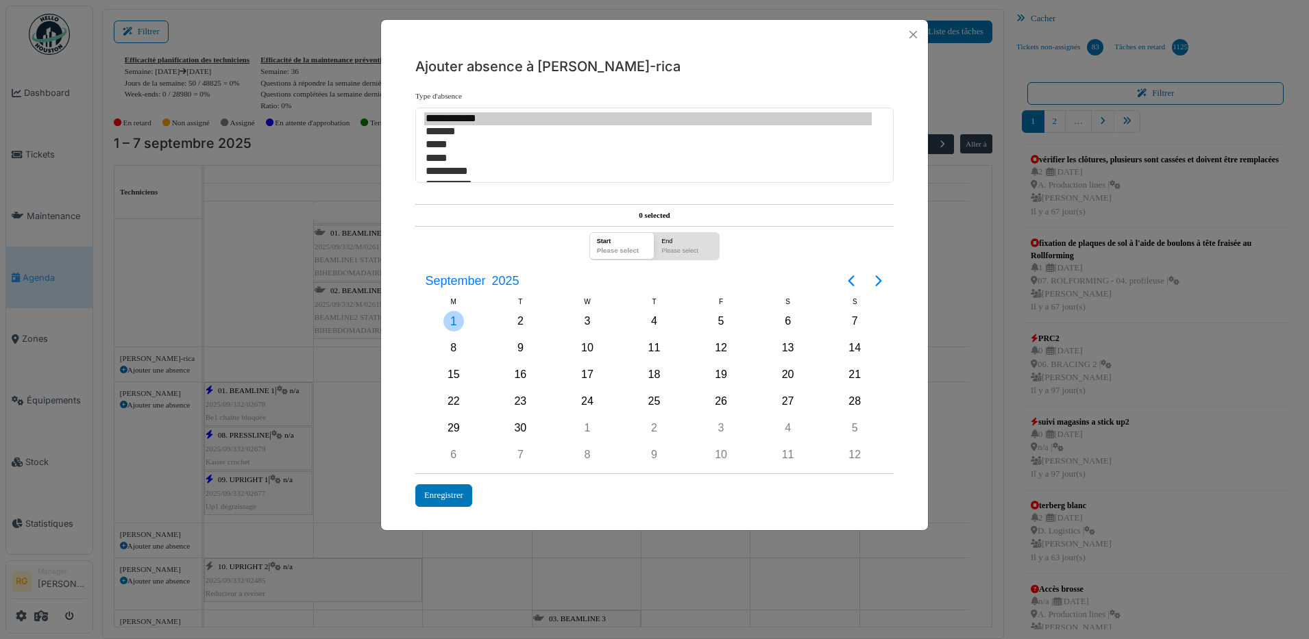
click at [455, 321] on div "1" at bounding box center [453, 321] width 21 height 21
click at [456, 397] on div "22" at bounding box center [453, 401] width 21 height 21
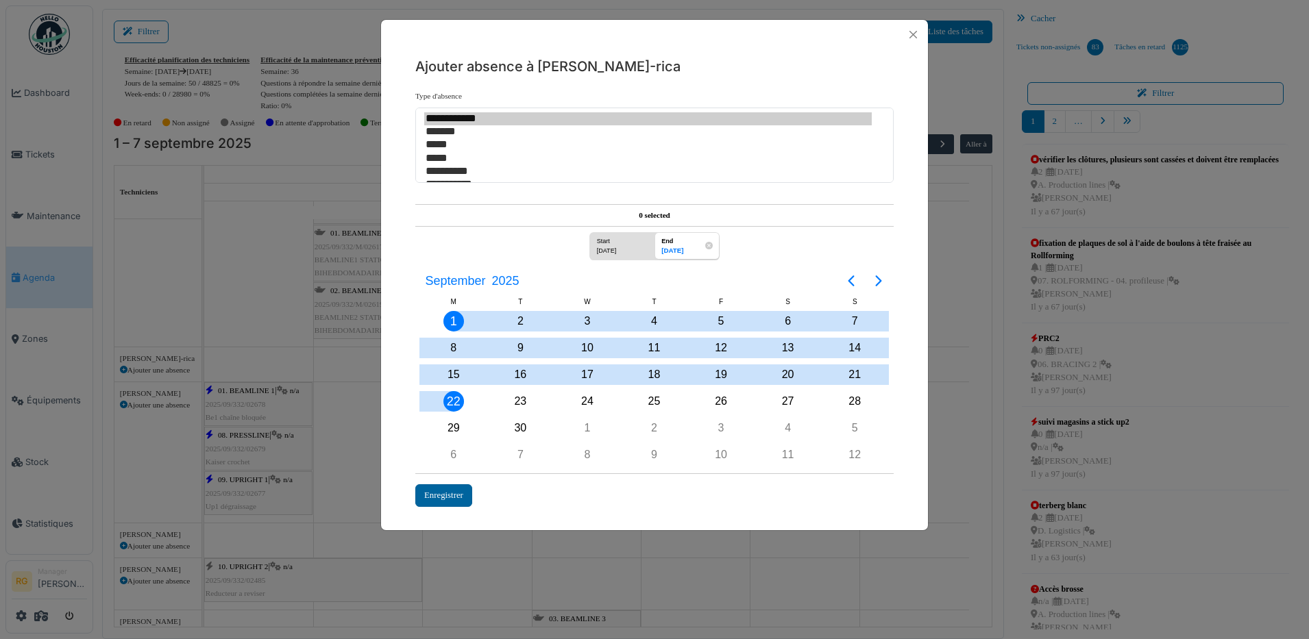
click at [447, 495] on div "Enregistrer" at bounding box center [443, 496] width 57 height 23
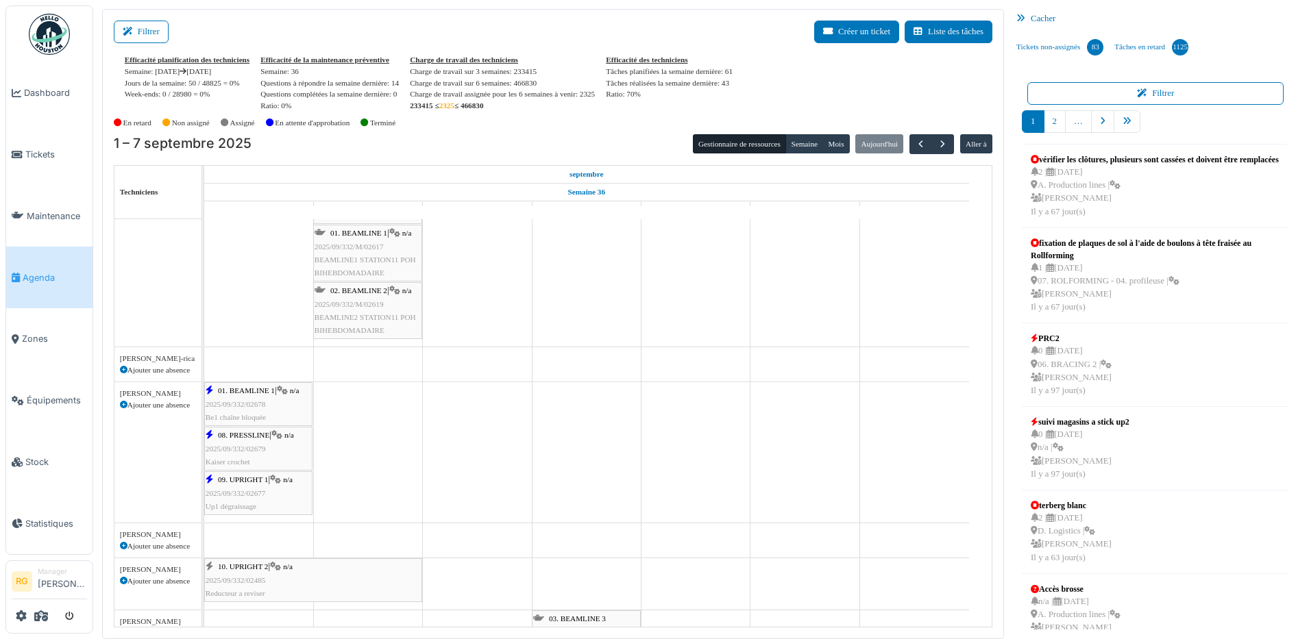
click at [123, 369] on icon at bounding box center [124, 371] width 8 height 8
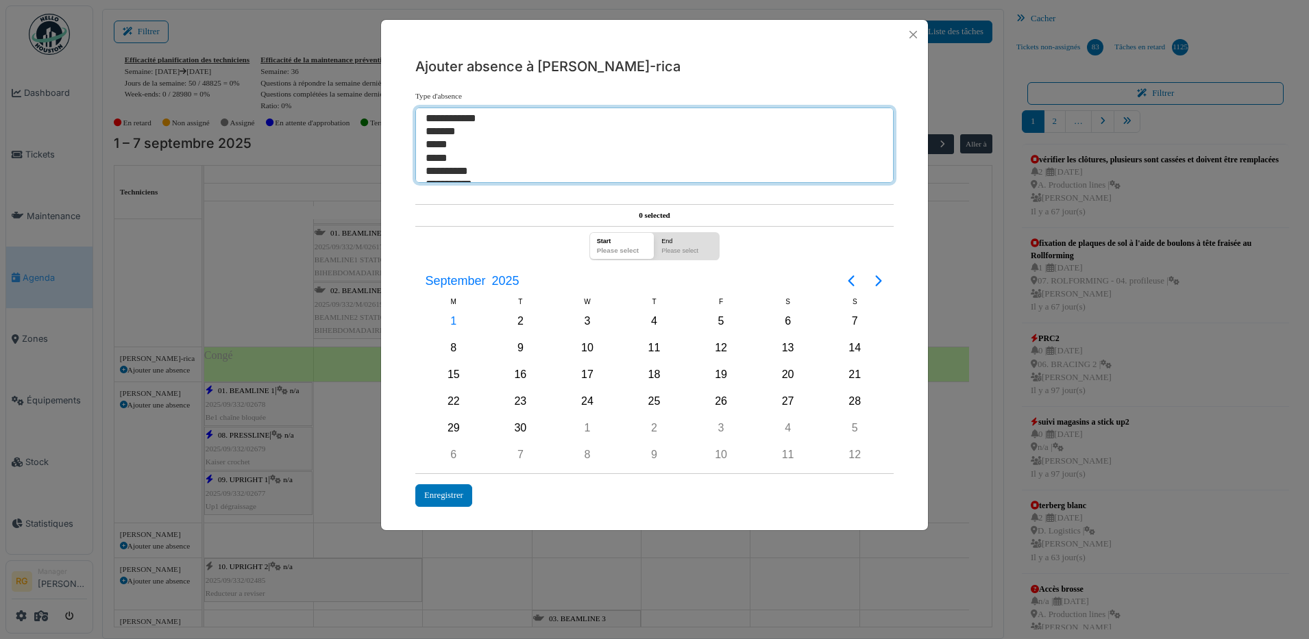
select select "***"
click at [446, 149] on option "*****" at bounding box center [648, 144] width 448 height 13
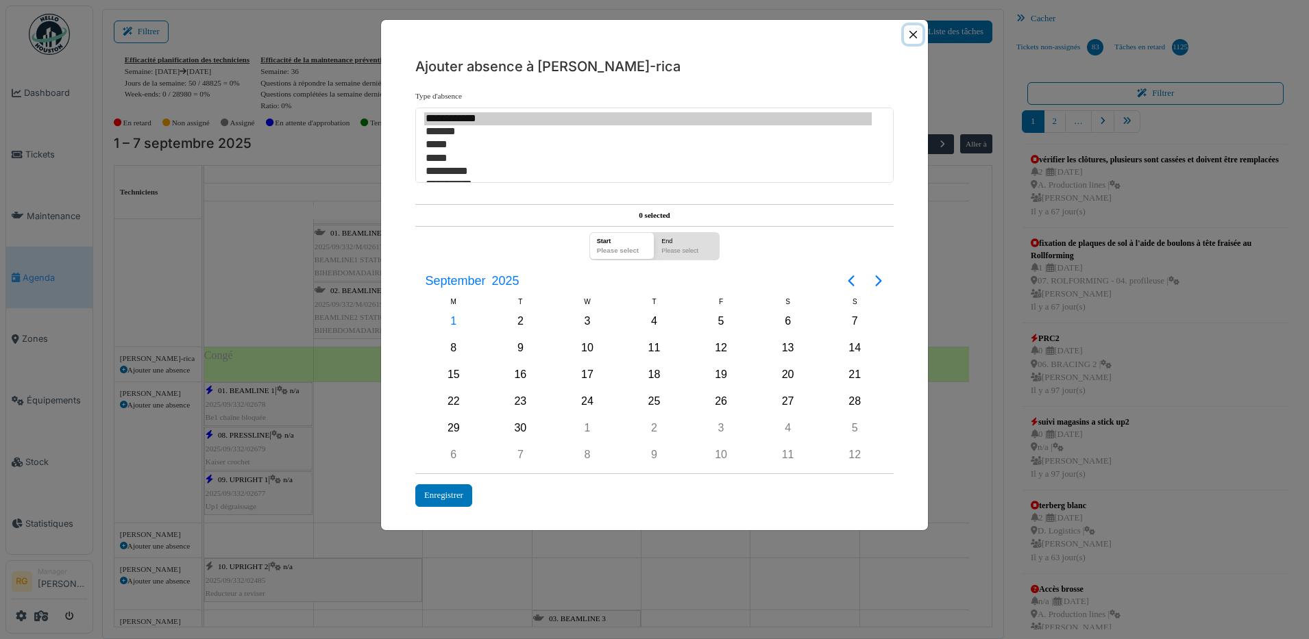
click at [911, 35] on button "Close" at bounding box center [913, 34] width 19 height 19
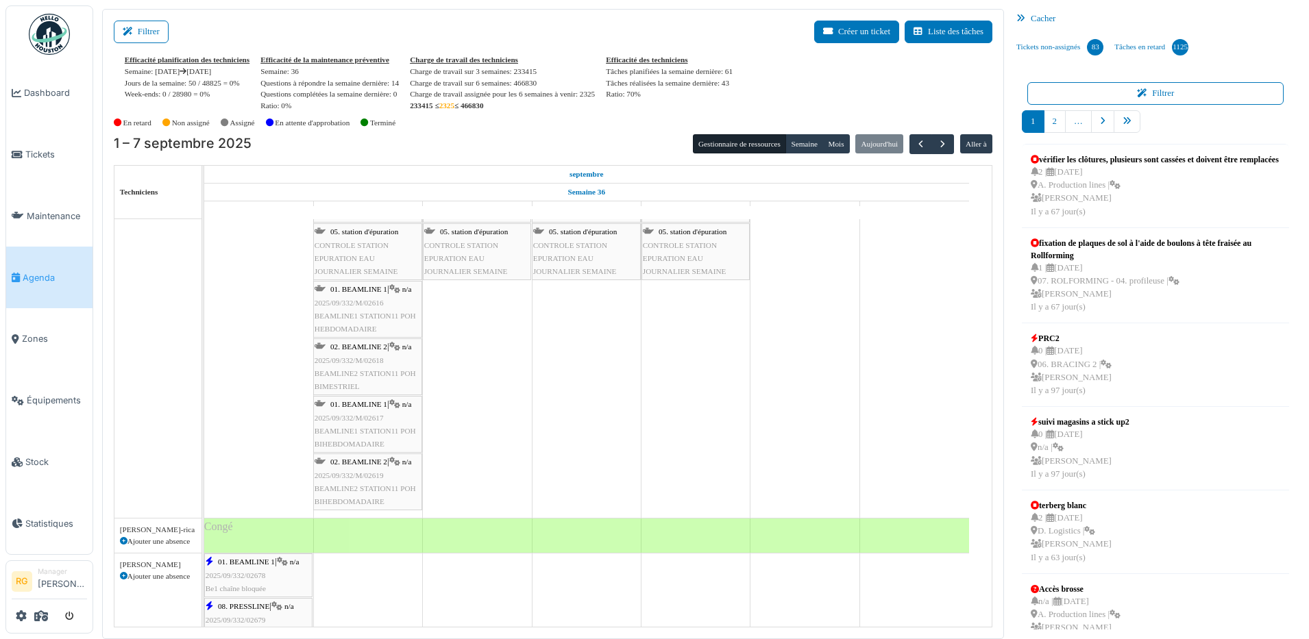
scroll to position [530, 0]
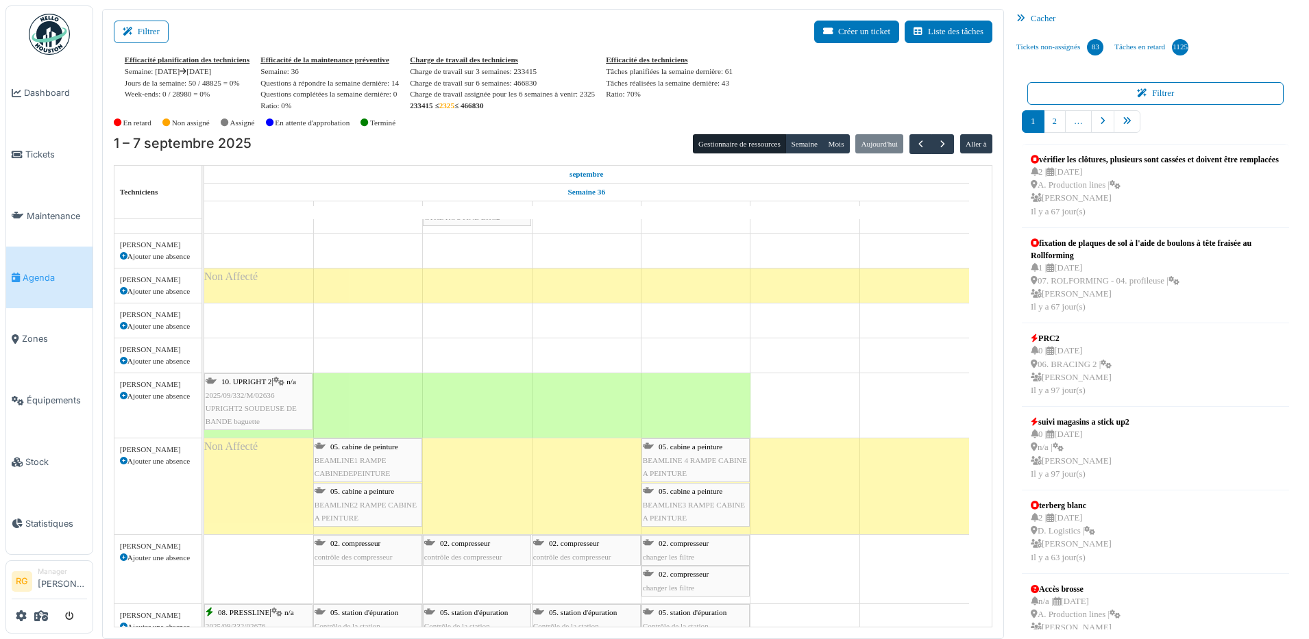
click at [241, 402] on div "10. UPRIGHT 2 | n/a 2025/09/332/M/02636 UPRIGHT2 SOUDEUSE DE BANDE baguette" at bounding box center [259, 402] width 106 height 53
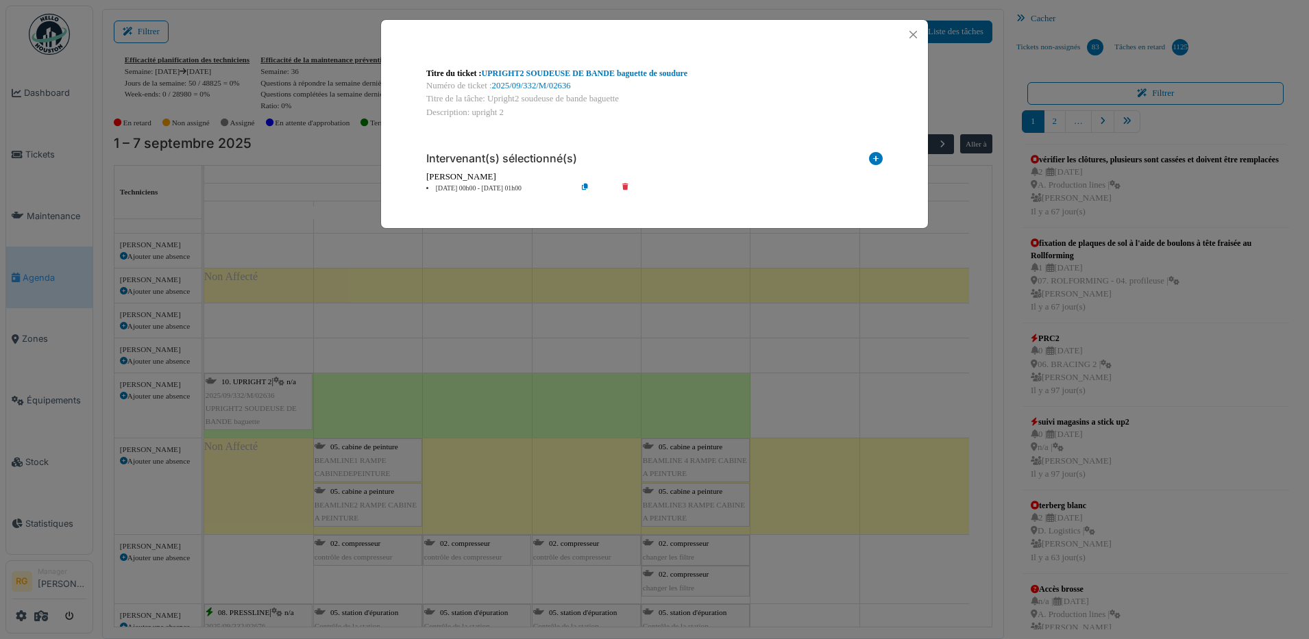
click at [624, 187] on icon at bounding box center [635, 189] width 39 height 10
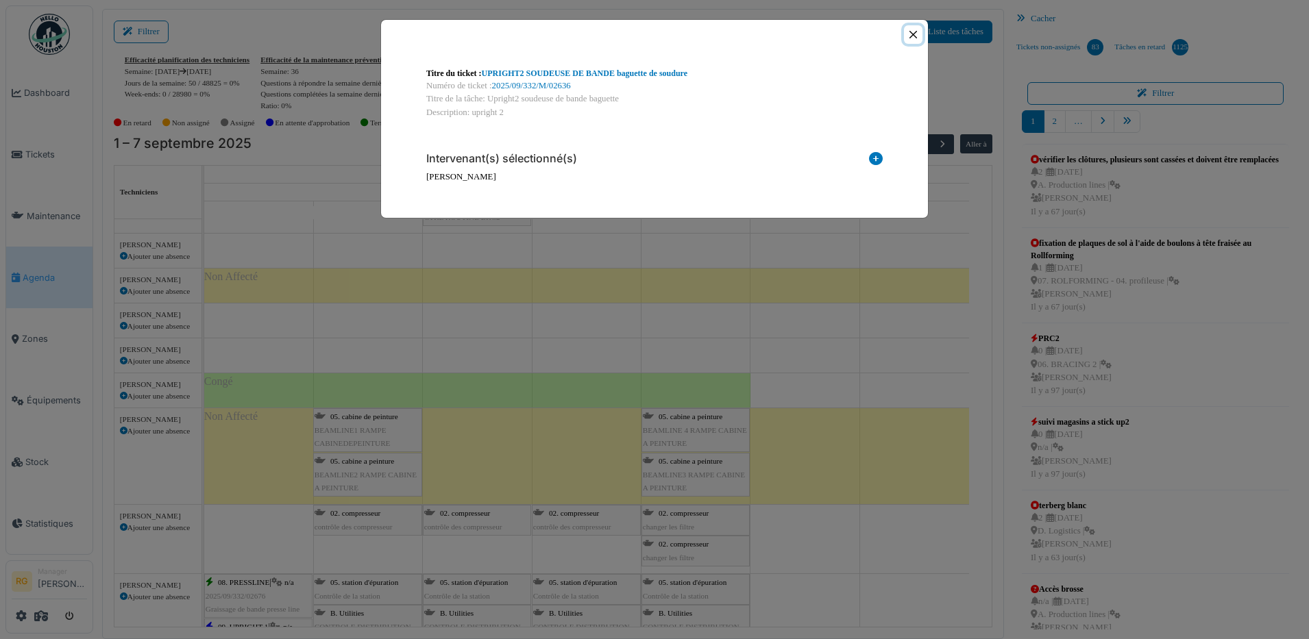
click at [911, 33] on button "Close" at bounding box center [913, 34] width 19 height 19
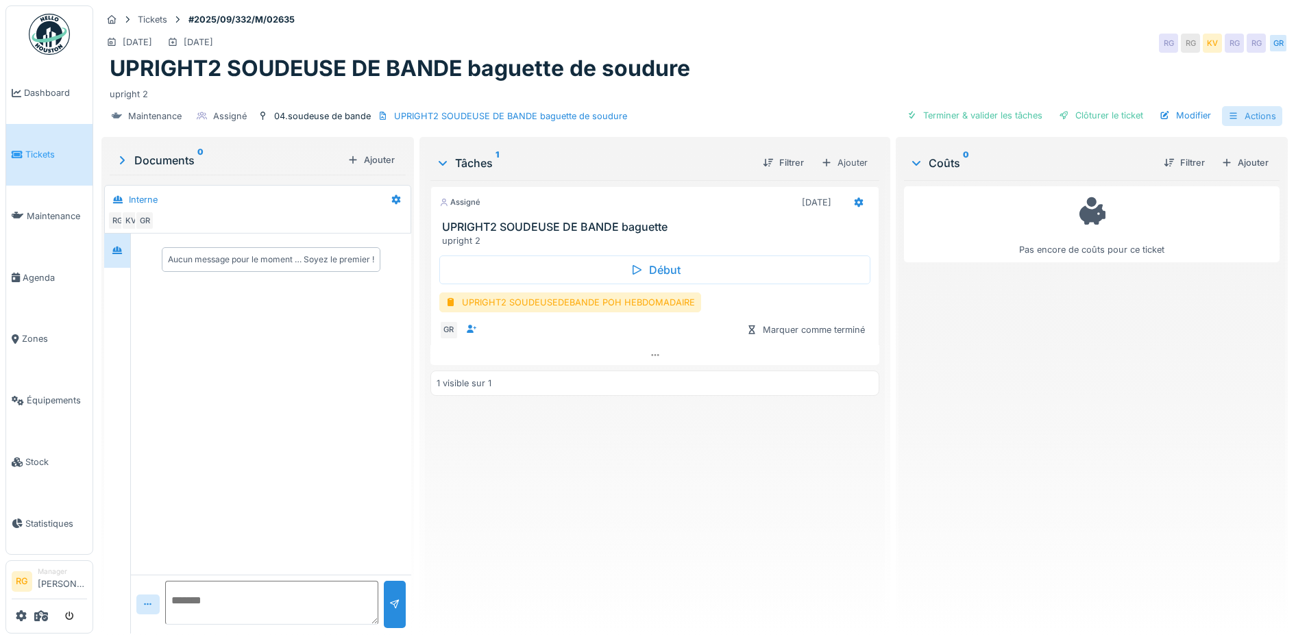
click at [1241, 118] on div "Actions" at bounding box center [1252, 116] width 60 height 20
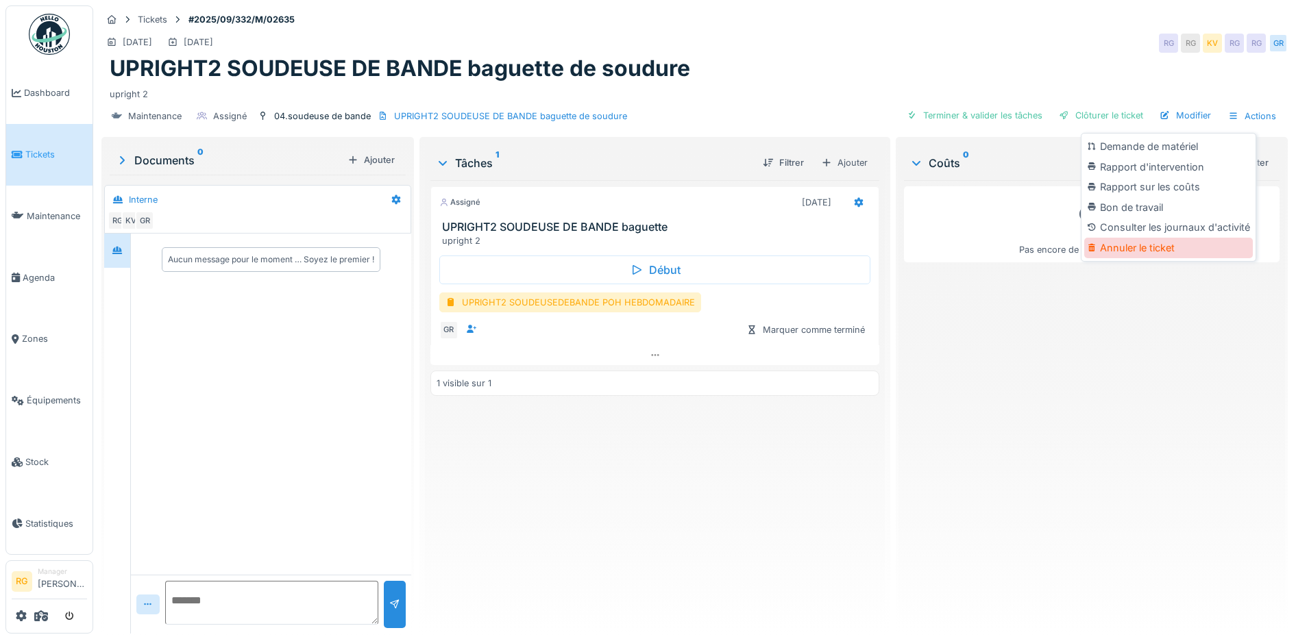
click at [1140, 250] on div "Annuler le ticket" at bounding box center [1168, 248] width 169 height 21
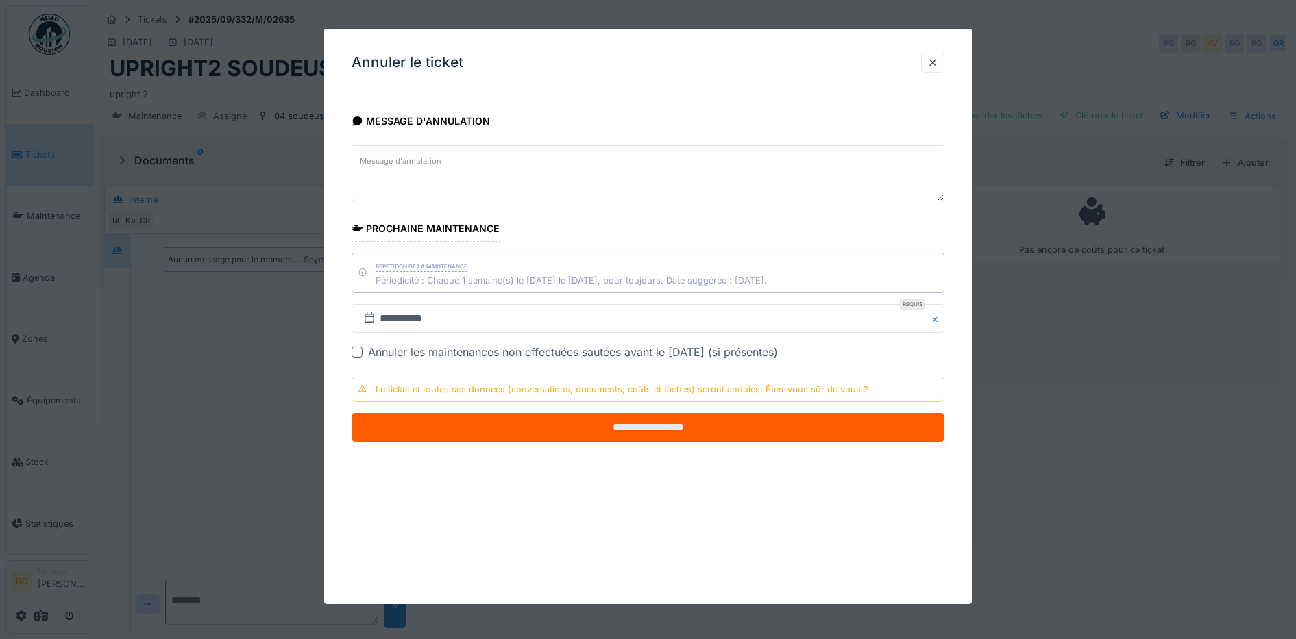
click at [727, 433] on input "**********" at bounding box center [649, 427] width 594 height 29
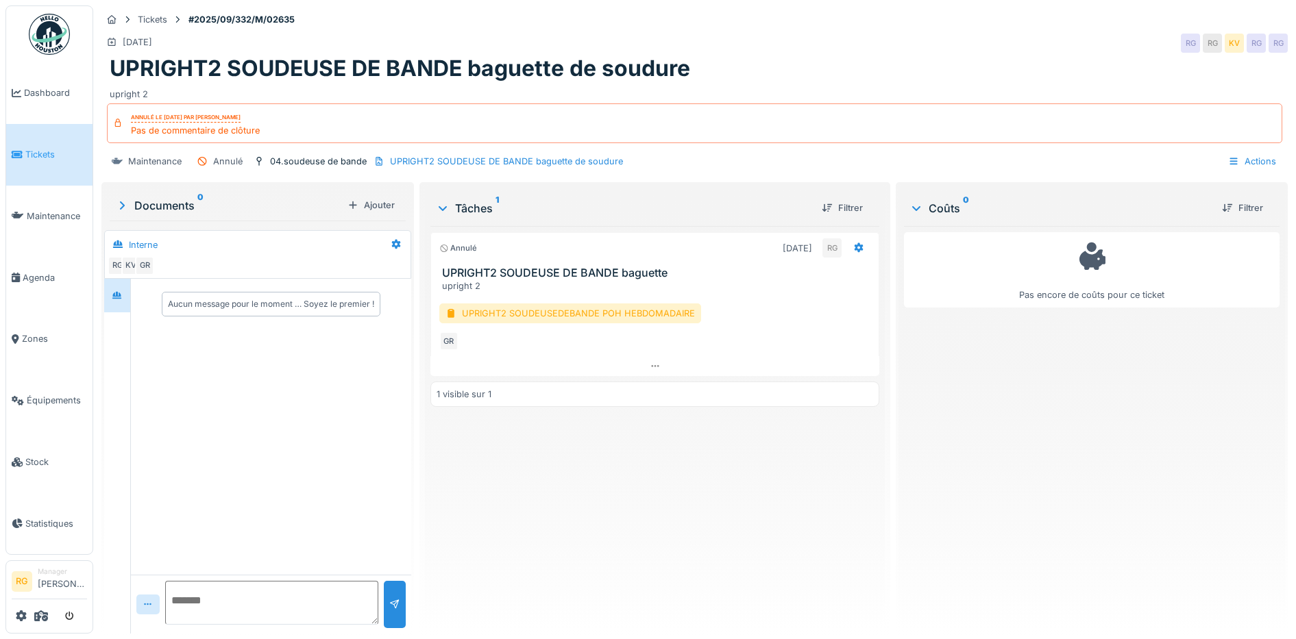
click at [997, 42] on div "[DATE] RG RG KV RG RG" at bounding box center [694, 43] width 1186 height 25
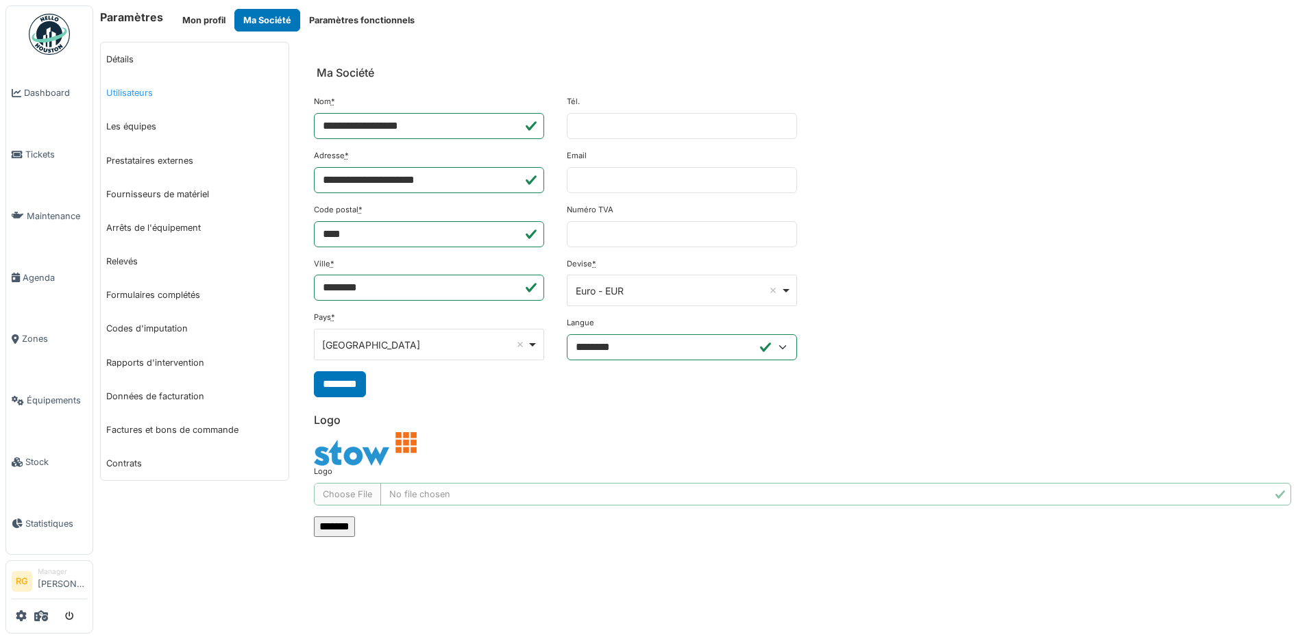
click at [135, 90] on link "Utilisateurs" at bounding box center [195, 93] width 188 height 34
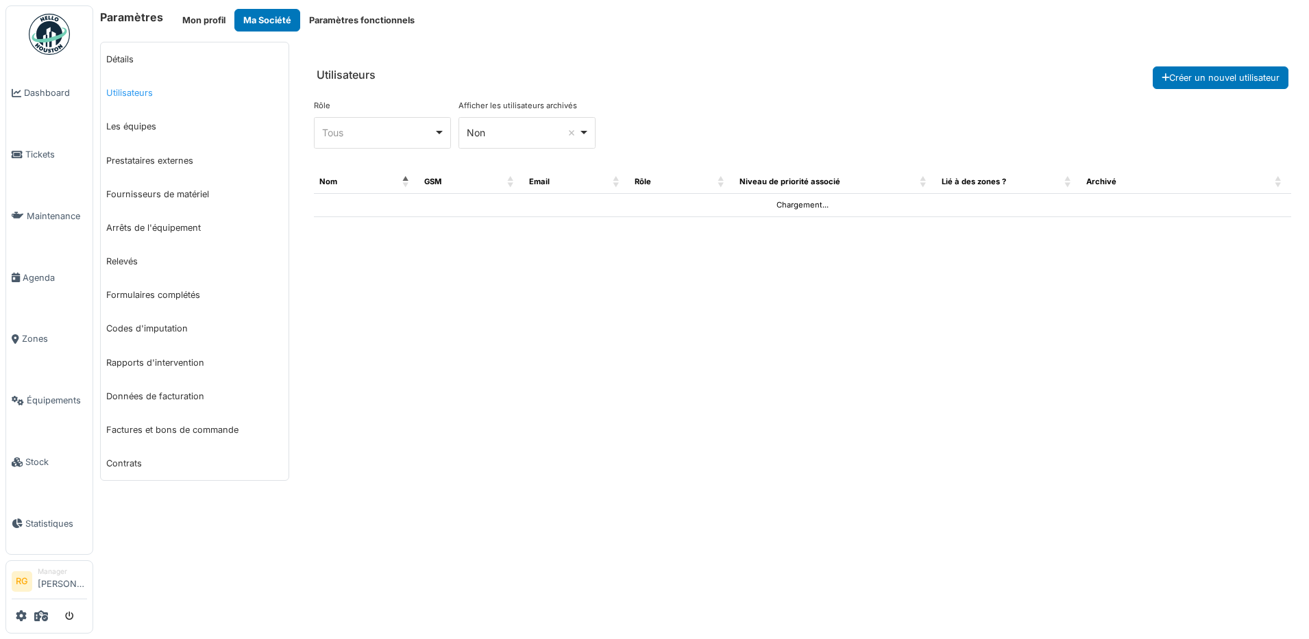
select select "***"
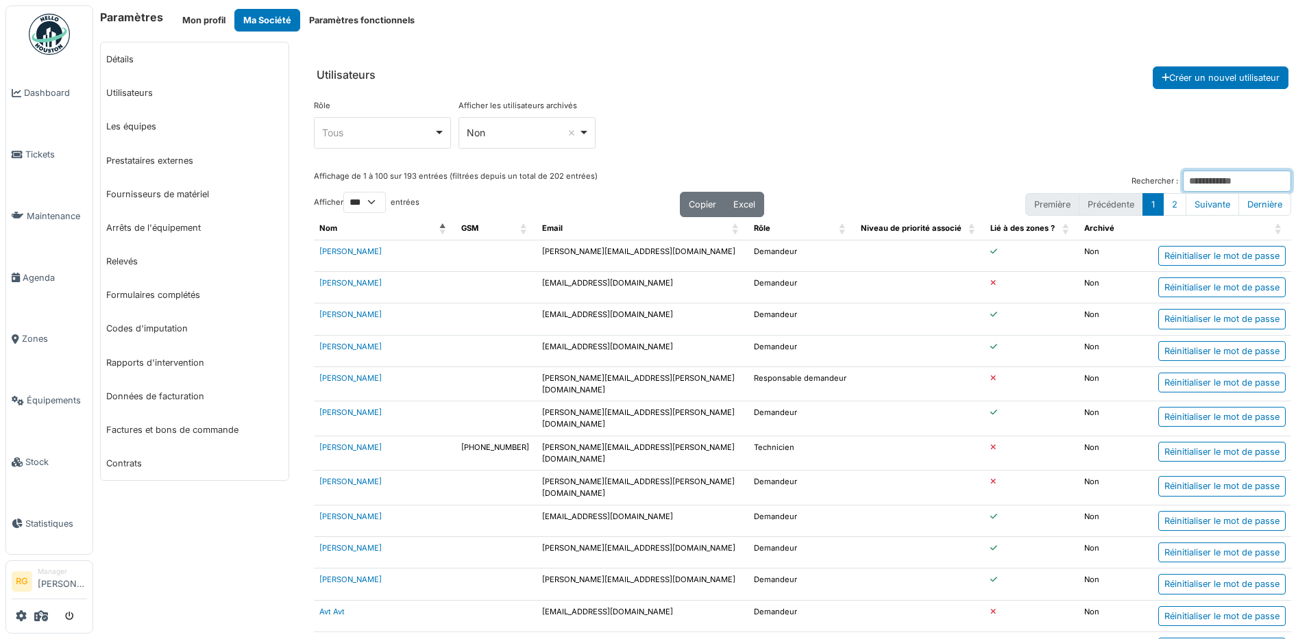
click at [1201, 180] on input "Rechercher :" at bounding box center [1237, 181] width 108 height 21
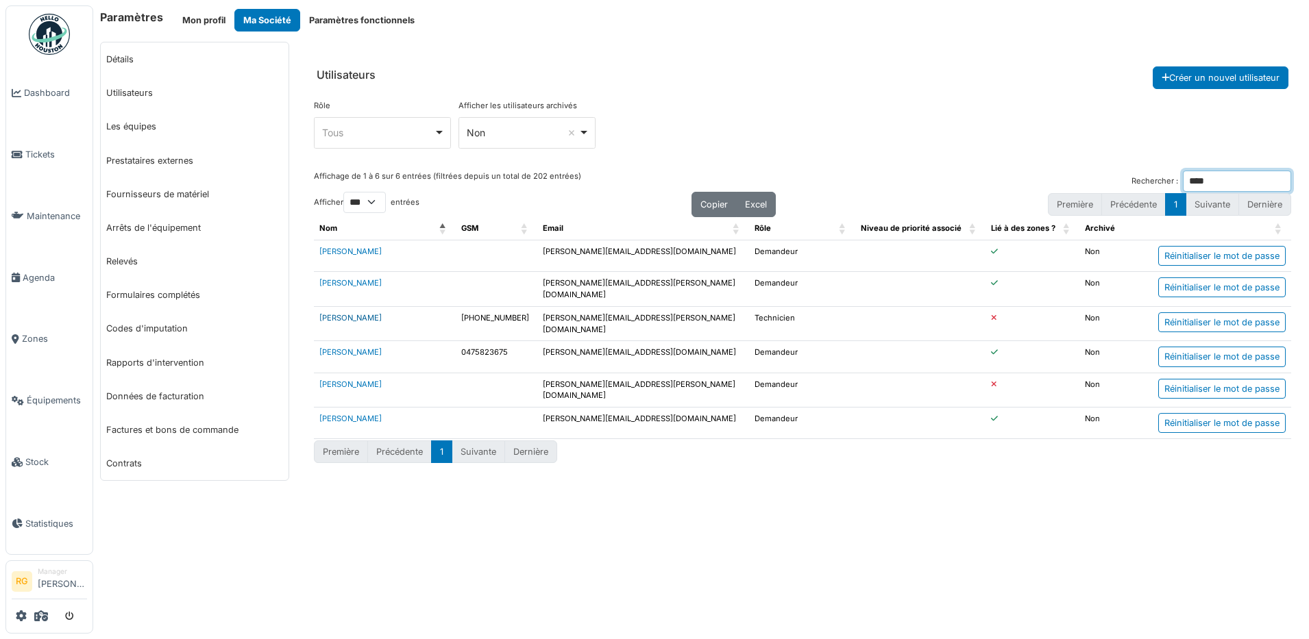
type input "****"
click at [354, 316] on link "[PERSON_NAME]" at bounding box center [350, 318] width 62 height 10
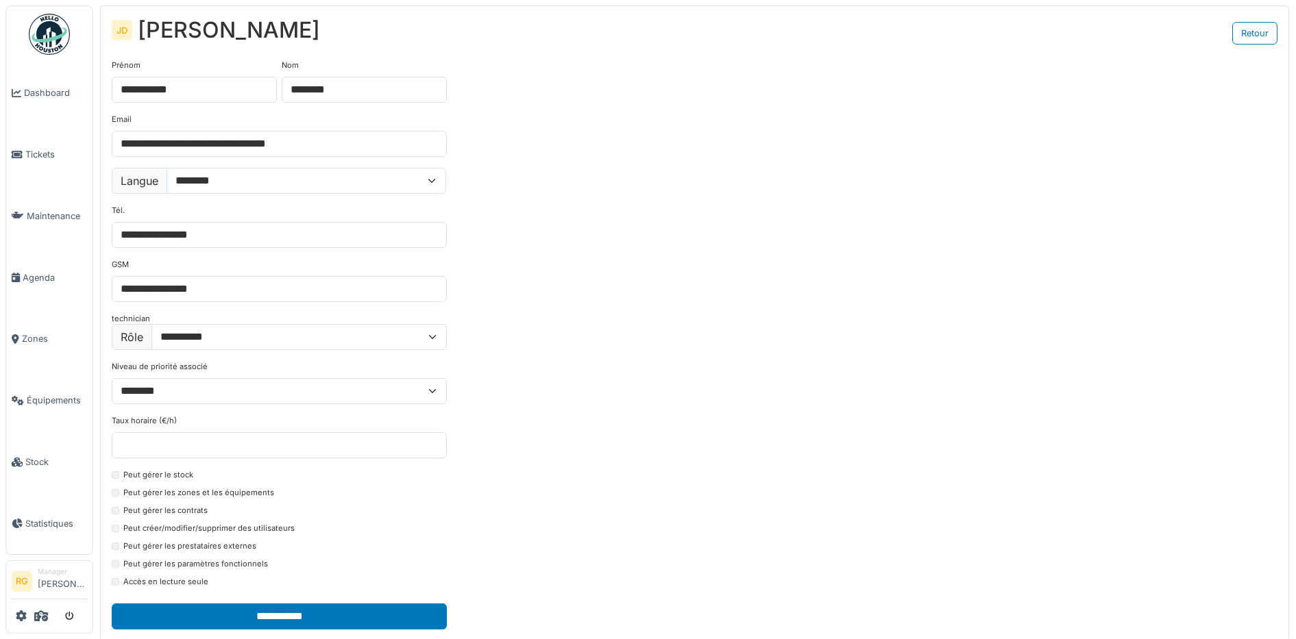
select select "***"
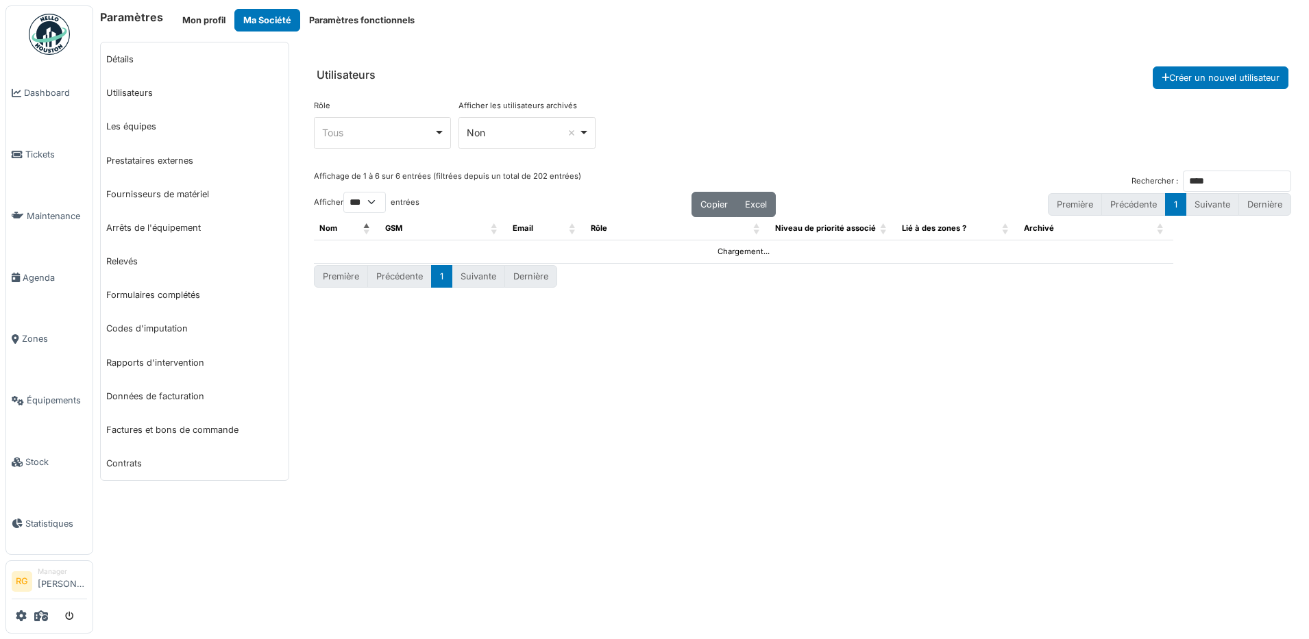
select select "***"
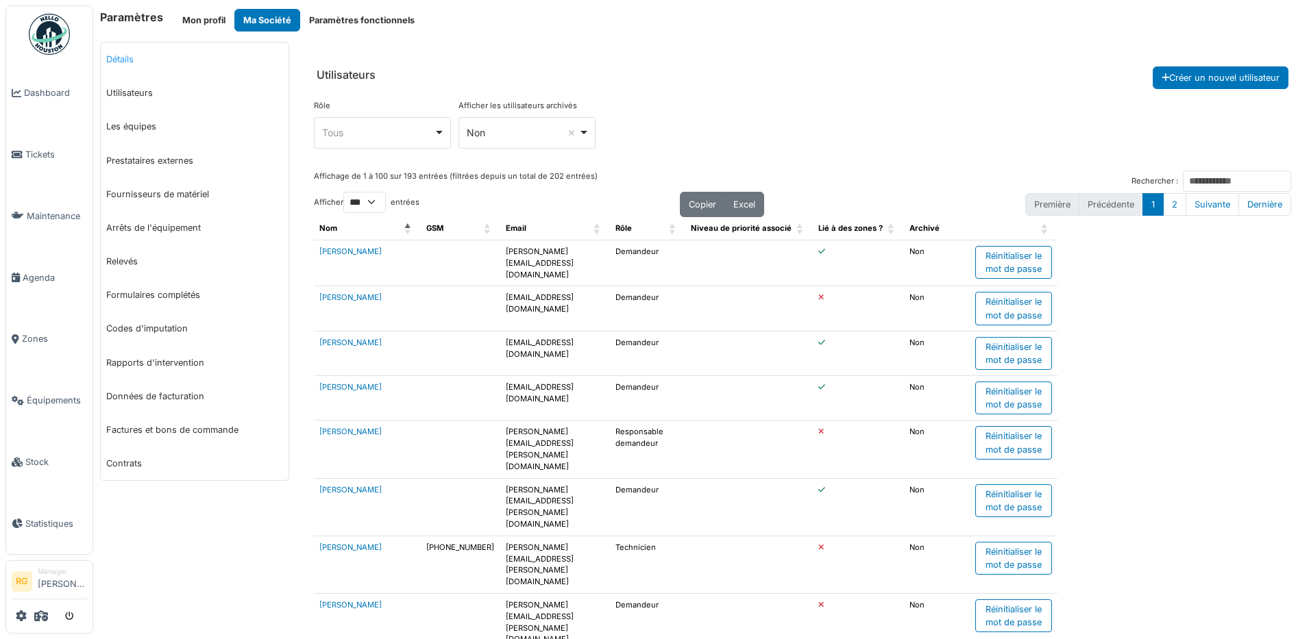
click at [130, 56] on link "Détails" at bounding box center [195, 59] width 188 height 34
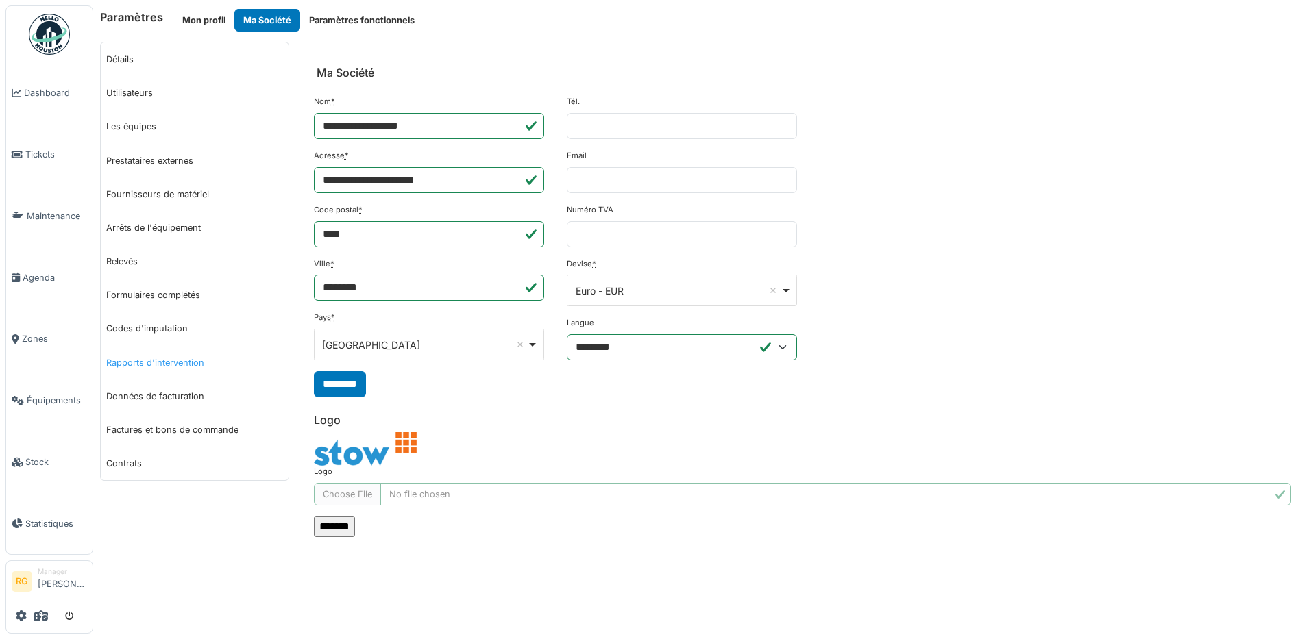
click at [159, 365] on link "Rapports d'intervention" at bounding box center [195, 363] width 188 height 34
select select "***"
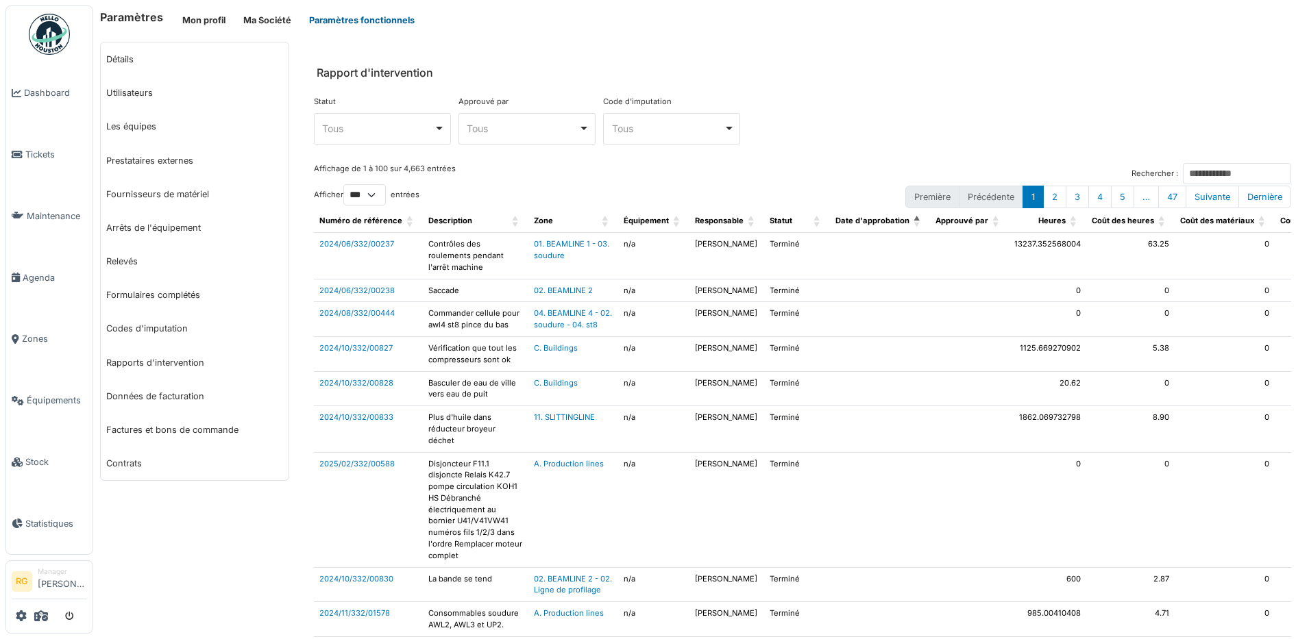
click at [372, 14] on button "Paramètres fonctionnels" at bounding box center [361, 20] width 123 height 23
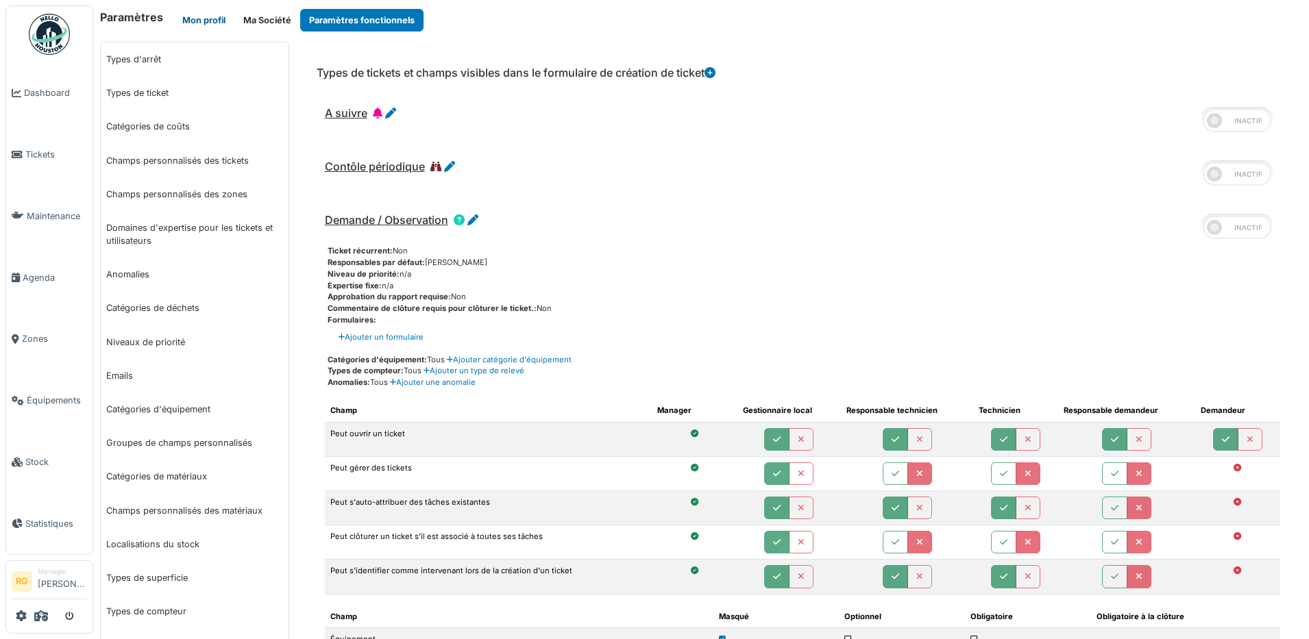
click at [206, 18] on button "Mon profil" at bounding box center [203, 20] width 61 height 23
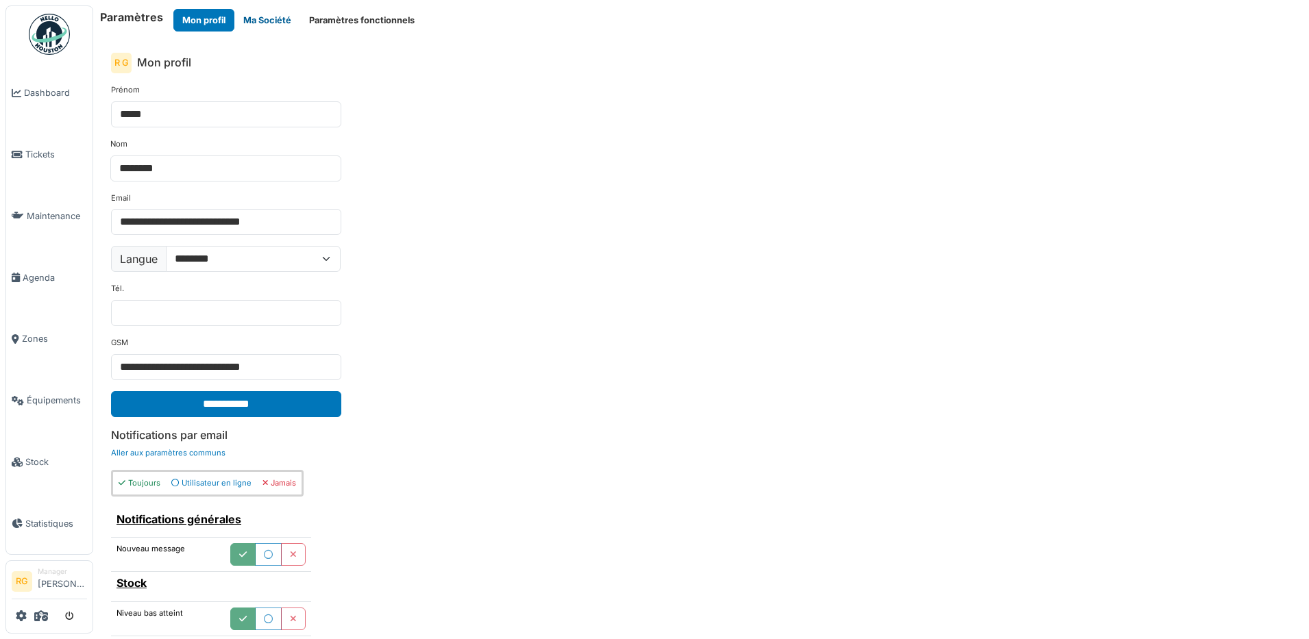
click at [258, 14] on button "Ma Société" at bounding box center [267, 20] width 66 height 23
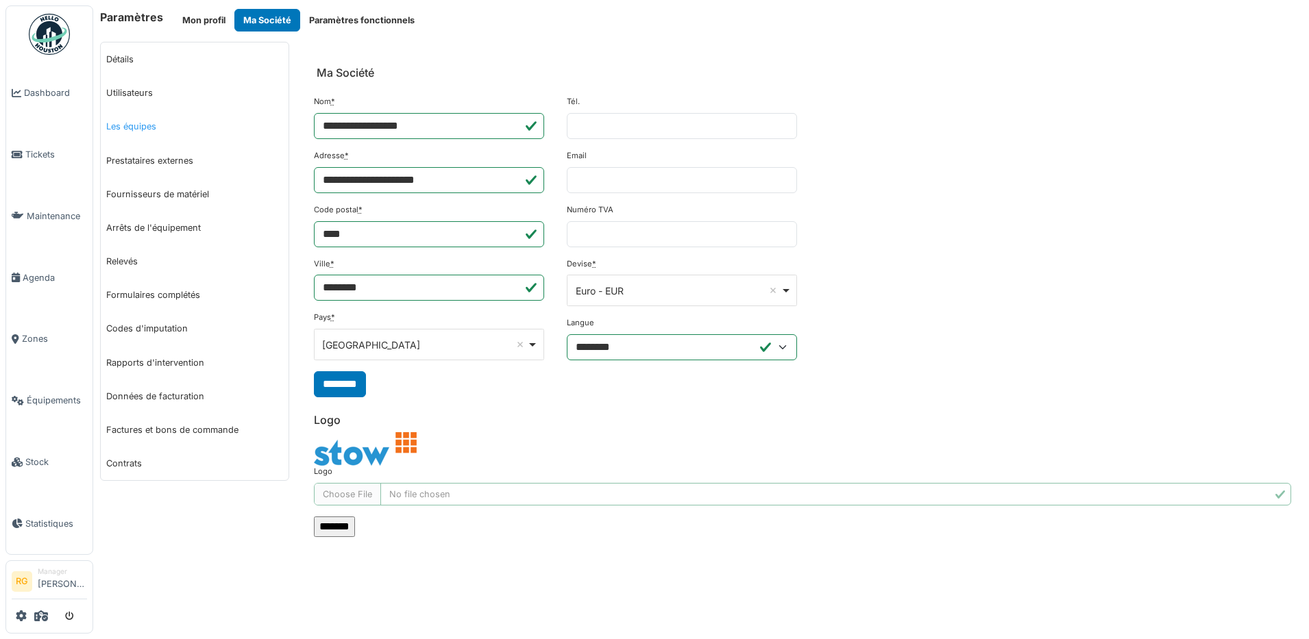
click at [132, 129] on link "Les équipes" at bounding box center [195, 127] width 188 height 34
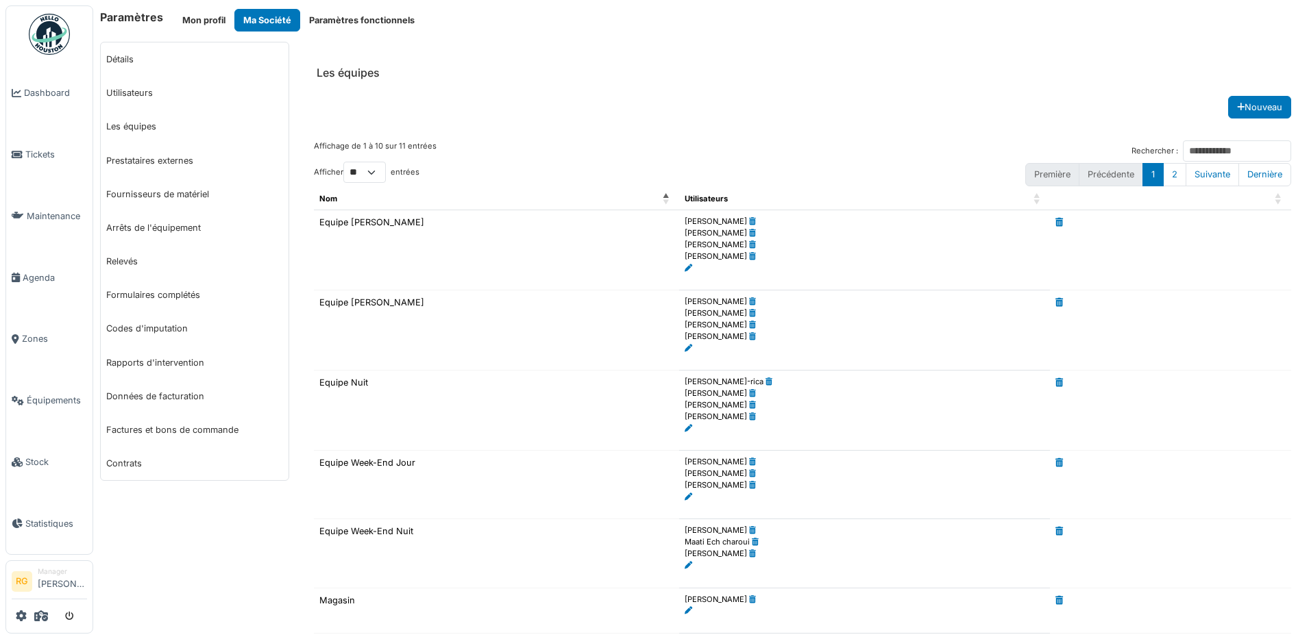
click at [600, 58] on header "Les équipes" at bounding box center [802, 63] width 999 height 43
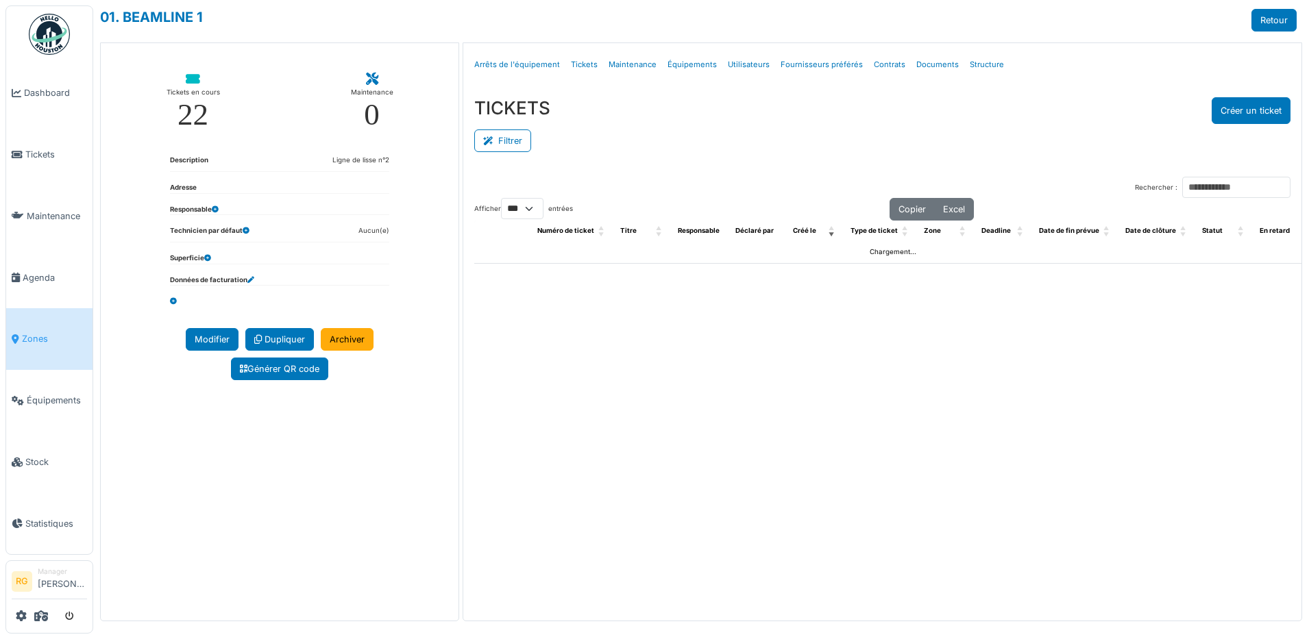
select select "***"
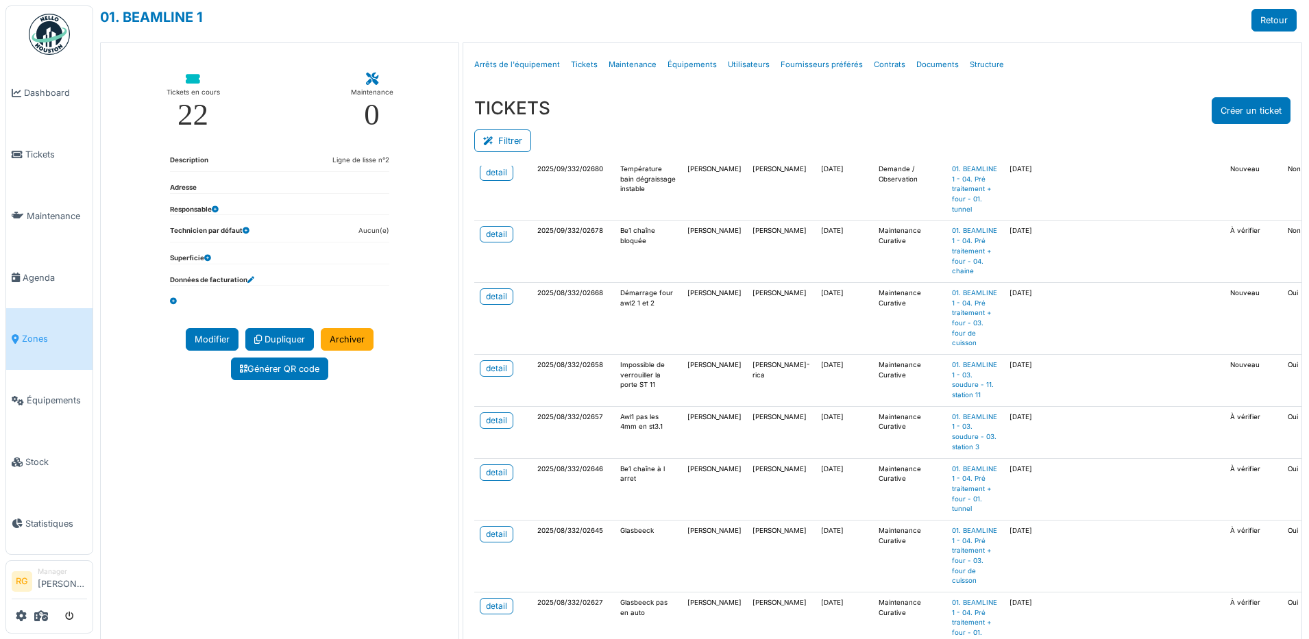
scroll to position [171, 0]
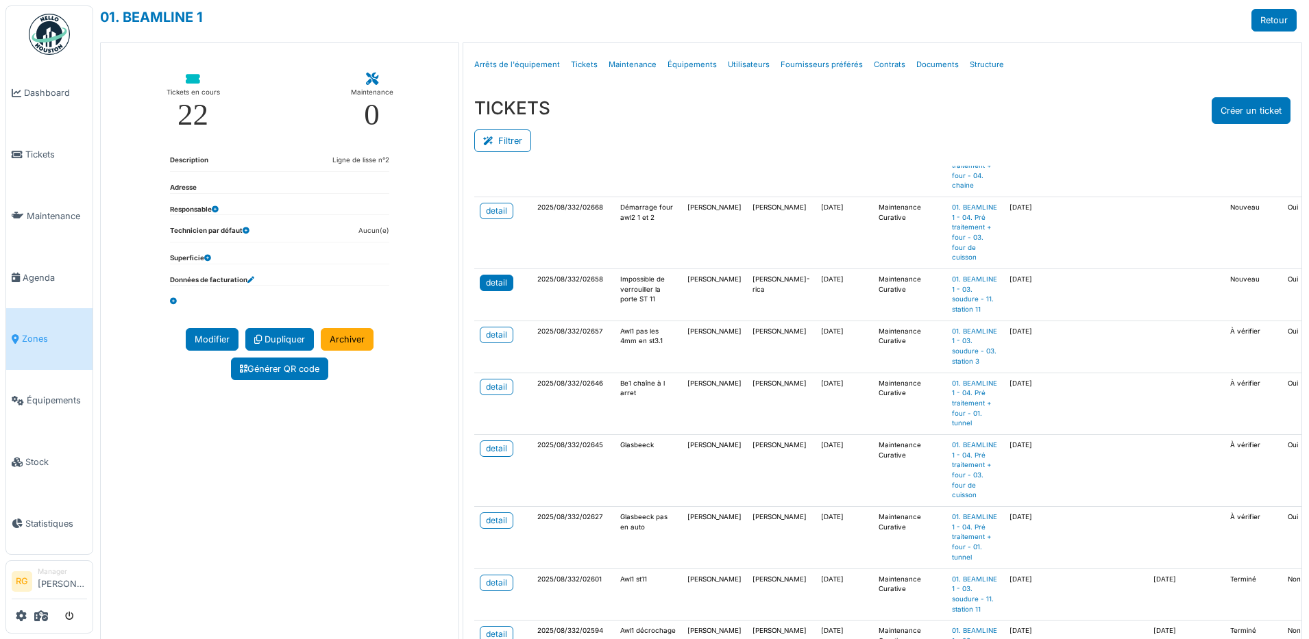
click at [504, 291] on link "detail" at bounding box center [497, 283] width 34 height 16
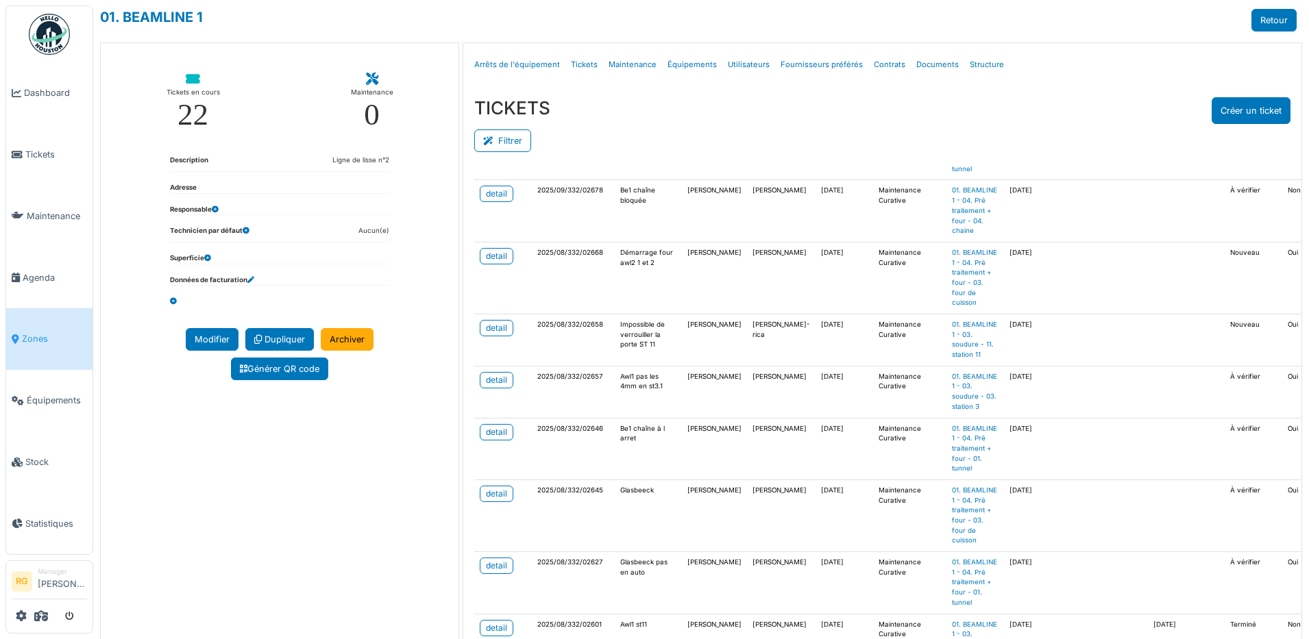
scroll to position [86, 0]
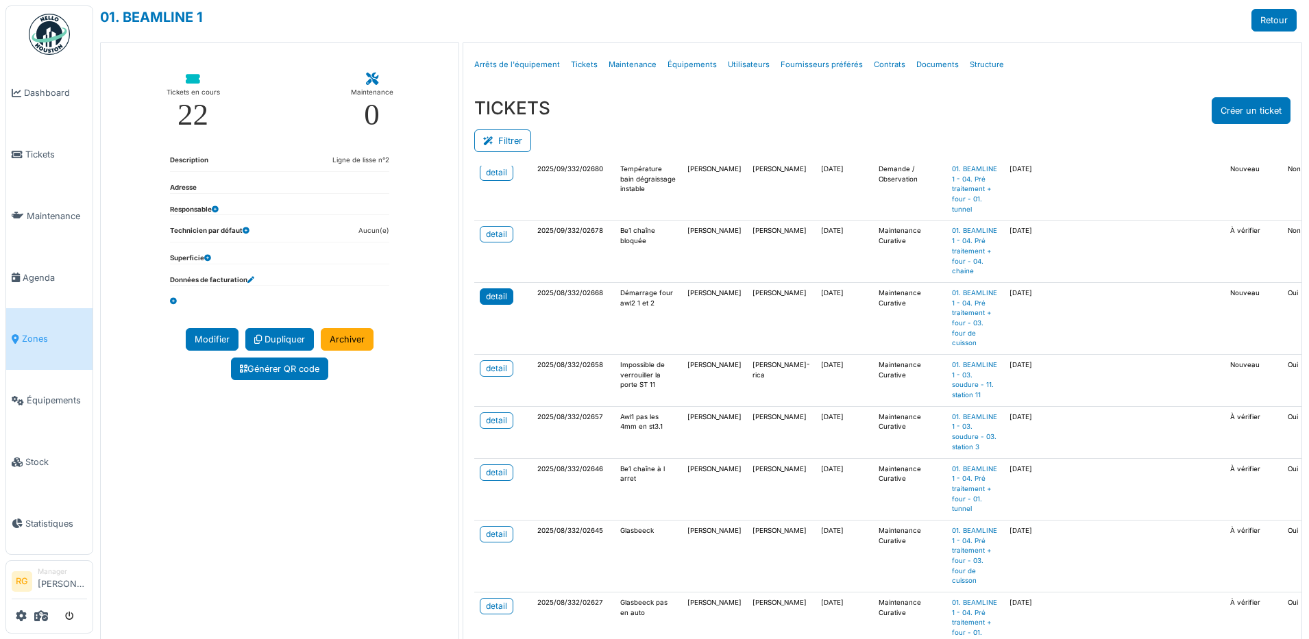
click at [486, 303] on div "detail" at bounding box center [496, 297] width 21 height 12
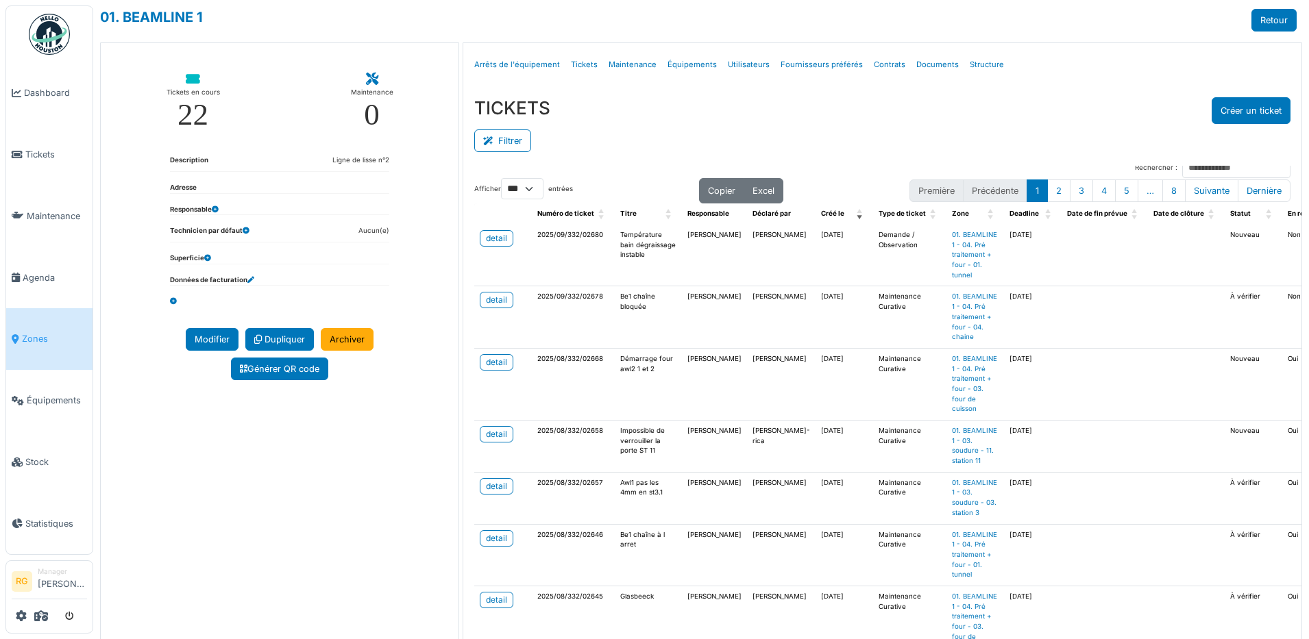
scroll to position [0, 0]
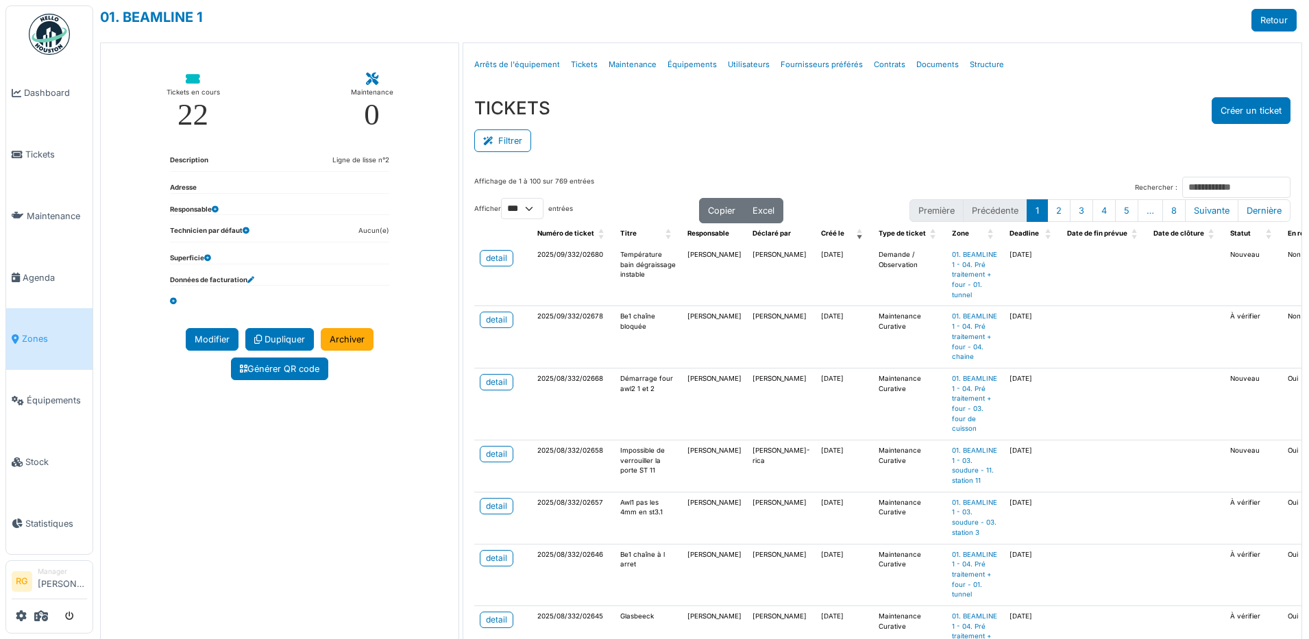
click at [846, 10] on div "01. BEAMLINE 1 Retour" at bounding box center [698, 20] width 1197 height 23
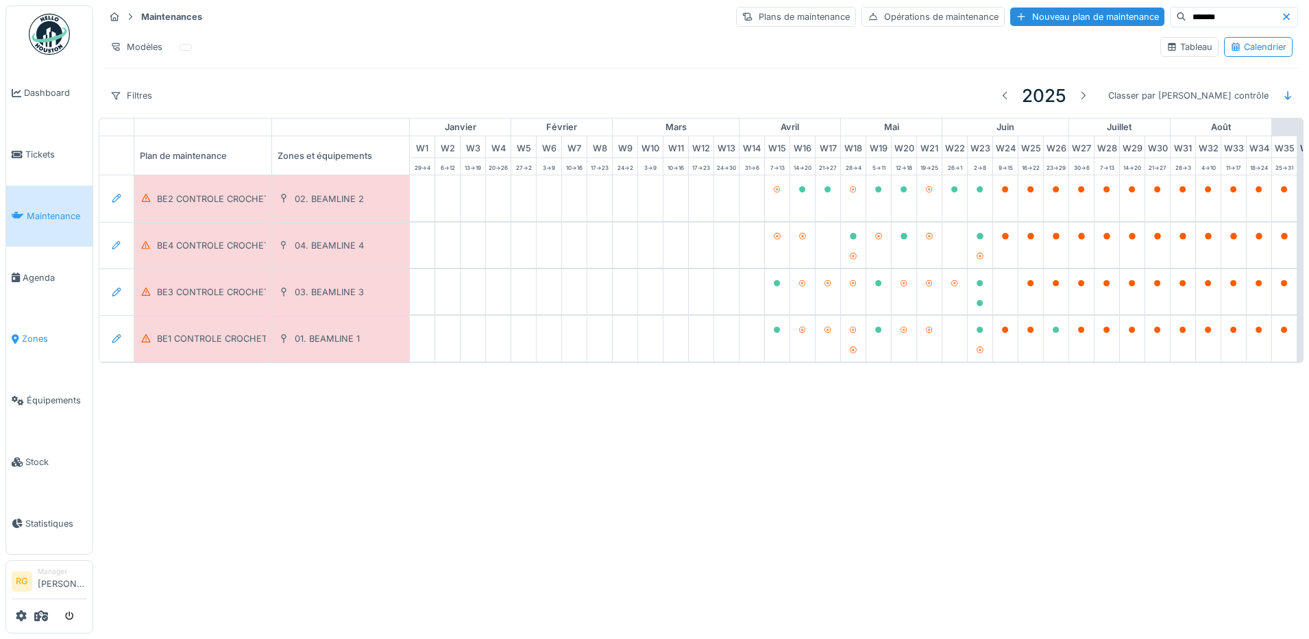
scroll to position [0, 464]
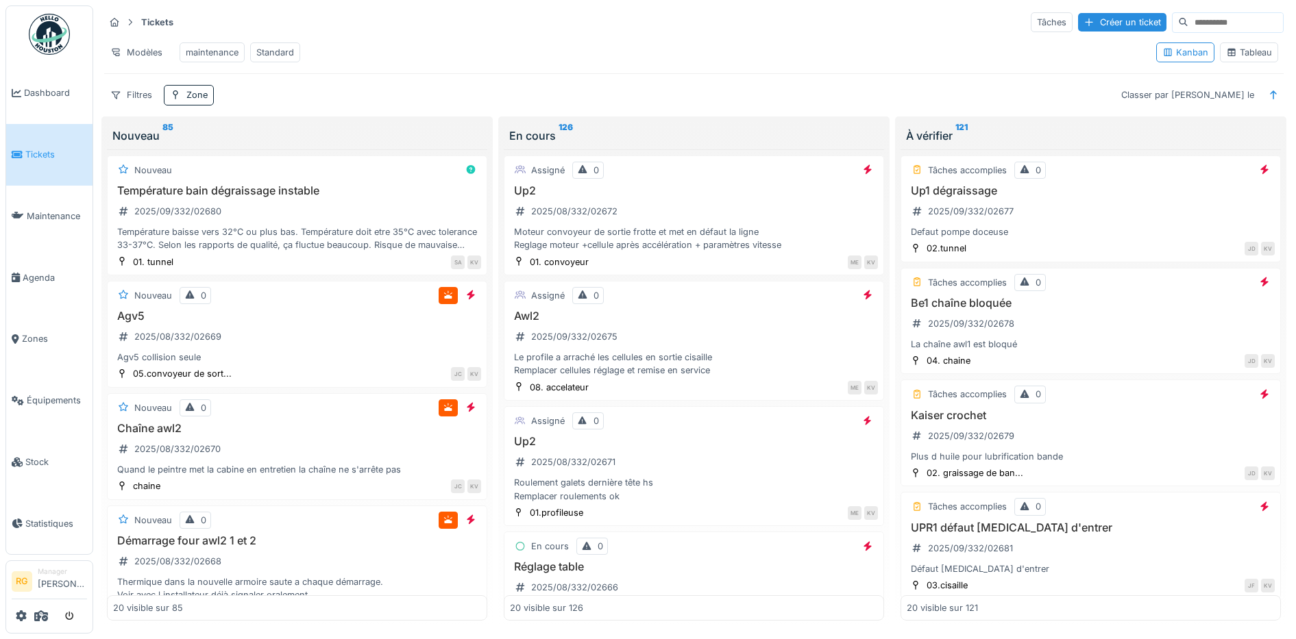
click at [1236, 59] on div "Tableau" at bounding box center [1249, 52] width 46 height 13
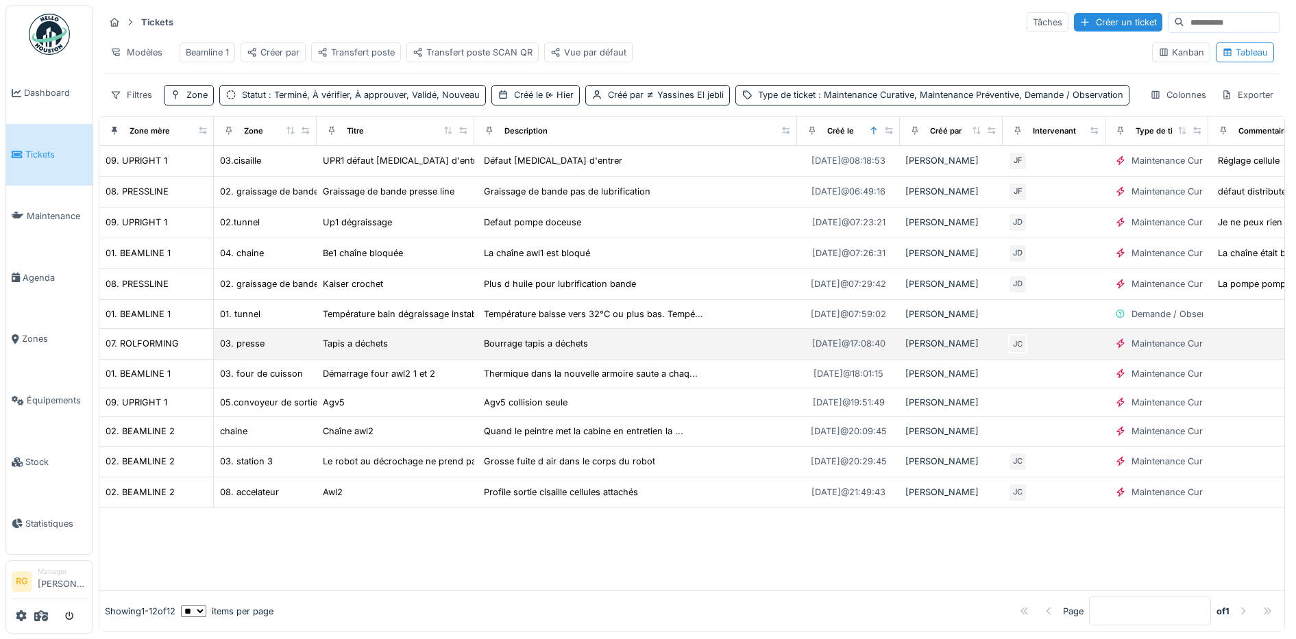
scroll to position [11, 0]
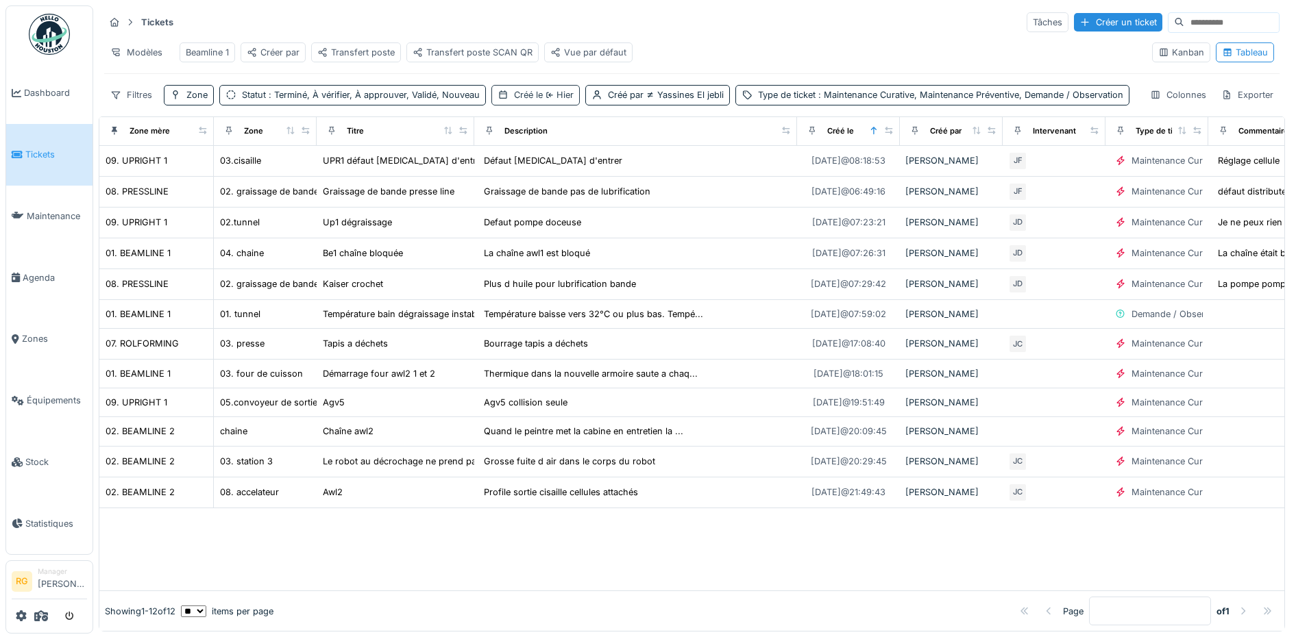
click at [554, 95] on span "Hier" at bounding box center [558, 95] width 31 height 10
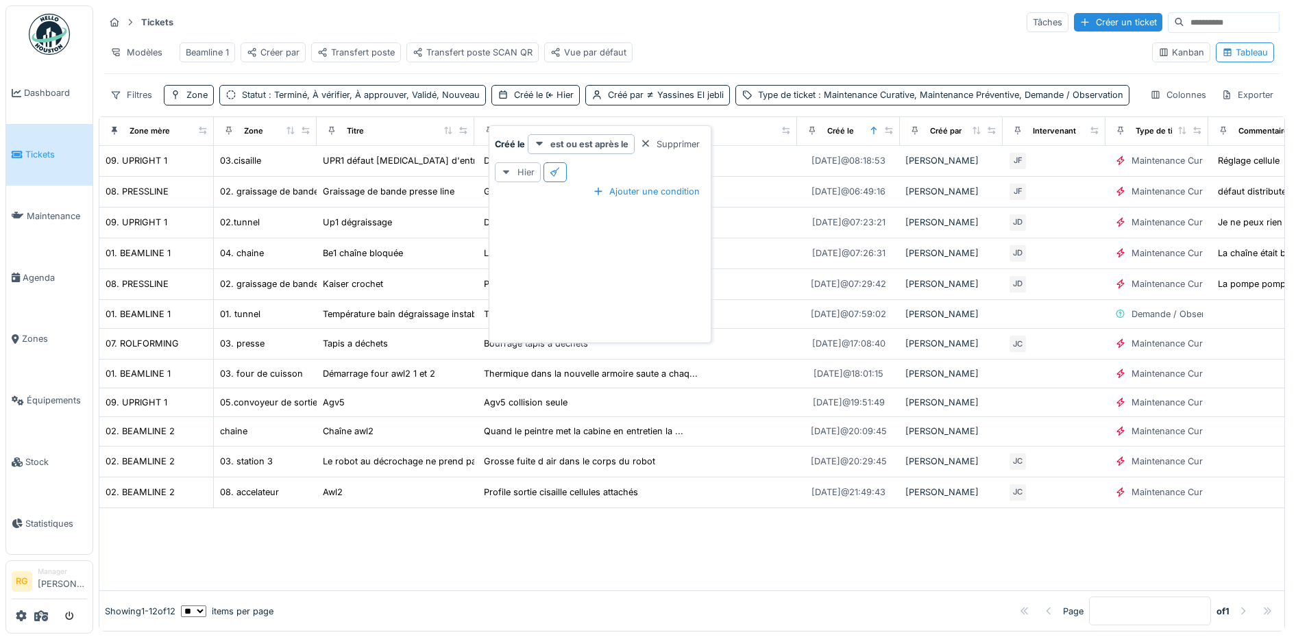
click at [506, 171] on icon at bounding box center [506, 173] width 7 height 4
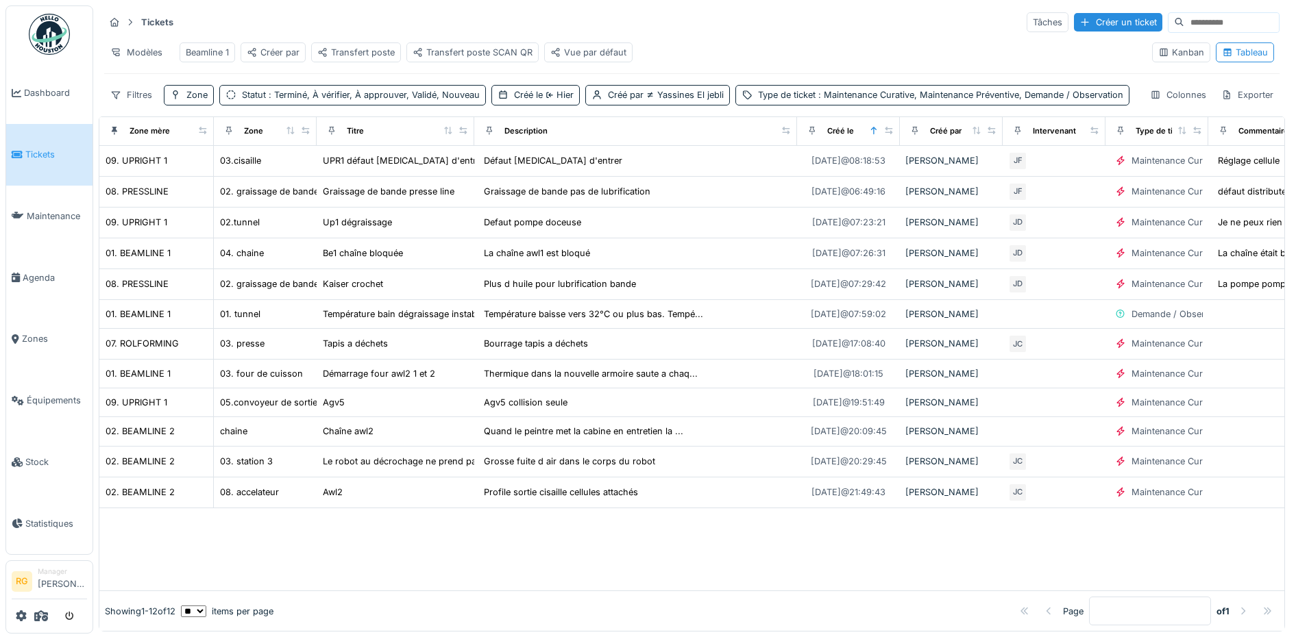
click at [807, 105] on div "Filtres Zone Statut : Terminé, À vérifier, À approuver, Validé, Nouveau Créé le…" at bounding box center [616, 95] width 1025 height 20
click at [558, 98] on span "Hier" at bounding box center [558, 95] width 31 height 10
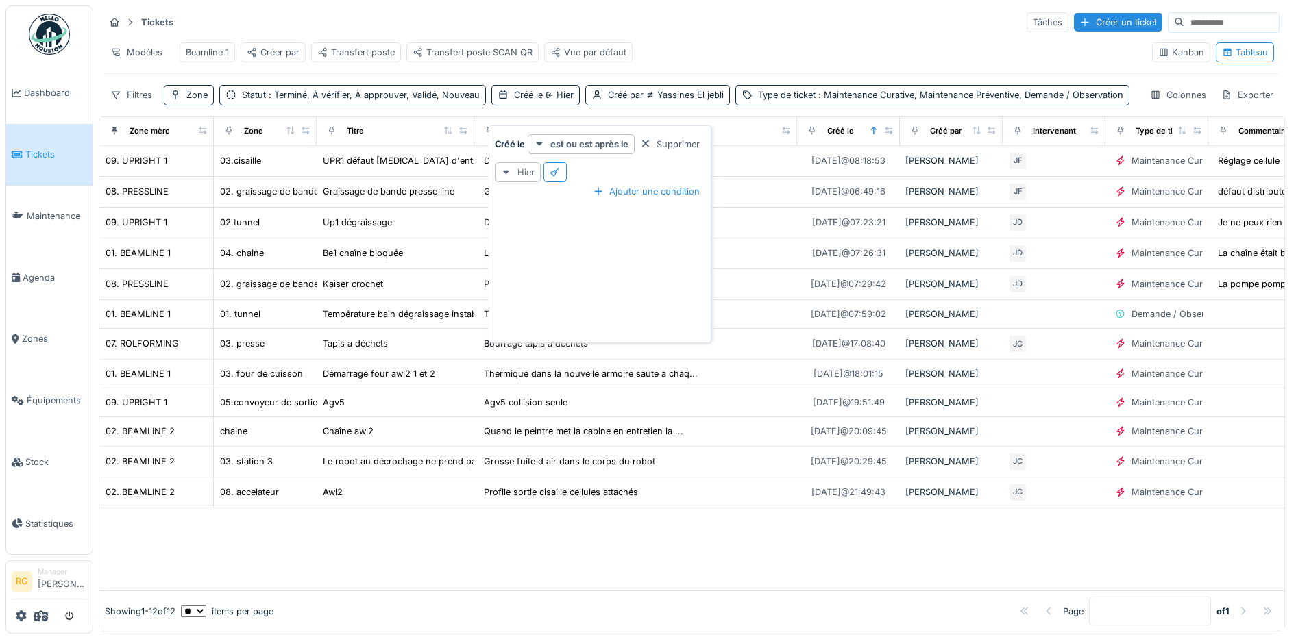
click at [505, 168] on icon at bounding box center [506, 172] width 11 height 9
click at [535, 213] on div "La semaine dernière" at bounding box center [547, 223] width 99 height 21
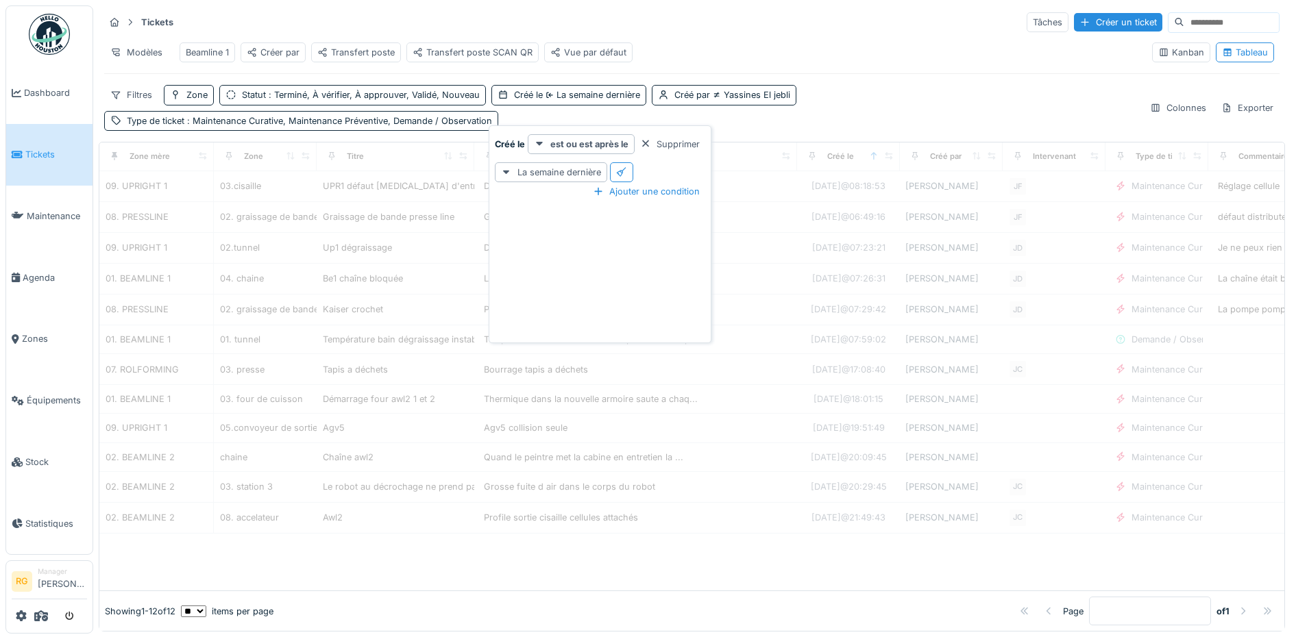
click at [852, 101] on div "Filtres Zone Statut : Terminé, À vérifier, À approuver, Validé, Nouveau Créé le…" at bounding box center [621, 107] width 1034 height 45
click at [853, 108] on div "Filtres Zone Statut : Terminé, À vérifier, À approuver, Validé, Nouveau Créé le…" at bounding box center [621, 107] width 1034 height 45
click at [572, 98] on span "La semaine dernière" at bounding box center [591, 95] width 97 height 10
click at [504, 168] on icon at bounding box center [506, 172] width 11 height 9
click at [520, 233] on div "Hier" at bounding box center [547, 243] width 99 height 21
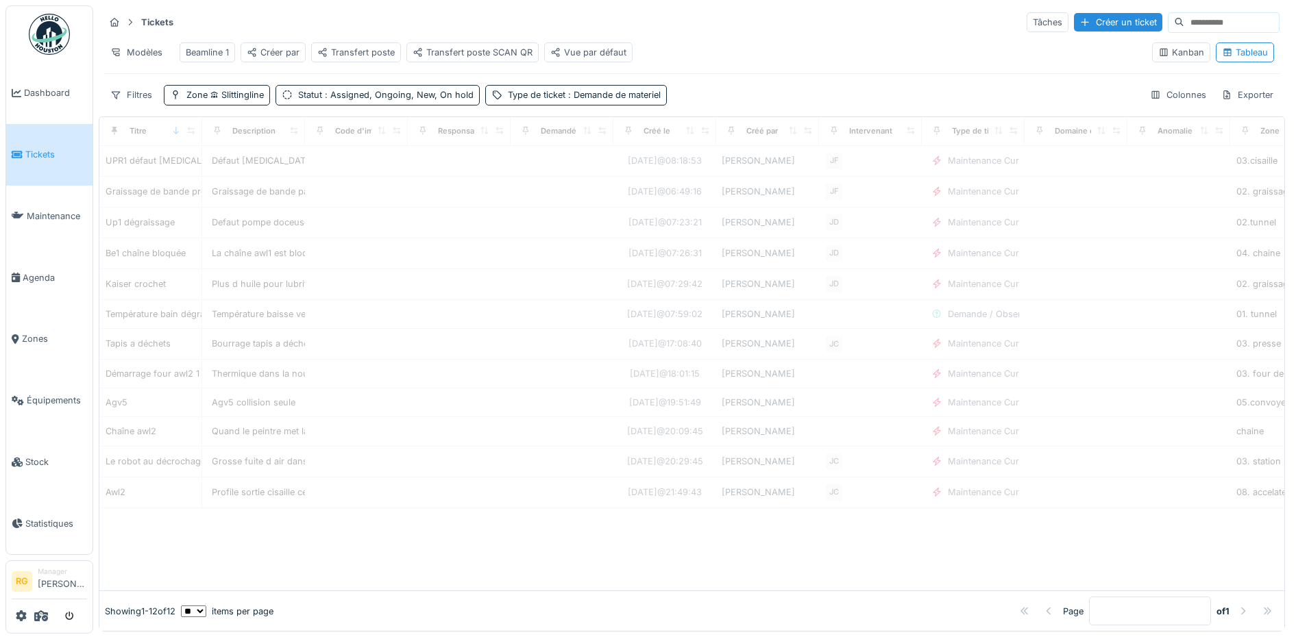
scroll to position [0, 0]
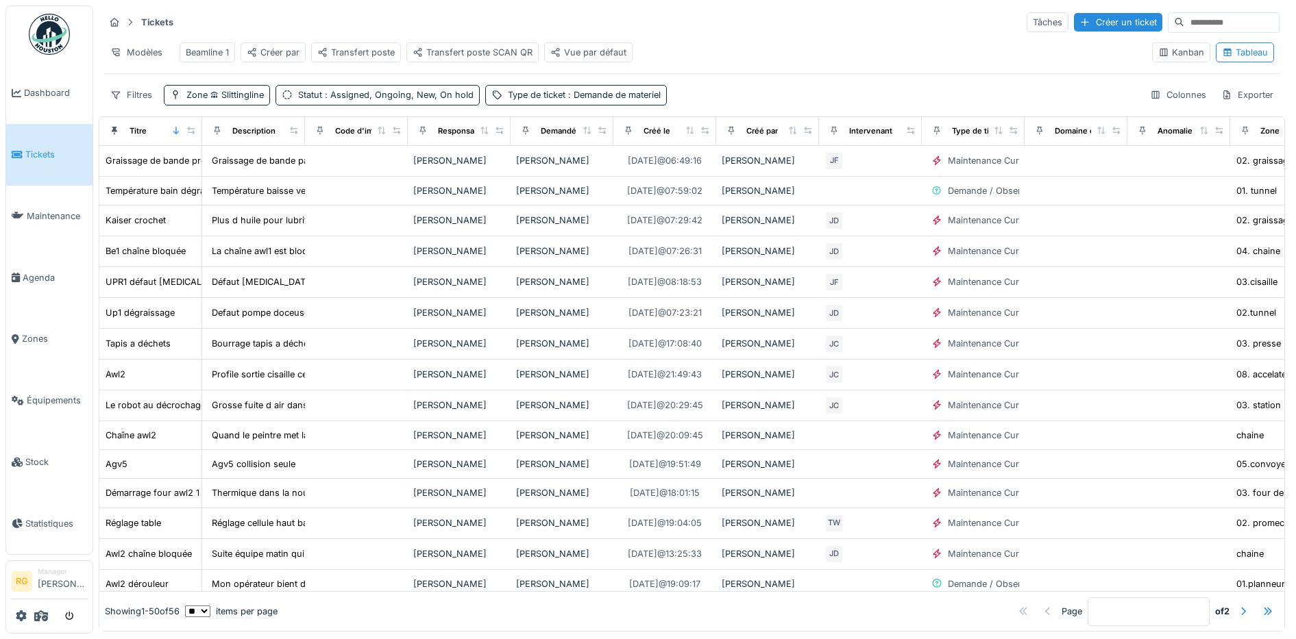
drag, startPoint x: 817, startPoint y: 105, endPoint x: 807, endPoint y: 99, distance: 11.1
click at [816, 105] on div "Filtres Zone Slittingline Statut : Assigned, Ongoing, New, On hold Type de tick…" at bounding box center [692, 95] width 1176 height 20
click at [1162, 56] on div "Kanban" at bounding box center [1181, 52] width 46 height 13
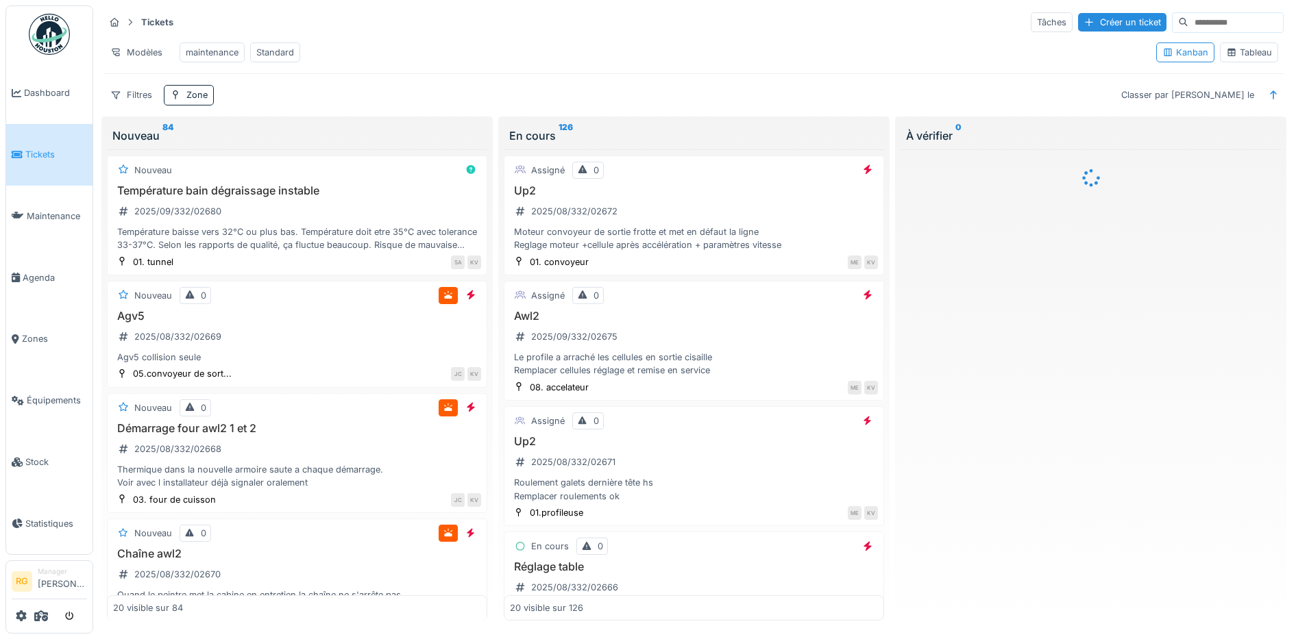
click at [1237, 59] on div "Tableau" at bounding box center [1249, 52] width 46 height 13
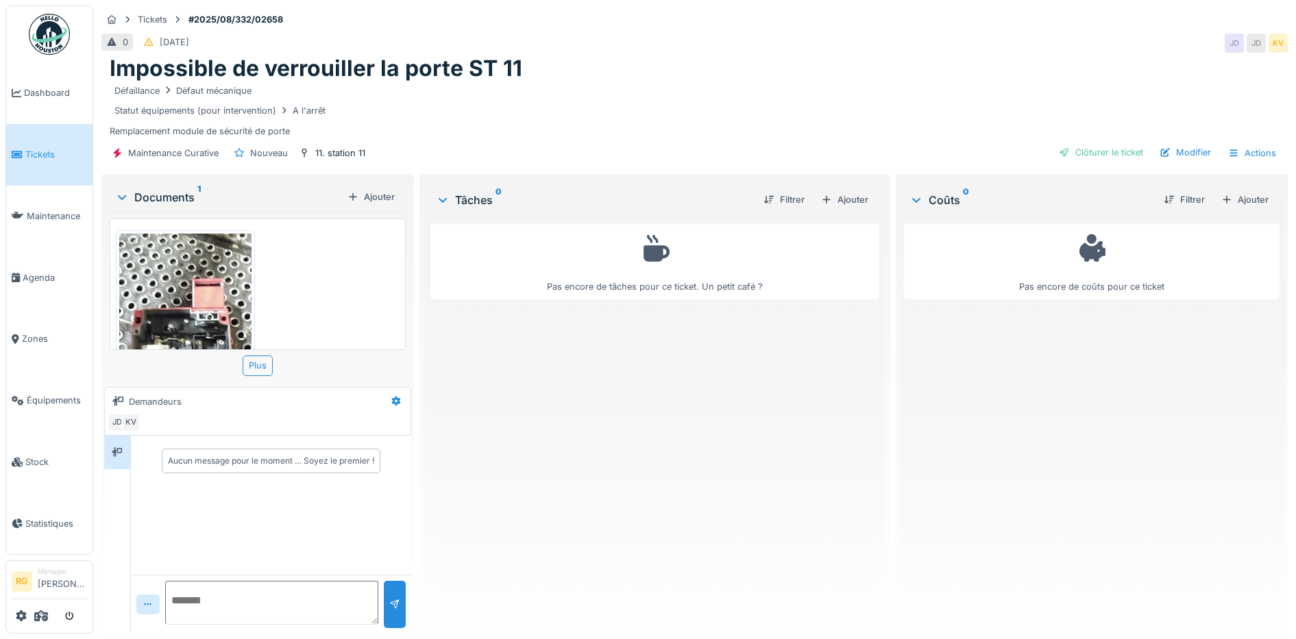
click at [174, 278] on img at bounding box center [185, 351] width 132 height 235
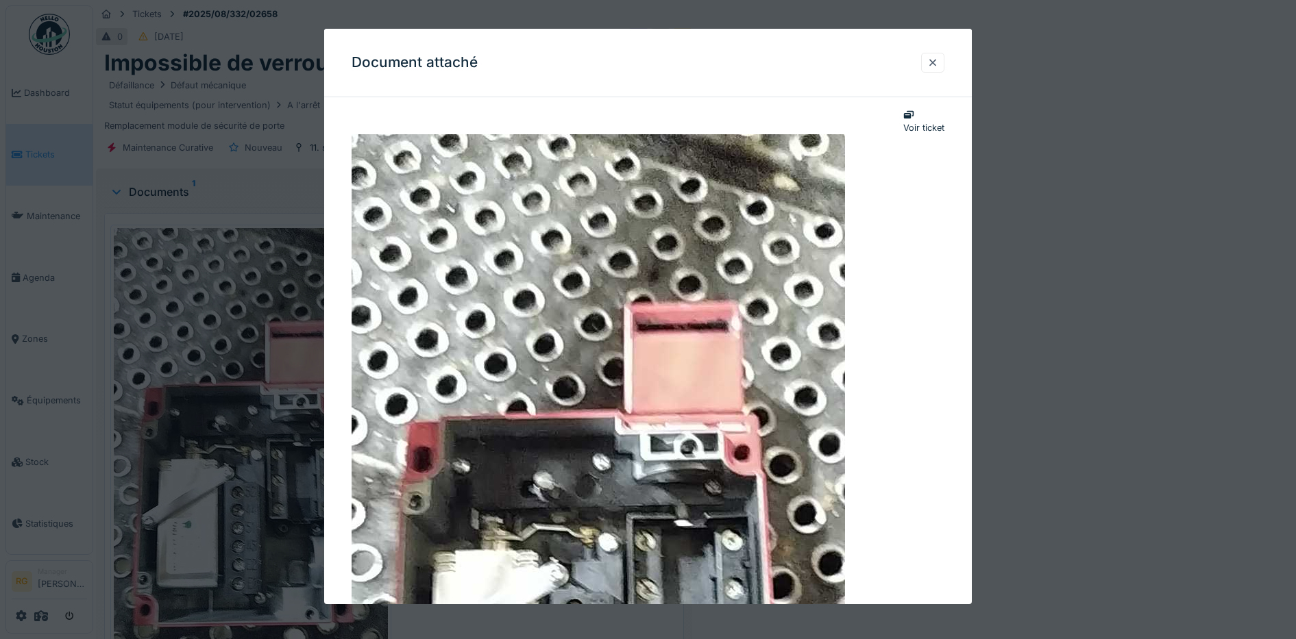
click at [683, 369] on img at bounding box center [599, 572] width 494 height 877
click at [938, 64] on div at bounding box center [932, 62] width 11 height 13
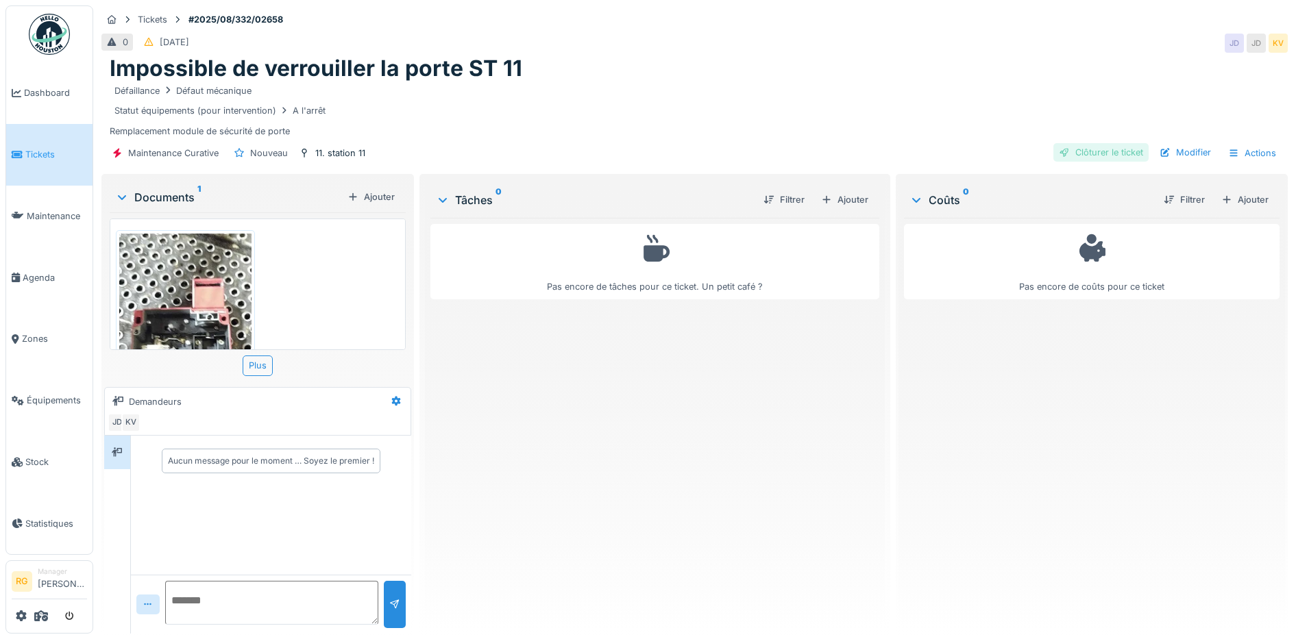
click at [1092, 152] on div "Clôturer le ticket" at bounding box center [1100, 152] width 95 height 19
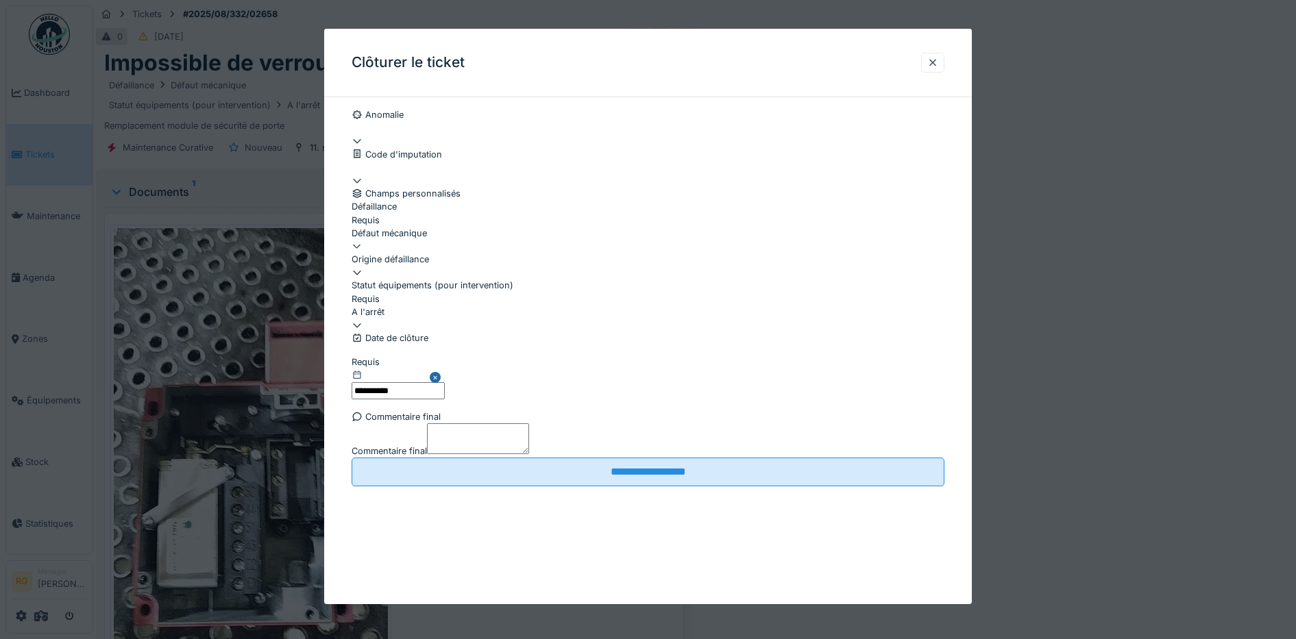
scroll to position [59, 0]
click at [413, 457] on label "Commentaire final" at bounding box center [389, 450] width 75 height 13
click at [427, 454] on textarea "Commentaire final" at bounding box center [478, 439] width 102 height 30
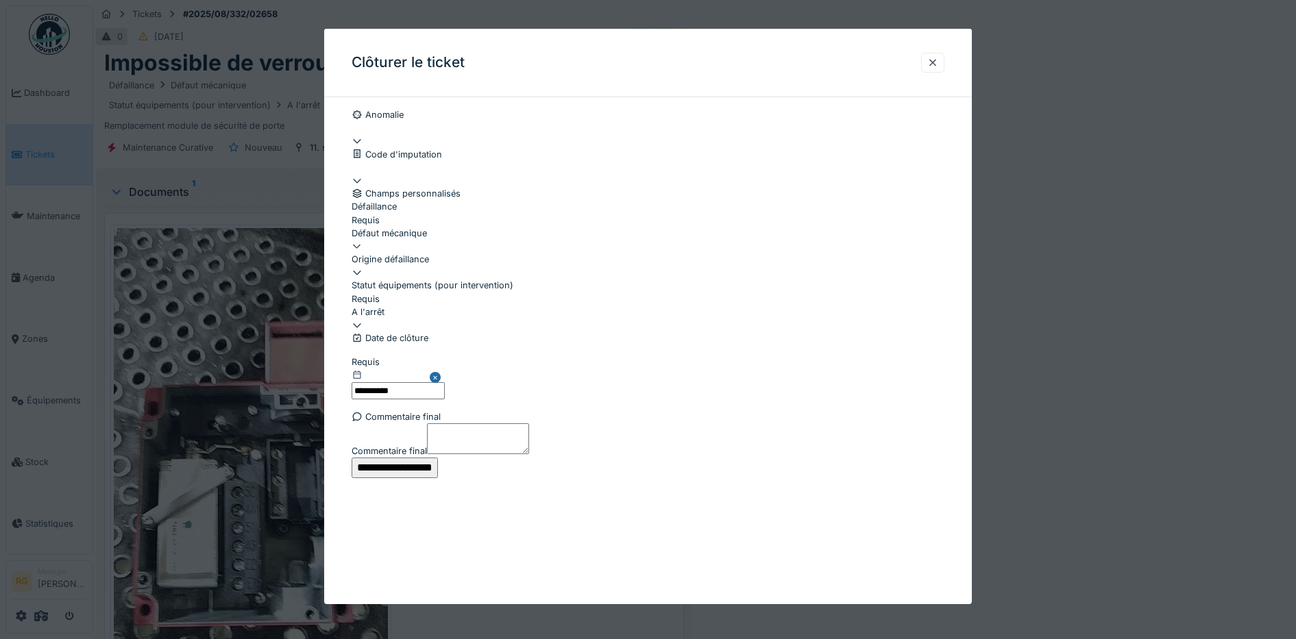
click at [438, 478] on input "**********" at bounding box center [395, 468] width 86 height 21
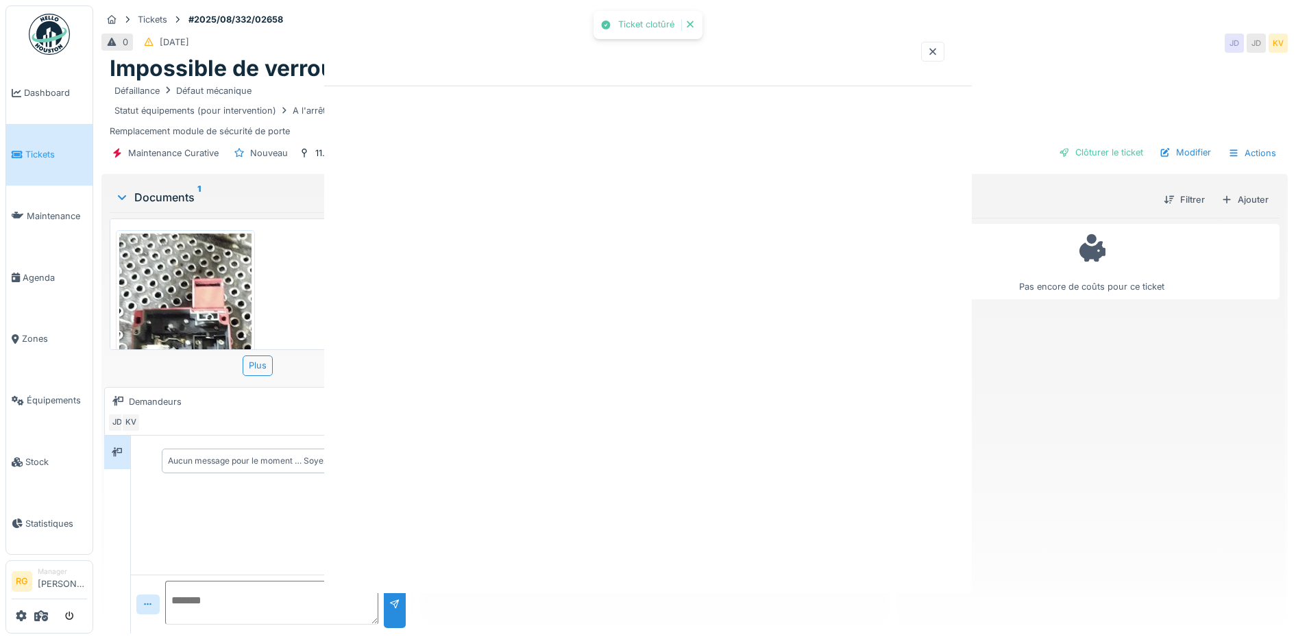
scroll to position [0, 0]
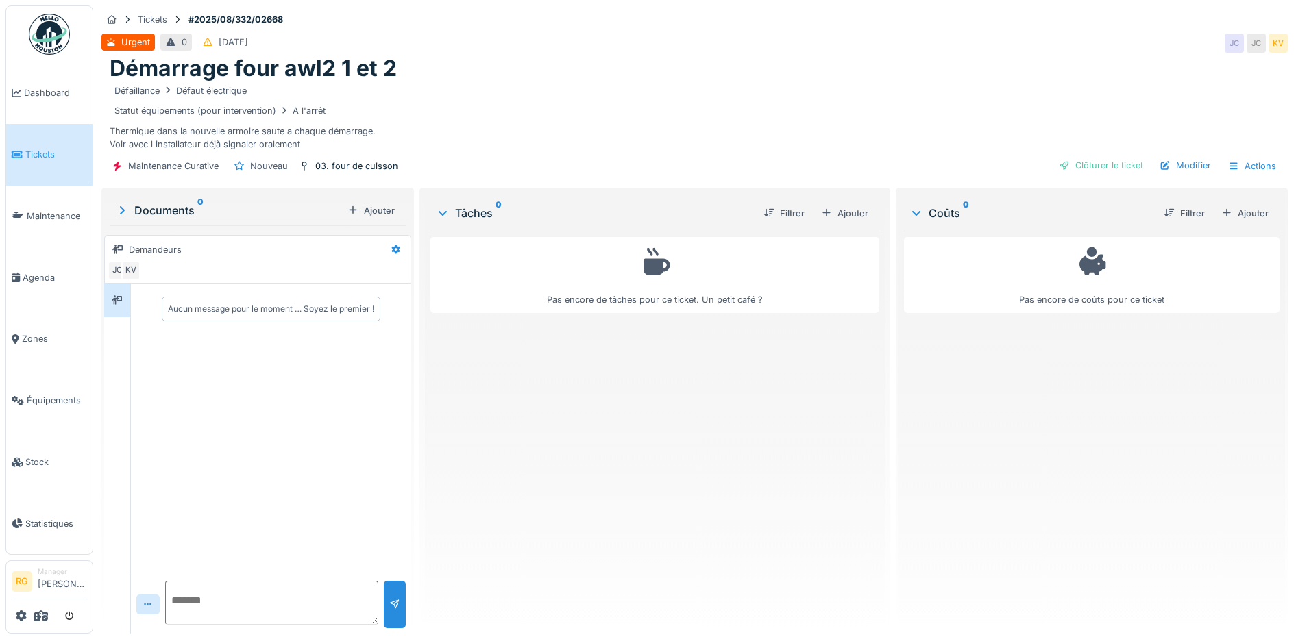
click at [123, 211] on icon at bounding box center [122, 210] width 5 height 8
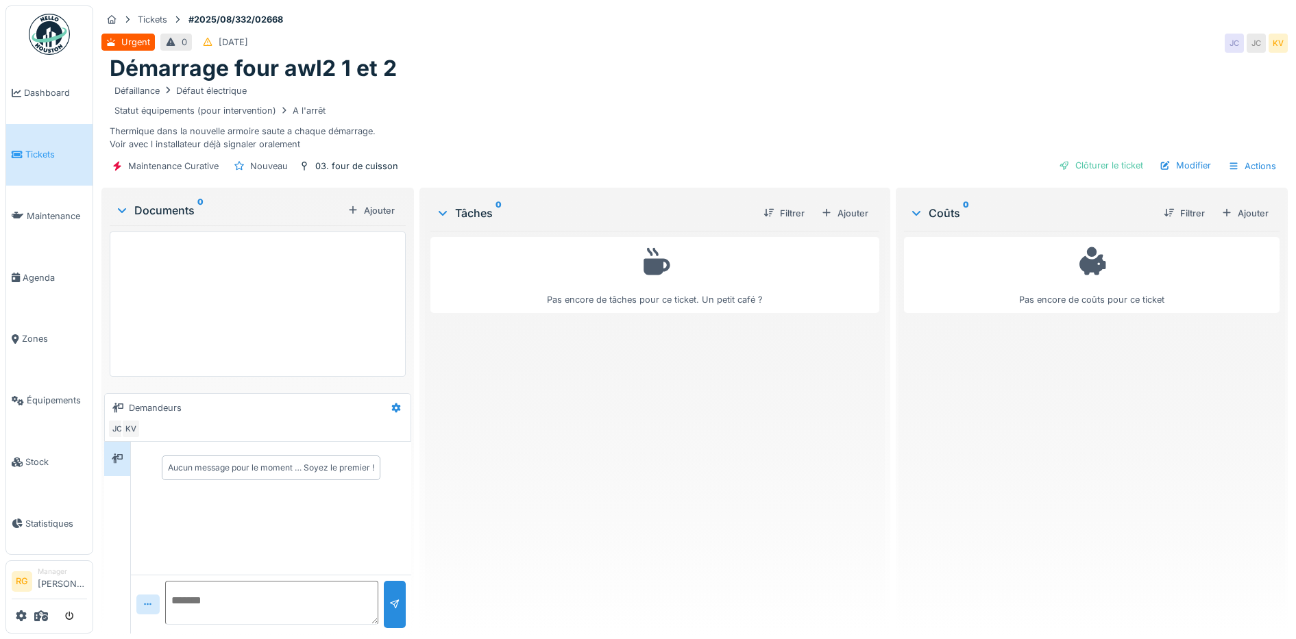
click at [123, 211] on icon at bounding box center [122, 210] width 8 height 5
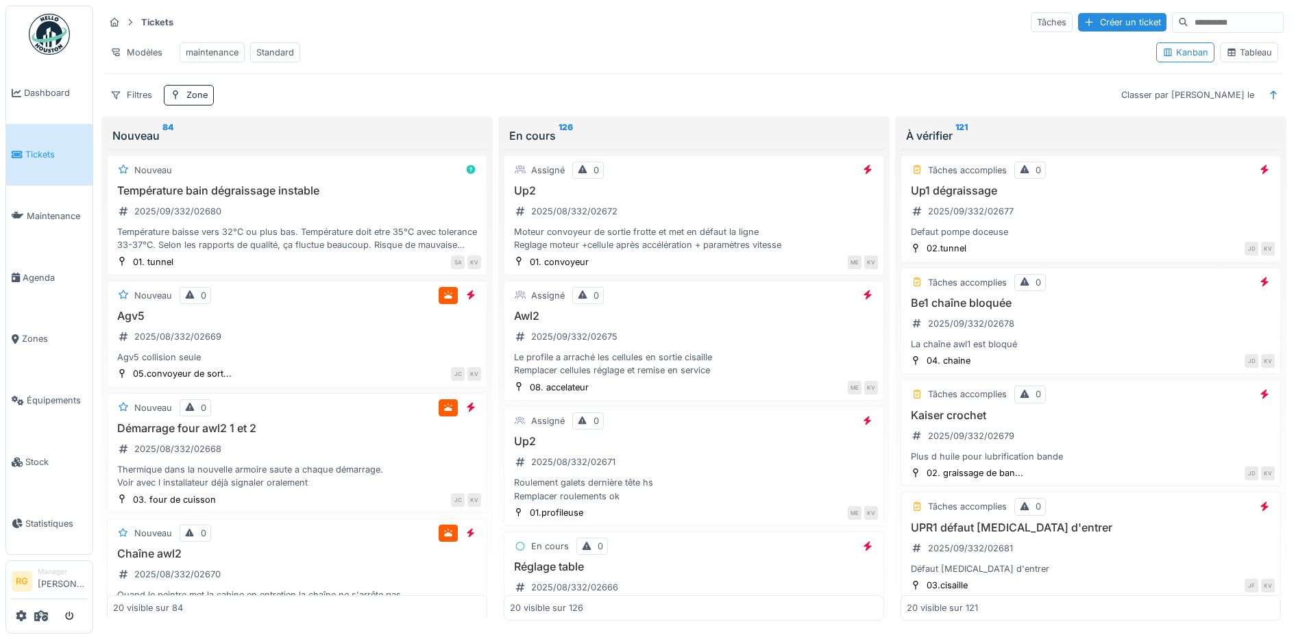
click at [1246, 59] on div "Tableau" at bounding box center [1249, 52] width 46 height 13
click at [1241, 59] on div "Tableau" at bounding box center [1249, 52] width 46 height 13
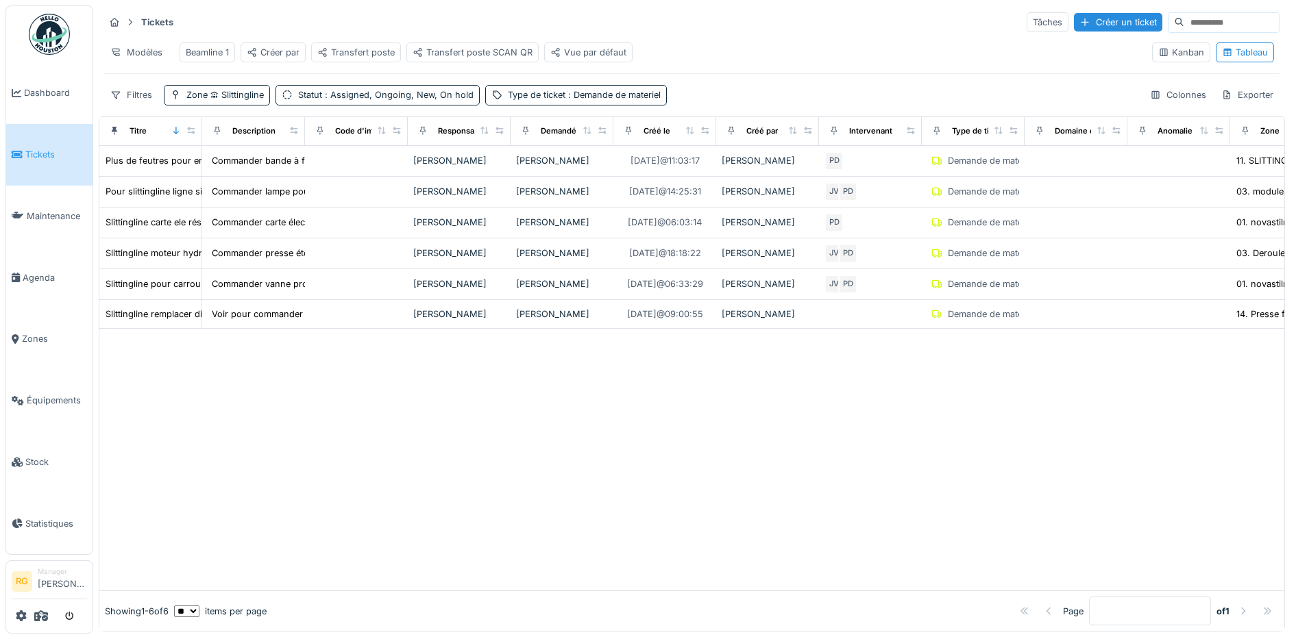
click at [364, 52] on div "Transfert poste" at bounding box center [355, 52] width 77 height 13
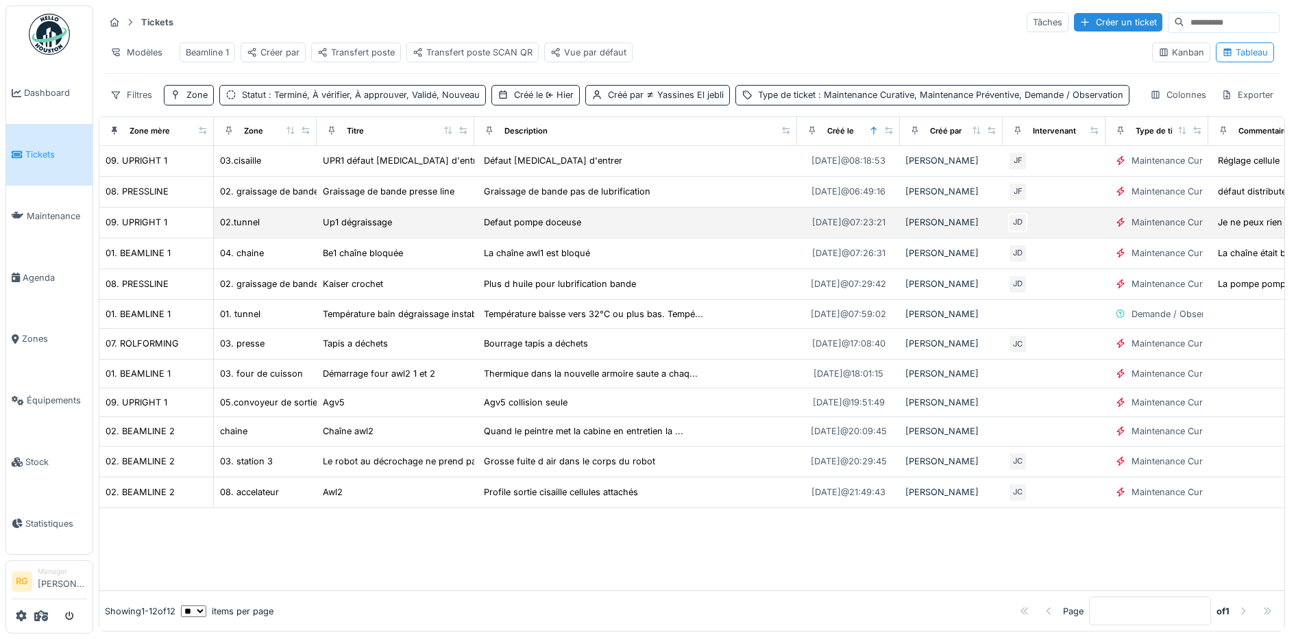
scroll to position [11, 0]
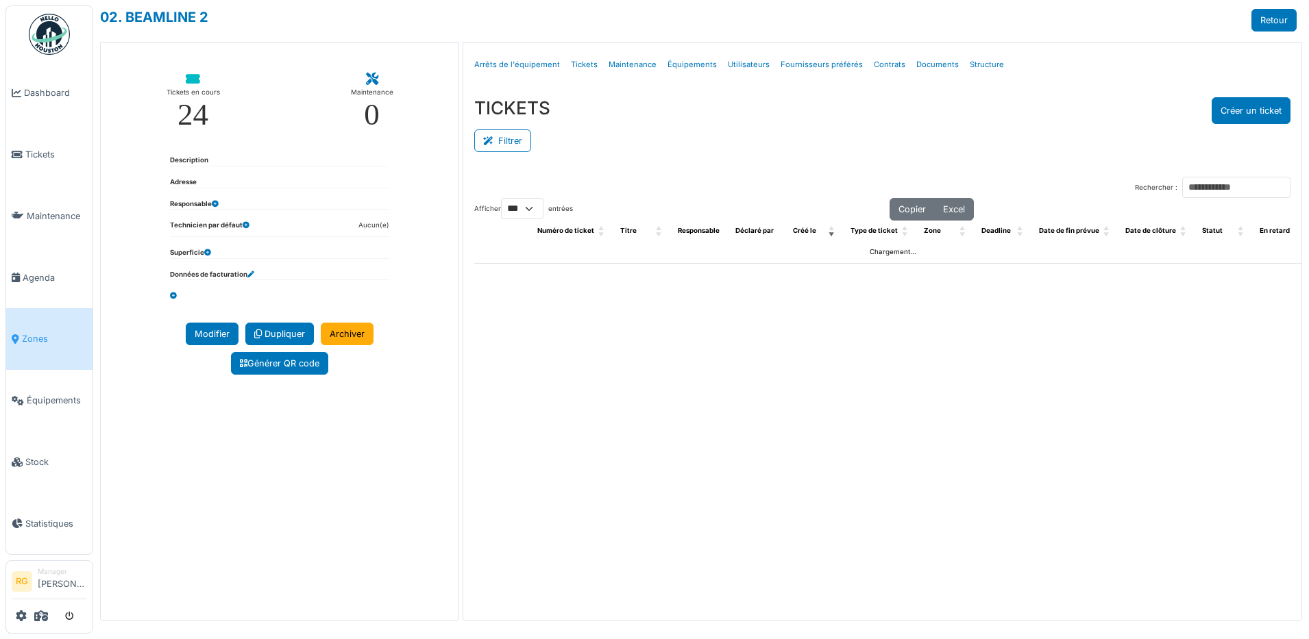
select select "***"
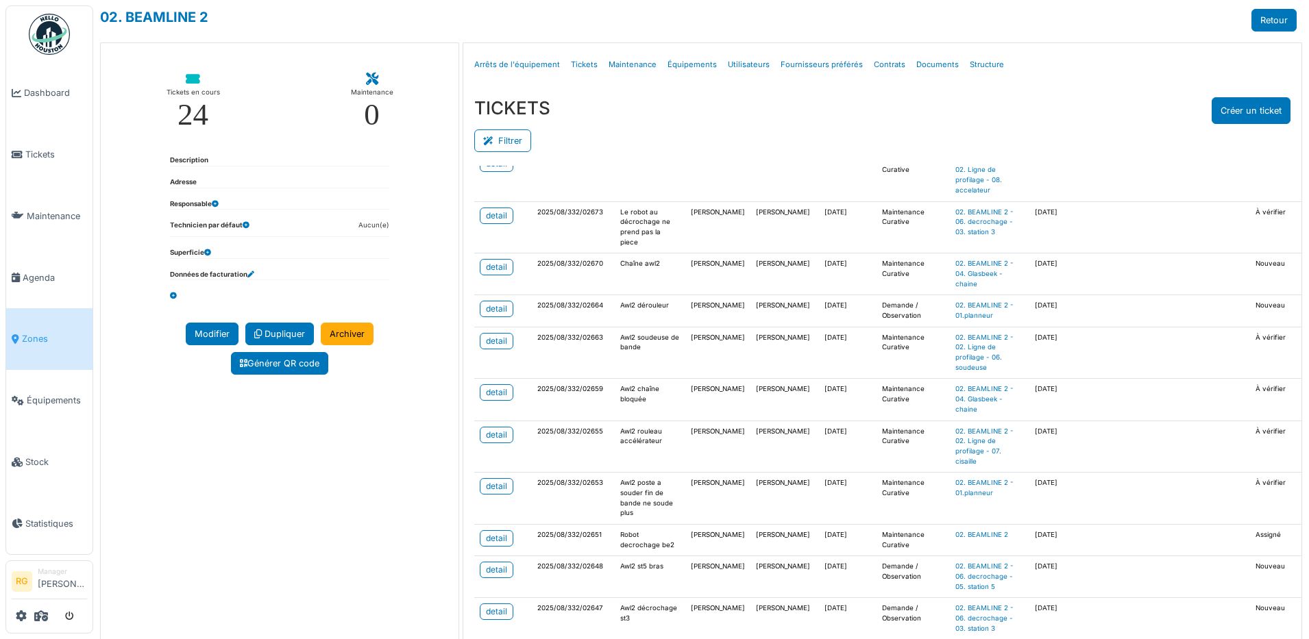
scroll to position [171, 0]
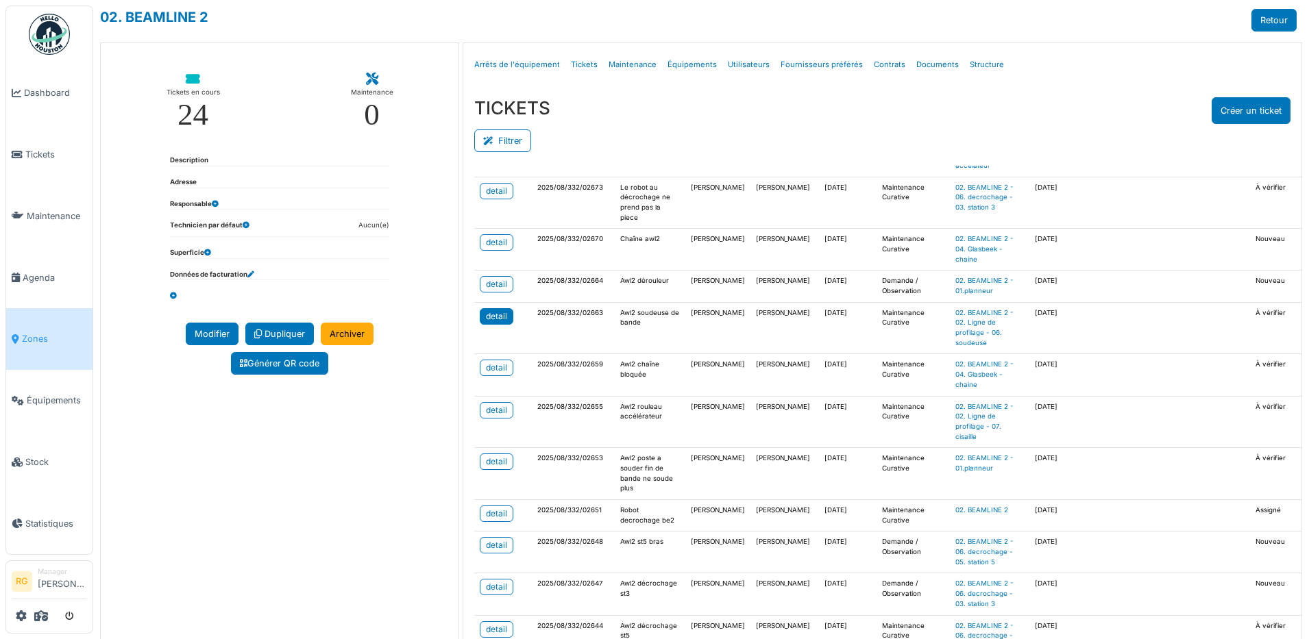
click at [494, 323] on div "detail" at bounding box center [496, 316] width 21 height 12
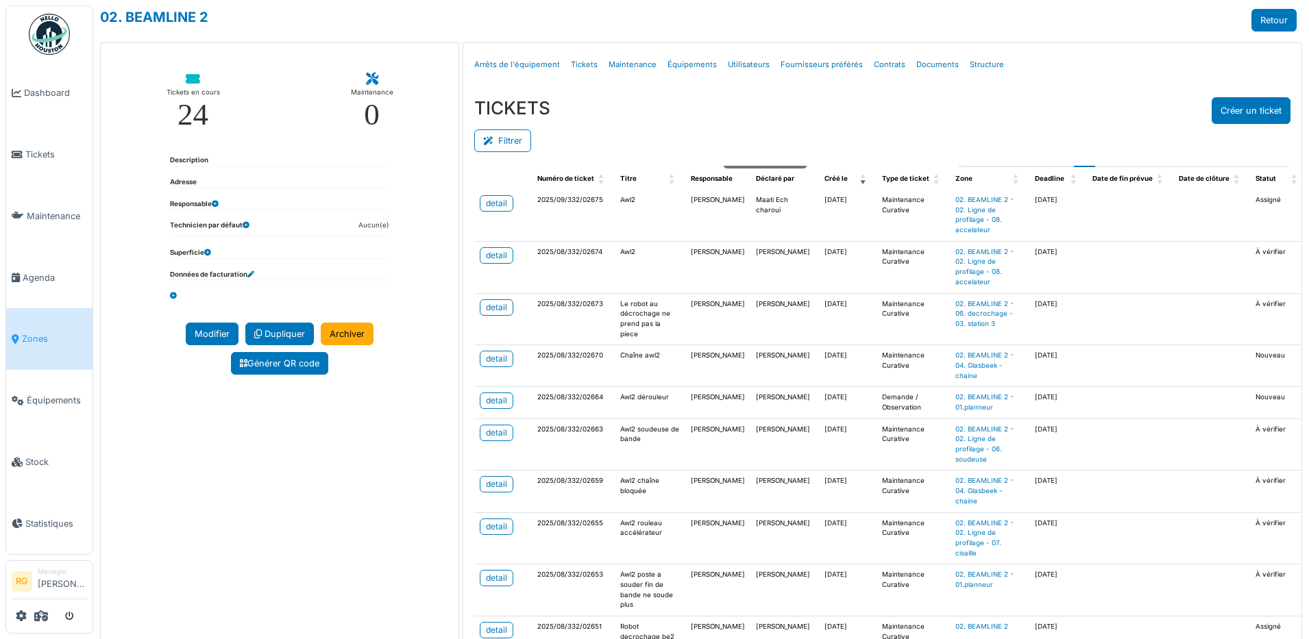
scroll to position [0, 0]
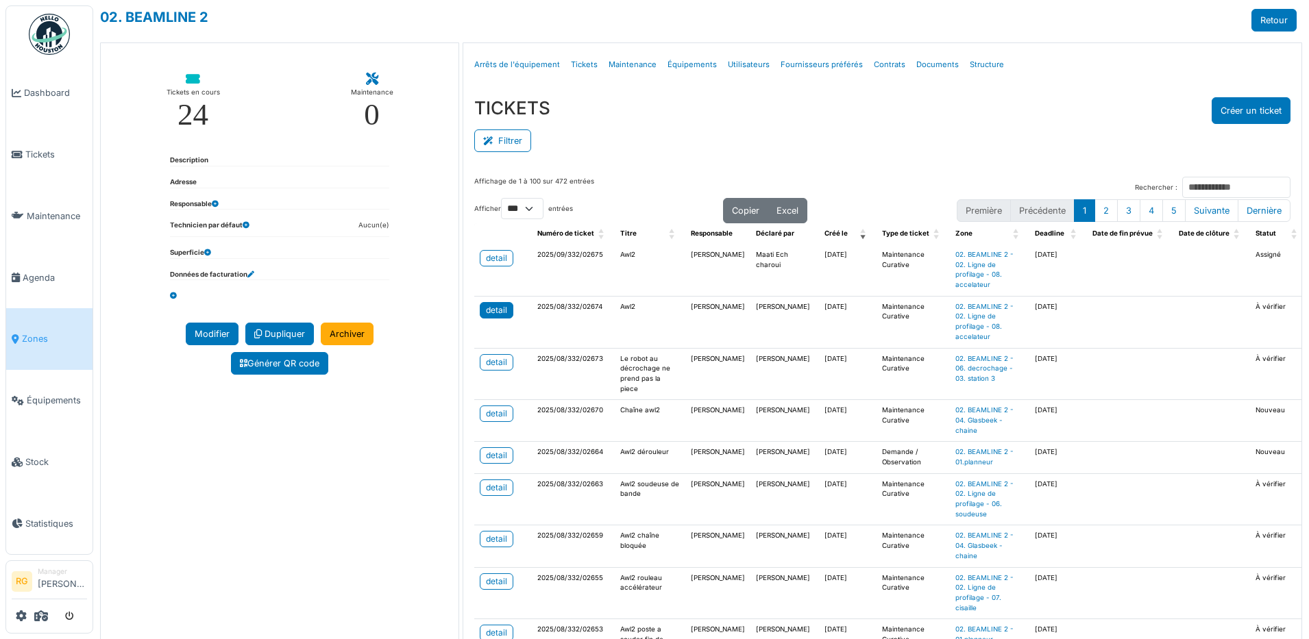
click at [493, 317] on div "detail" at bounding box center [496, 310] width 21 height 12
click at [491, 258] on div "detail" at bounding box center [496, 258] width 21 height 12
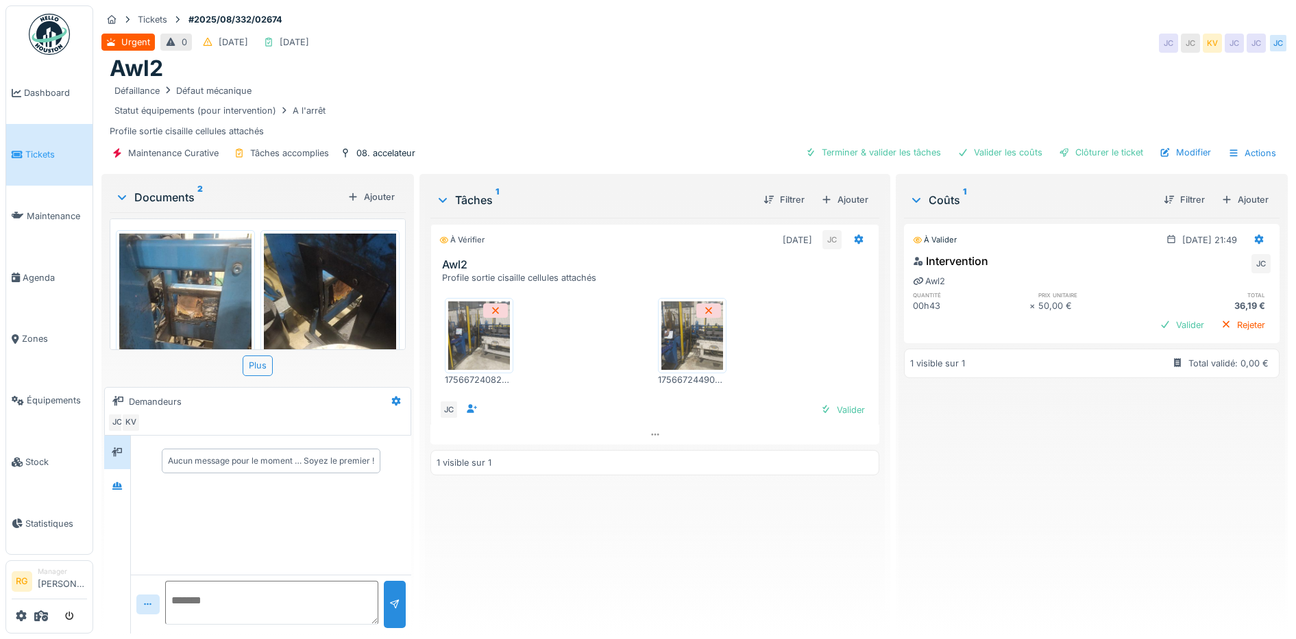
click at [194, 284] on img at bounding box center [185, 322] width 132 height 176
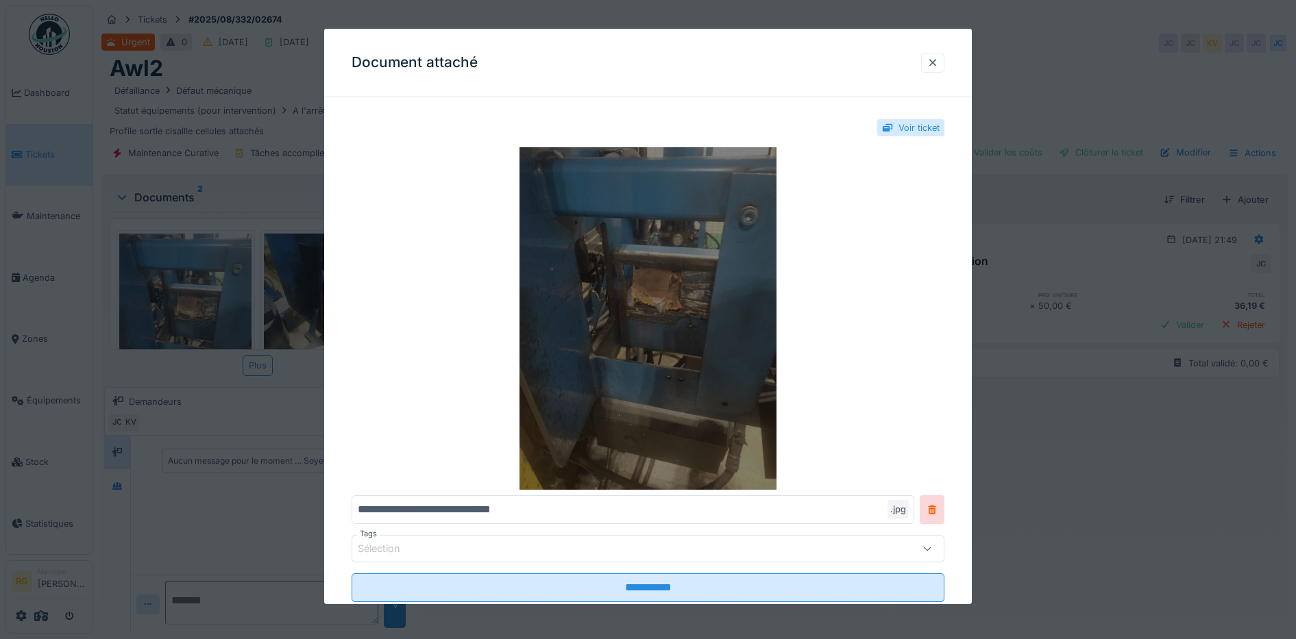
click at [706, 268] on img at bounding box center [649, 318] width 594 height 343
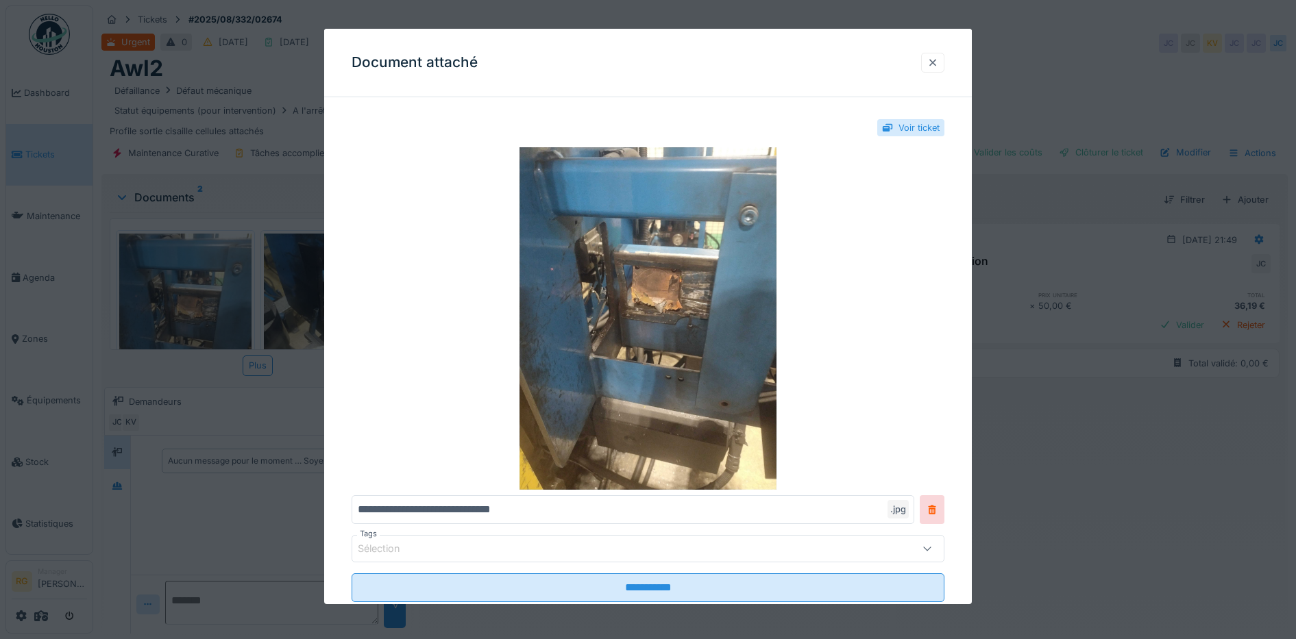
click at [938, 59] on div at bounding box center [932, 62] width 11 height 13
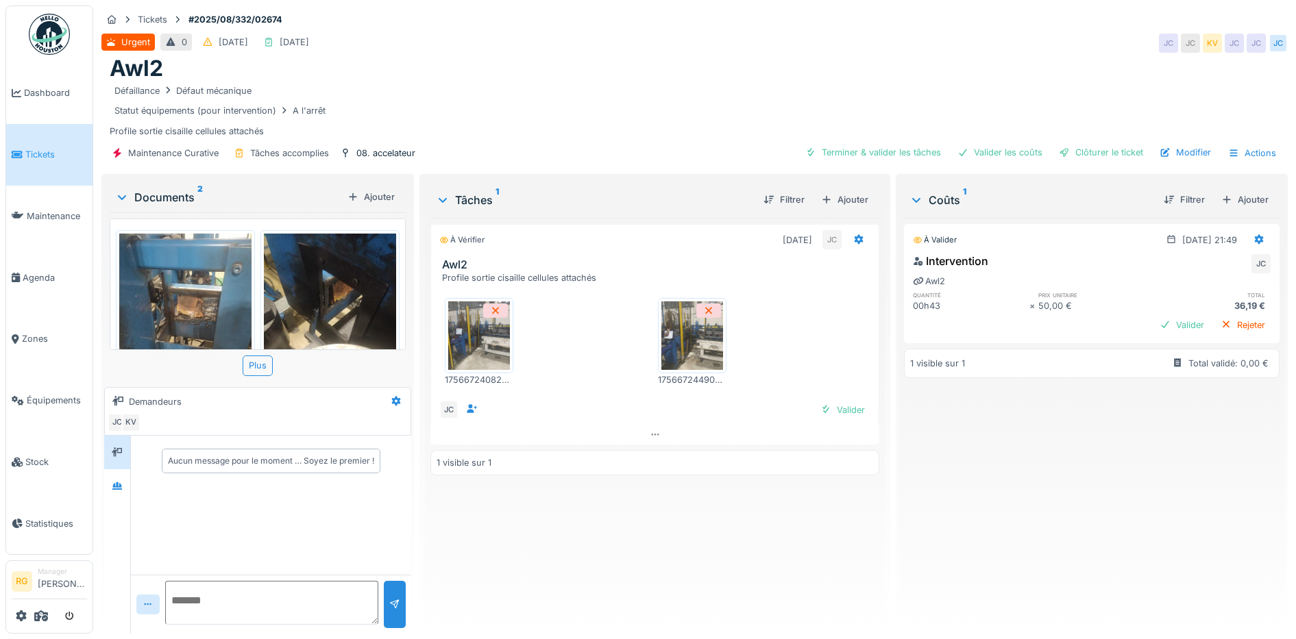
click at [325, 297] on img at bounding box center [330, 322] width 132 height 176
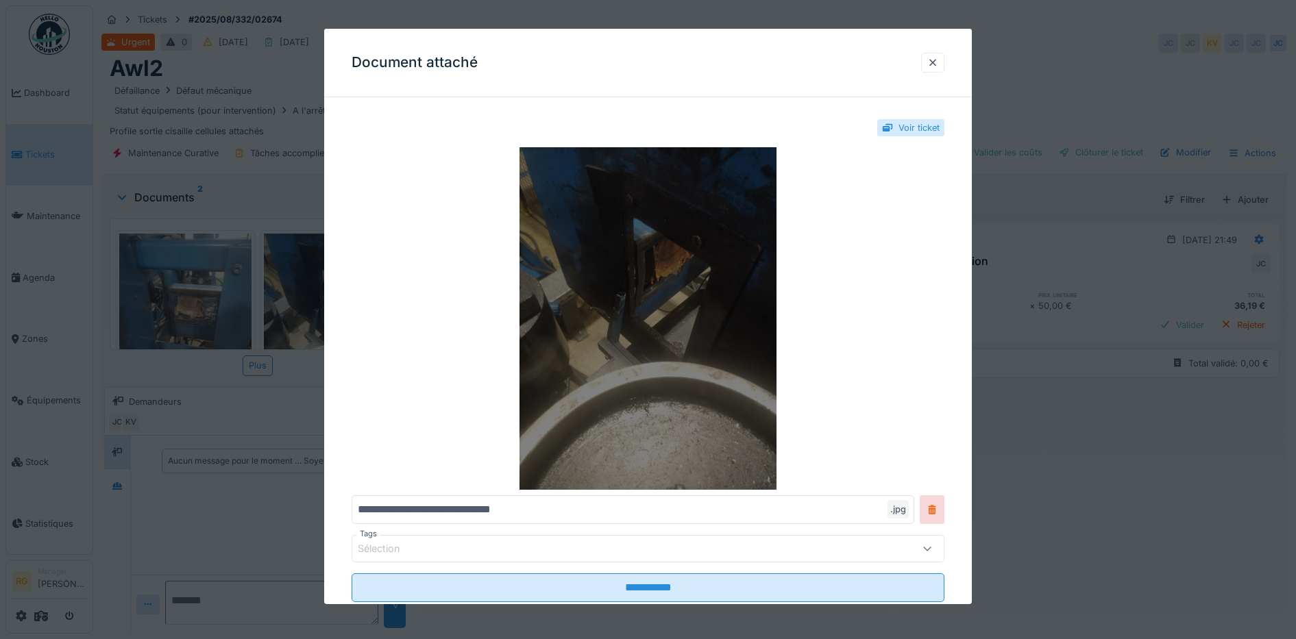
click at [685, 271] on img at bounding box center [649, 318] width 594 height 343
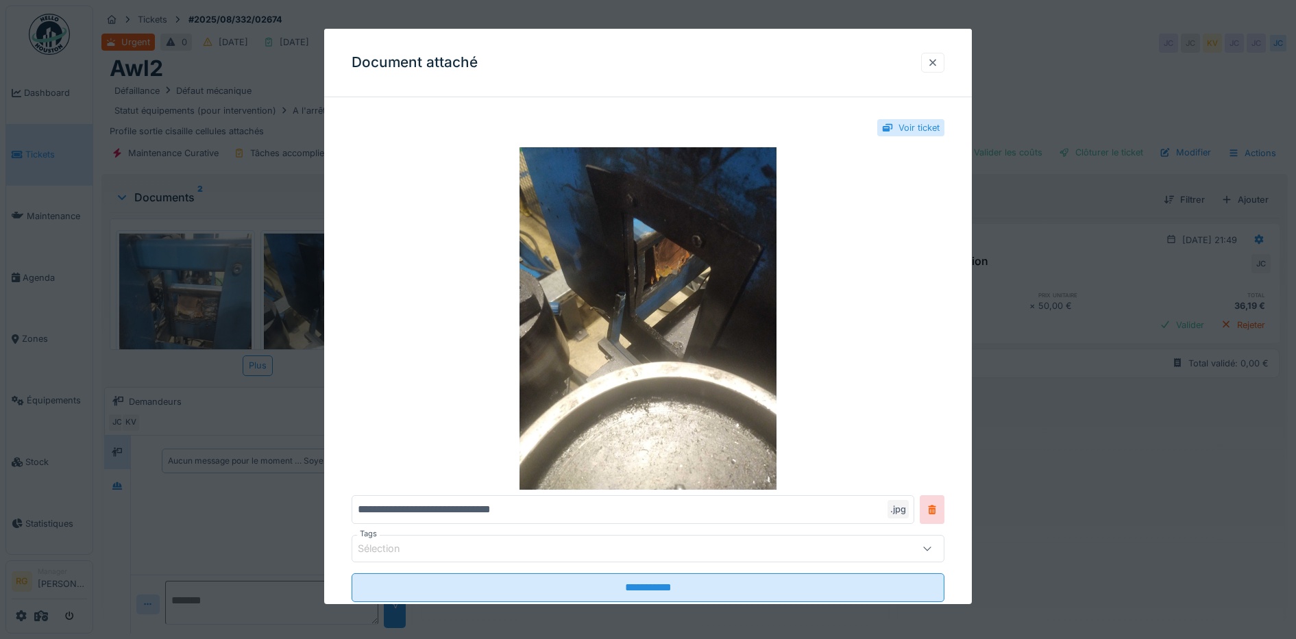
click at [938, 66] on div at bounding box center [932, 62] width 11 height 13
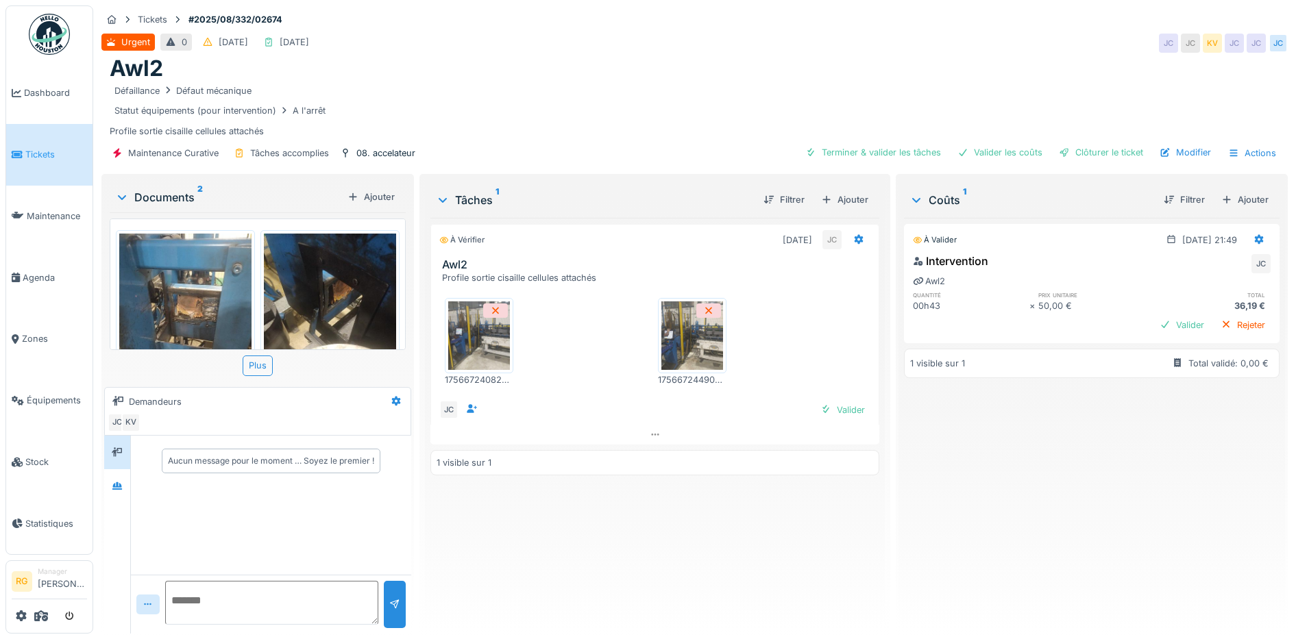
click at [470, 334] on img at bounding box center [479, 336] width 62 height 69
click at [703, 344] on img at bounding box center [692, 336] width 62 height 69
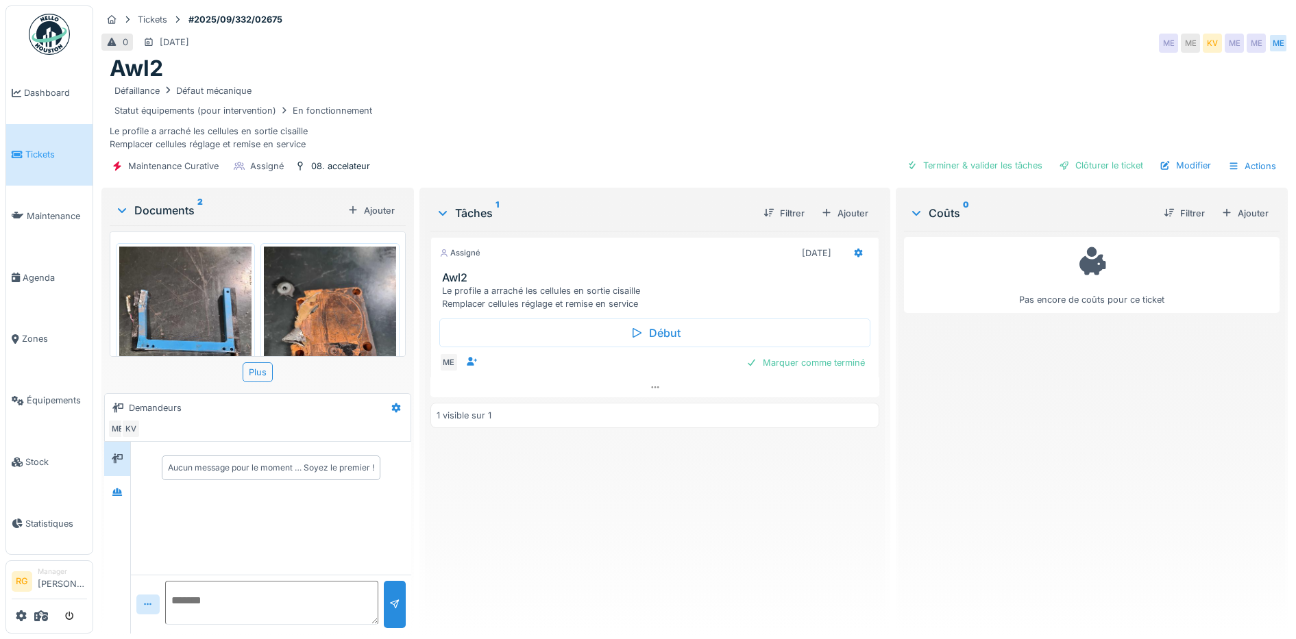
click at [182, 312] on img at bounding box center [185, 335] width 132 height 176
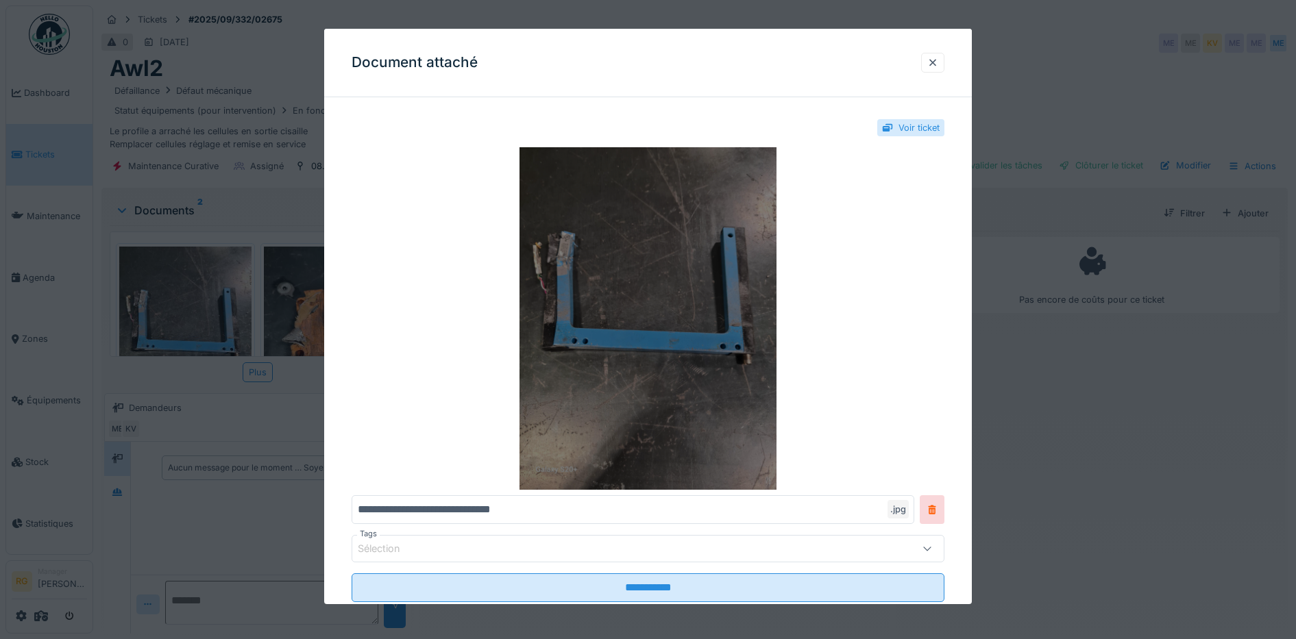
click at [728, 339] on img at bounding box center [649, 318] width 594 height 343
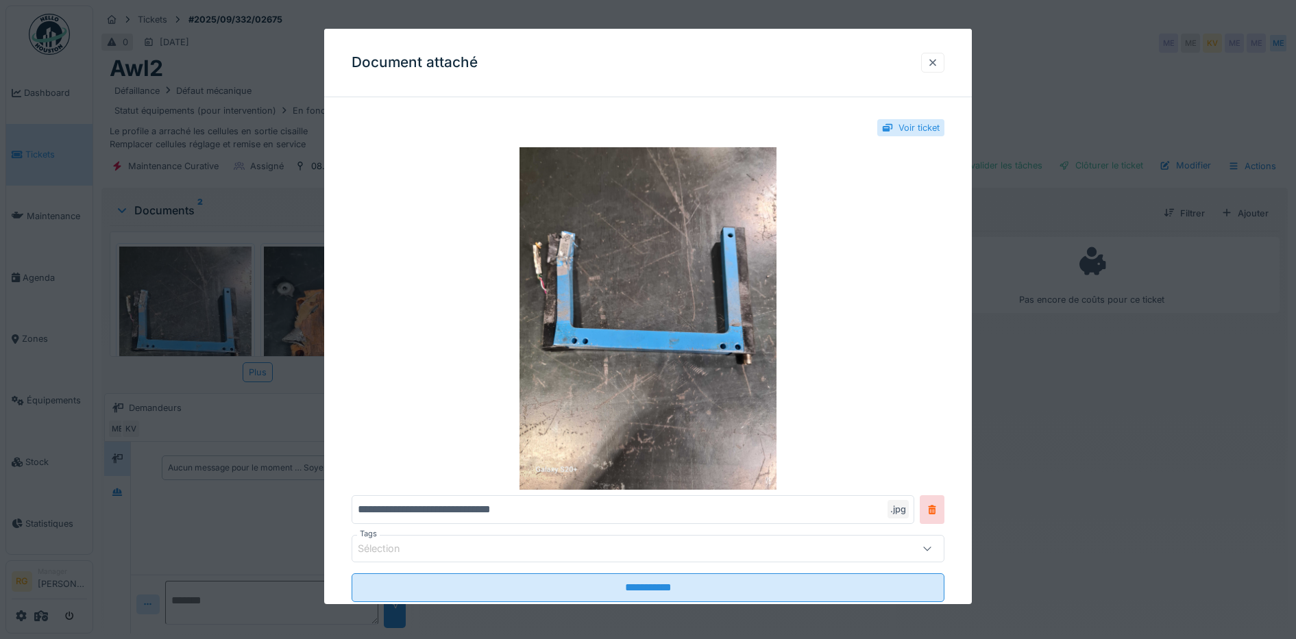
click at [938, 62] on div at bounding box center [932, 62] width 11 height 13
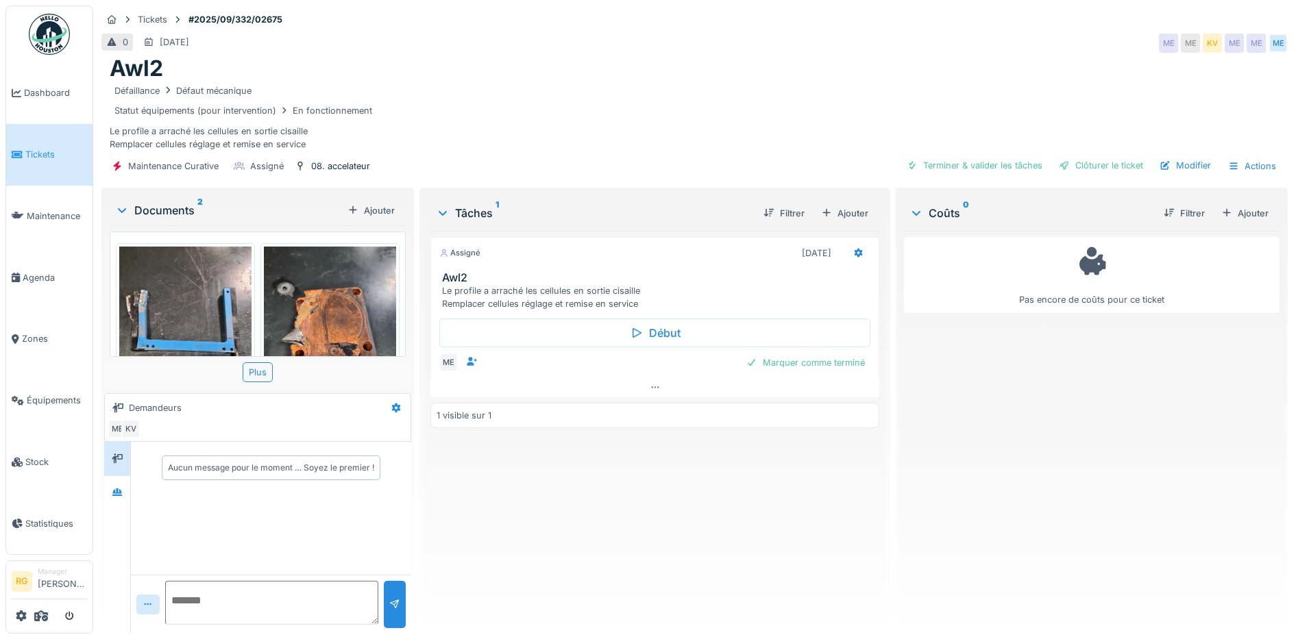
click at [330, 308] on img at bounding box center [330, 335] width 132 height 176
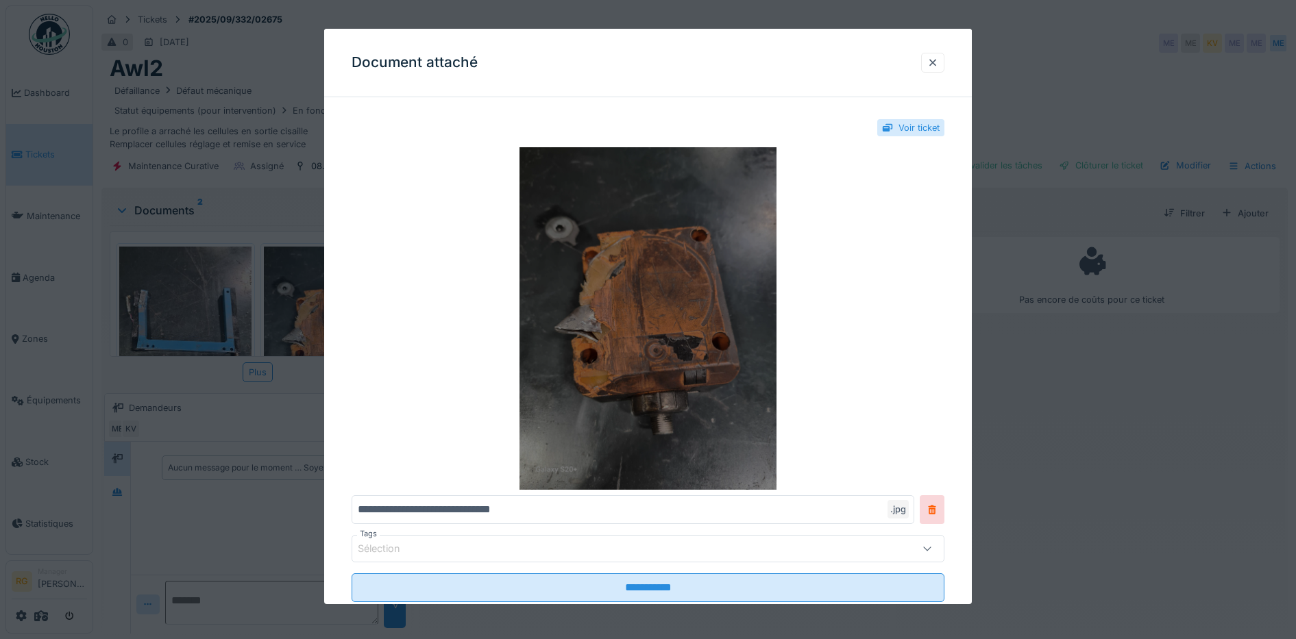
click at [720, 322] on img at bounding box center [649, 318] width 594 height 343
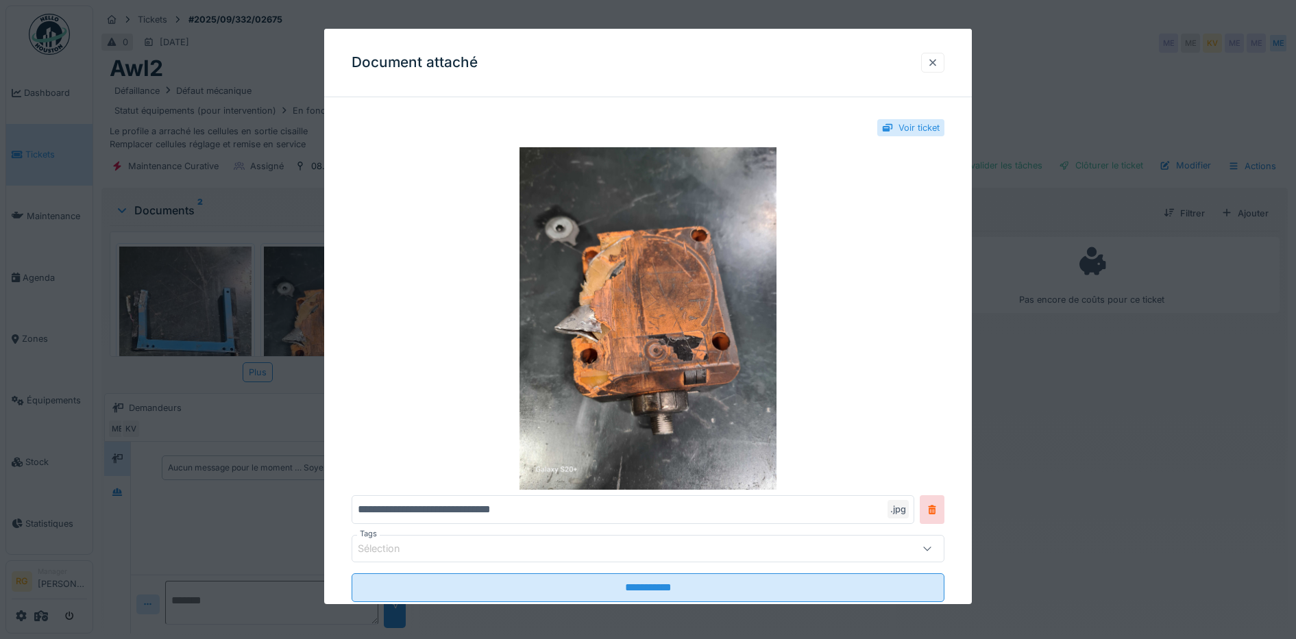
click at [938, 62] on div at bounding box center [932, 62] width 11 height 13
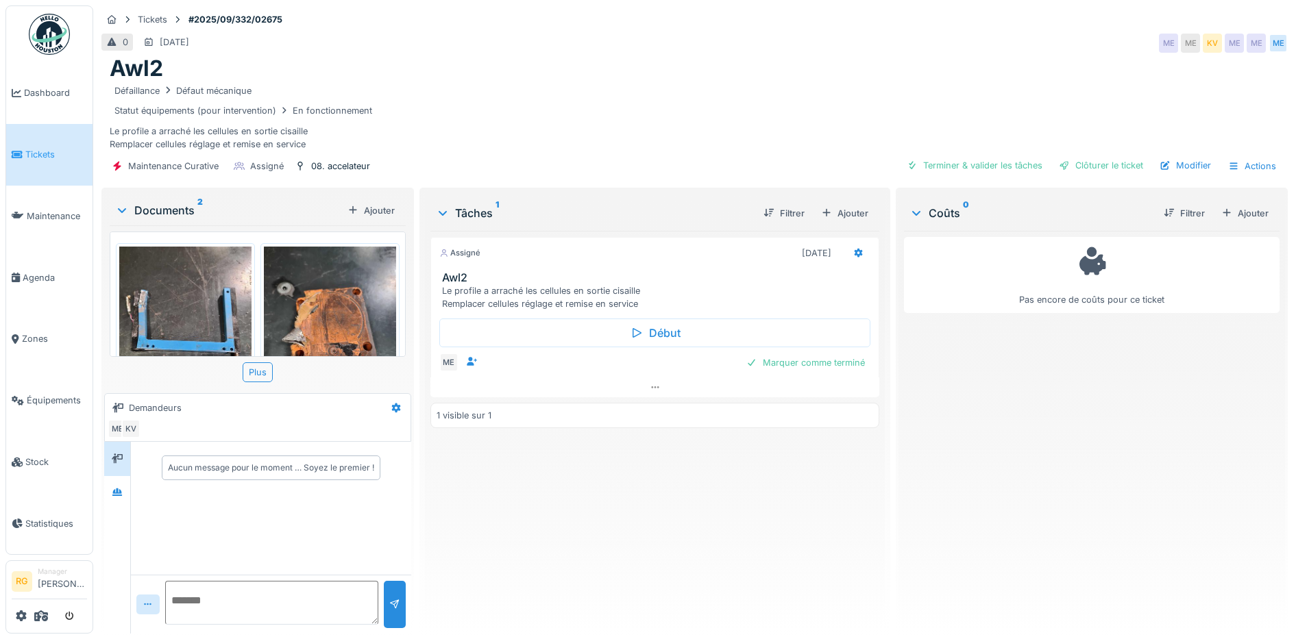
click at [1014, 75] on div "Awl2" at bounding box center [695, 69] width 1170 height 26
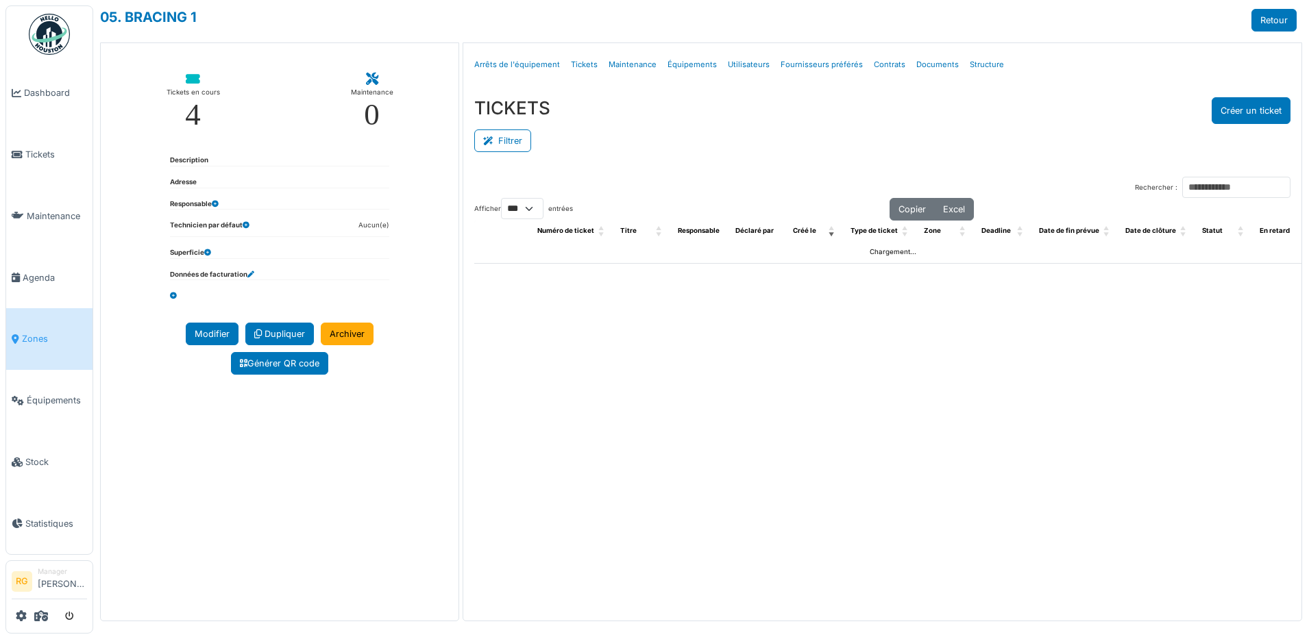
select select "***"
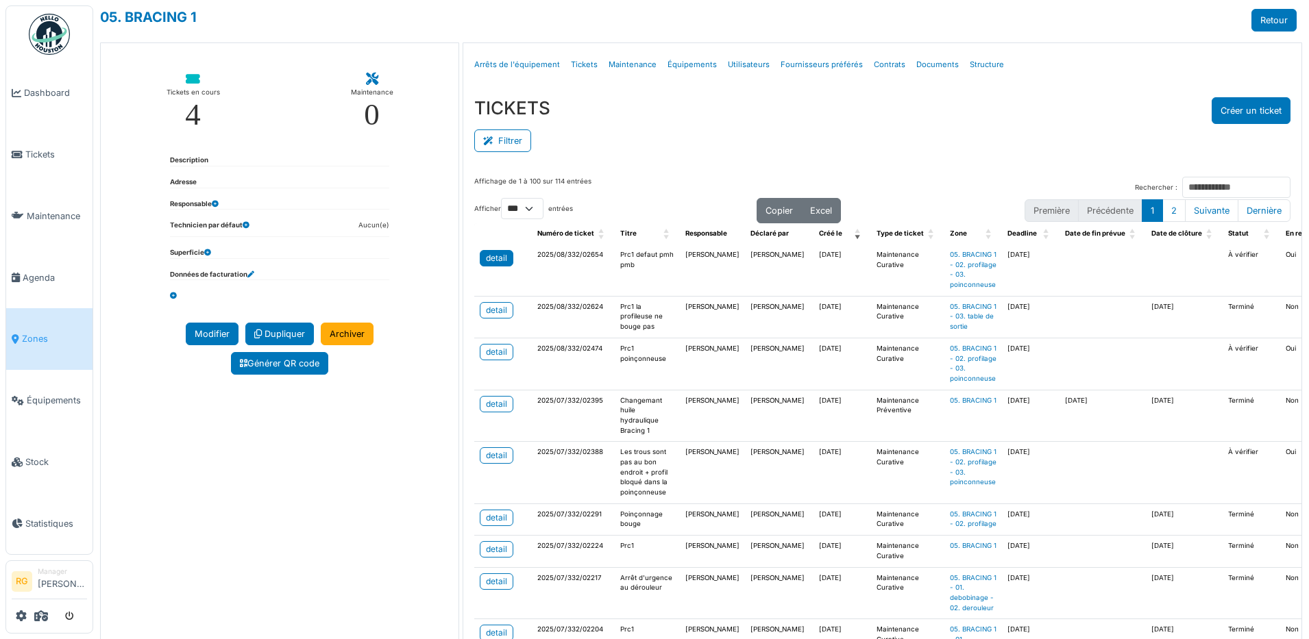
click at [496, 258] on div "detail" at bounding box center [496, 258] width 21 height 12
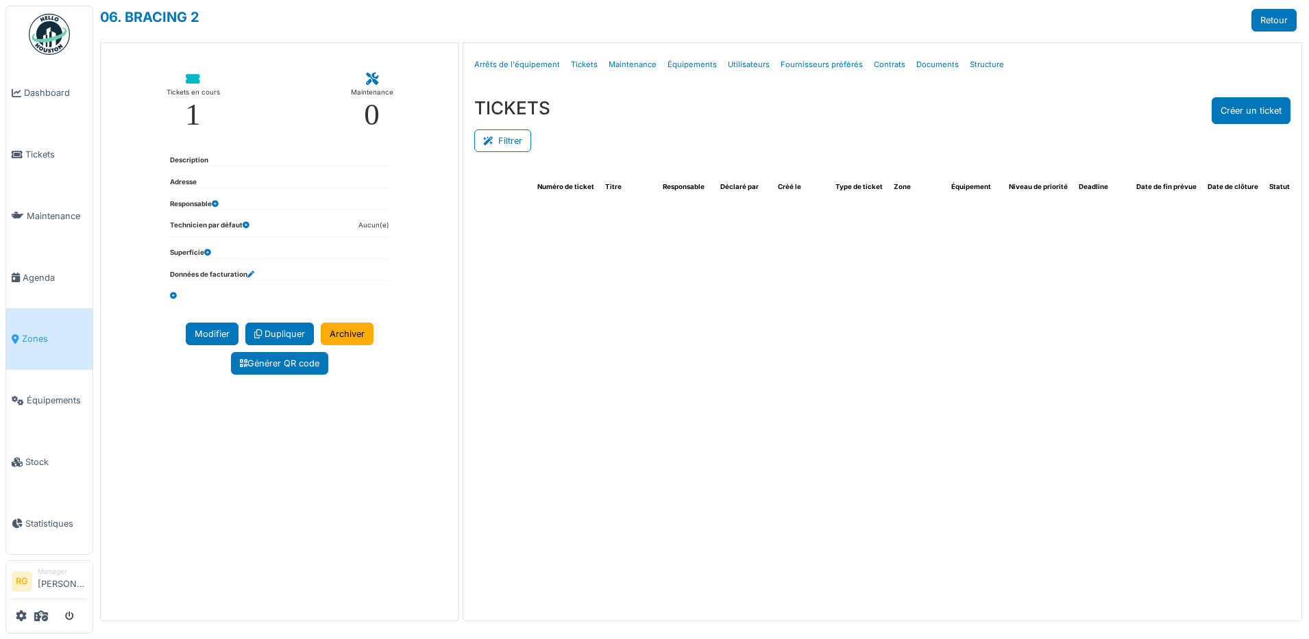
select select "***"
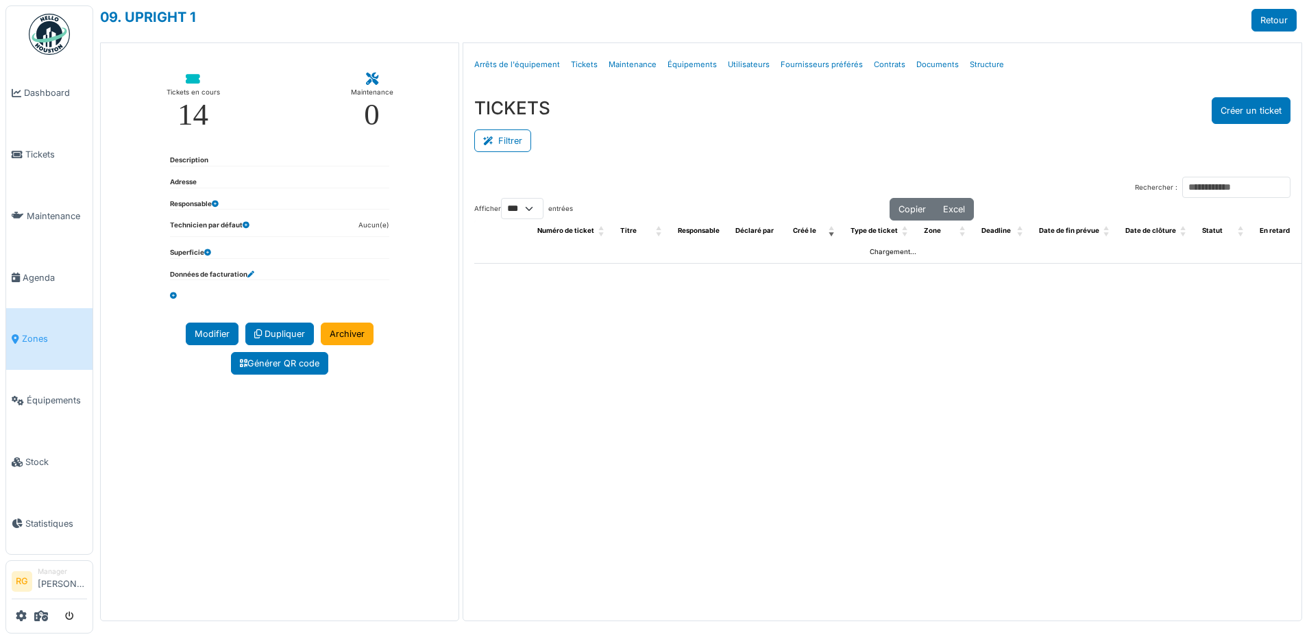
select select "***"
